Goal: Task Accomplishment & Management: Complete application form

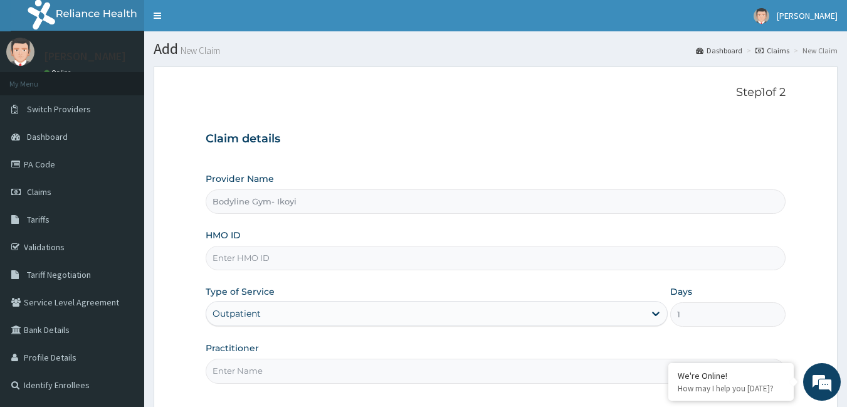
drag, startPoint x: 0, startPoint y: 0, endPoint x: 296, endPoint y: 259, distance: 393.6
click at [296, 259] on input "HMO ID" at bounding box center [496, 258] width 580 height 24
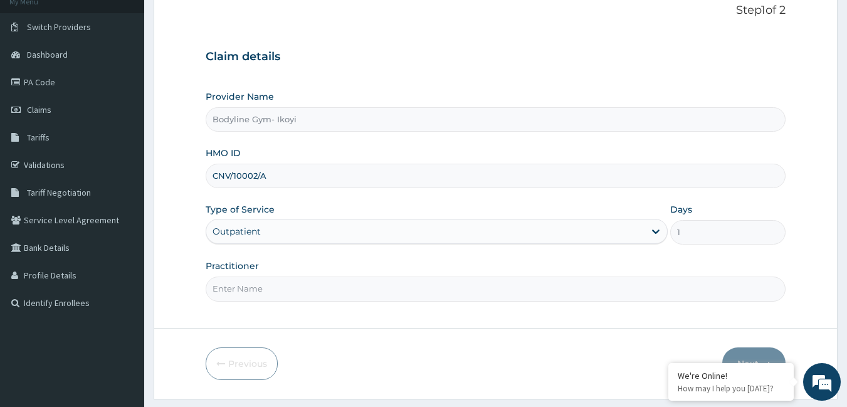
scroll to position [116, 0]
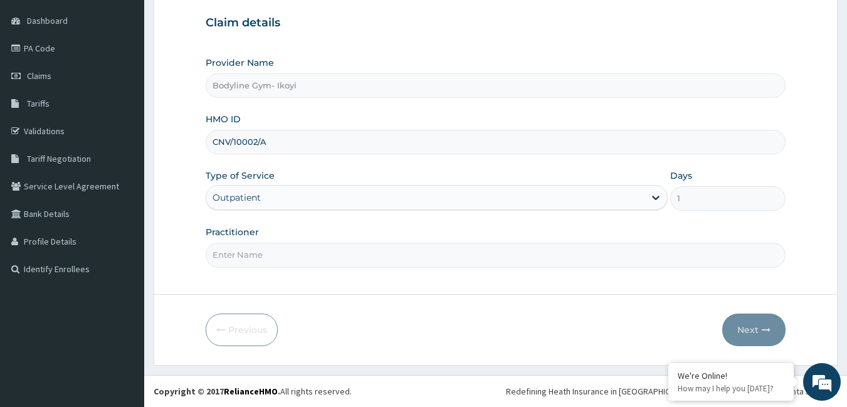
type input "CNV/10002/A"
click at [278, 263] on input "Practitioner" at bounding box center [496, 255] width 580 height 24
type input "b"
click at [744, 318] on button "Next" at bounding box center [753, 329] width 63 height 33
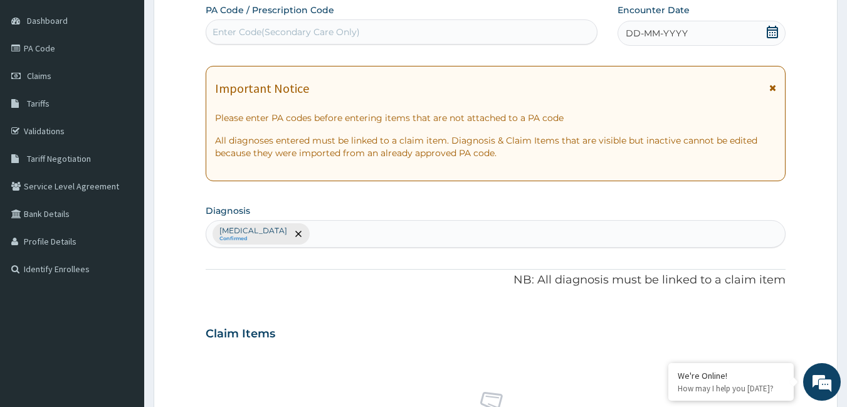
click at [677, 33] on span "DD-MM-YYYY" at bounding box center [657, 33] width 62 height 13
click at [656, 37] on span "DD-MM-YYYY" at bounding box center [657, 33] width 62 height 13
click at [674, 33] on span "DD-MM-YYYY" at bounding box center [657, 33] width 62 height 13
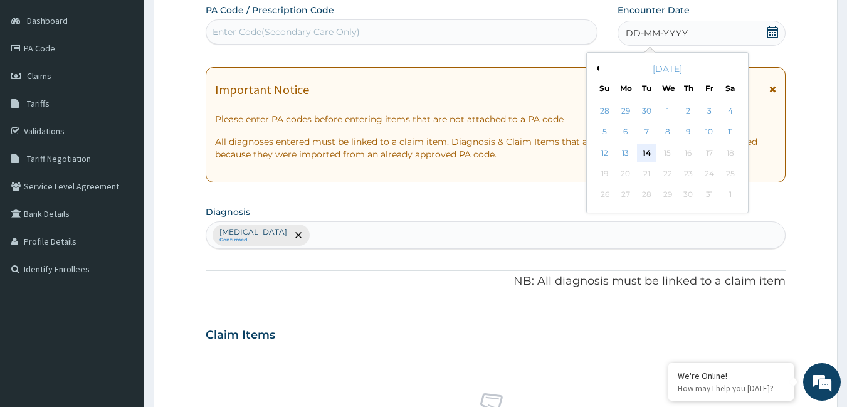
click at [646, 154] on div "14" at bounding box center [646, 153] width 19 height 19
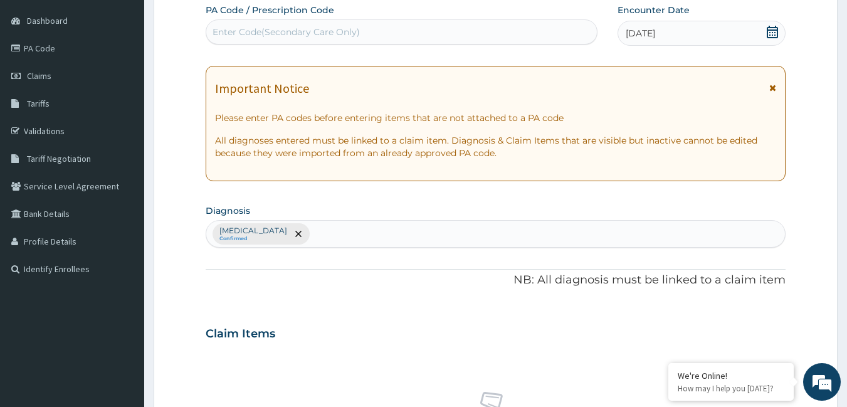
click at [323, 39] on div "Enter Code(Secondary Care Only)" at bounding box center [401, 32] width 391 height 20
type input "PA/88246B"
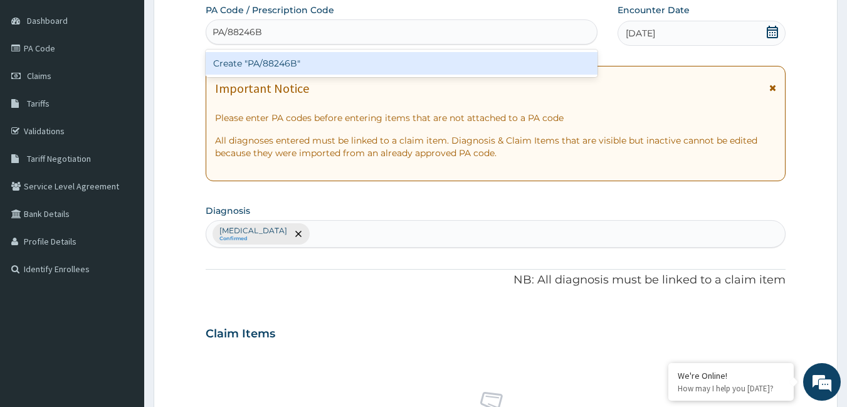
click at [311, 58] on div "Create "PA/88246B"" at bounding box center [402, 63] width 392 height 23
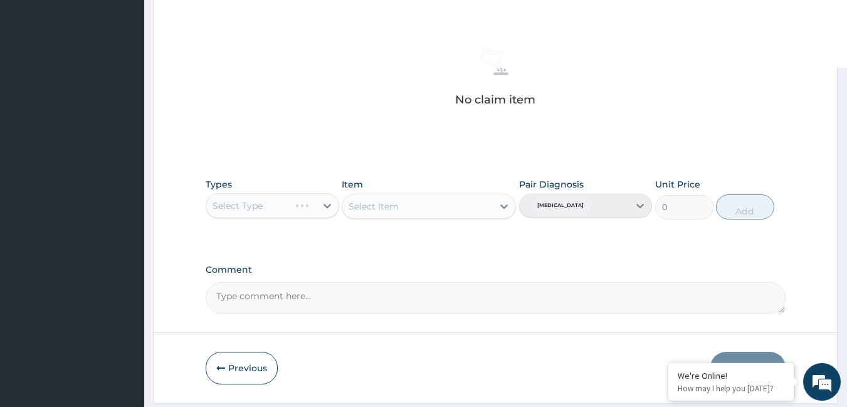
scroll to position [497, 0]
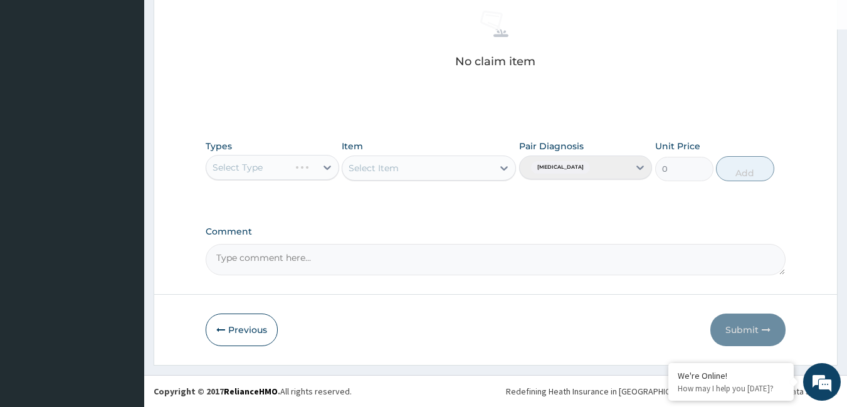
click at [261, 170] on div "Select Type" at bounding box center [273, 167] width 134 height 25
click at [327, 167] on div "Select Type" at bounding box center [273, 167] width 134 height 25
click at [267, 167] on div "Select Type" at bounding box center [273, 167] width 134 height 25
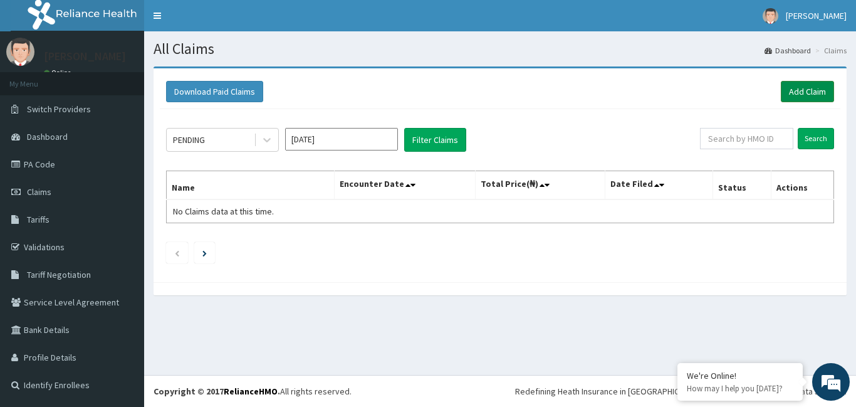
click at [818, 92] on link "Add Claim" at bounding box center [807, 91] width 53 height 21
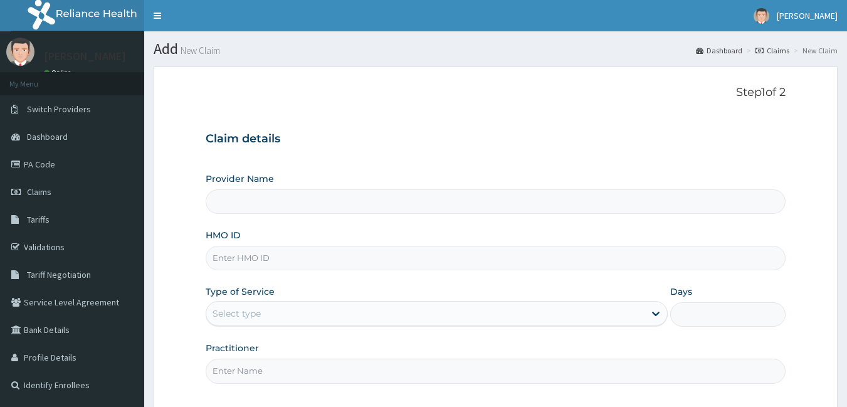
click at [274, 251] on input "HMO ID" at bounding box center [496, 258] width 580 height 24
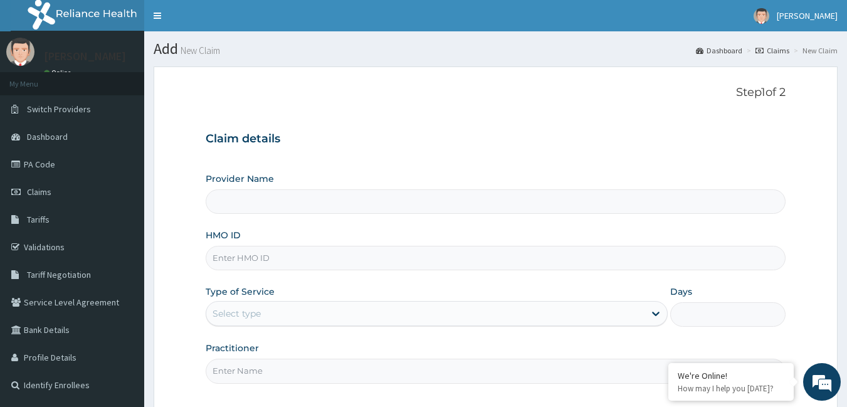
type input "Bodyline Gym- Ikoyi"
type input "1"
click at [295, 259] on input "CNV/10004/A" at bounding box center [496, 258] width 580 height 24
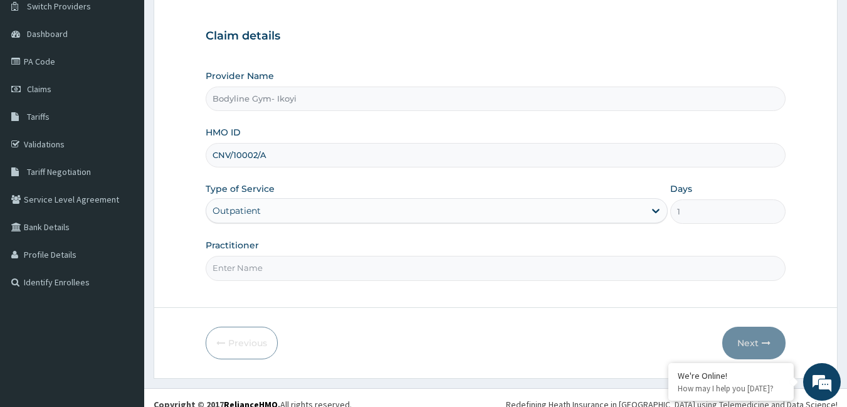
scroll to position [116, 0]
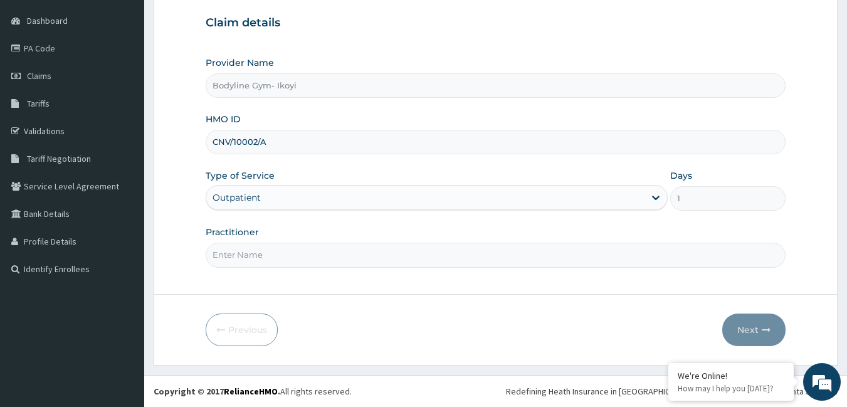
type input "CNV/10002/A"
click at [301, 261] on input "Practitioner" at bounding box center [496, 255] width 580 height 24
type input "b"
drag, startPoint x: 748, startPoint y: 323, endPoint x: 762, endPoint y: 202, distance: 121.8
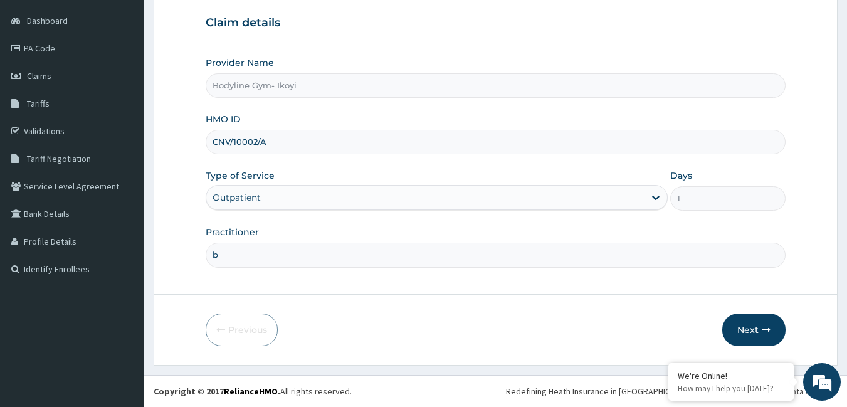
click at [753, 312] on form "Step 1 of 2 Claim details Provider Name Bodyline Gym- Ikoyi HMO ID CNV/10002/A …" at bounding box center [496, 157] width 684 height 415
click at [743, 324] on button "Next" at bounding box center [753, 329] width 63 height 33
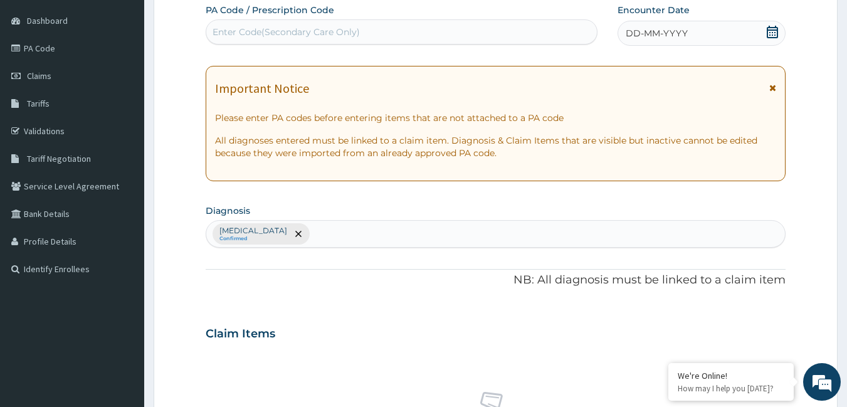
click at [669, 29] on span "DD-MM-YYYY" at bounding box center [657, 33] width 62 height 13
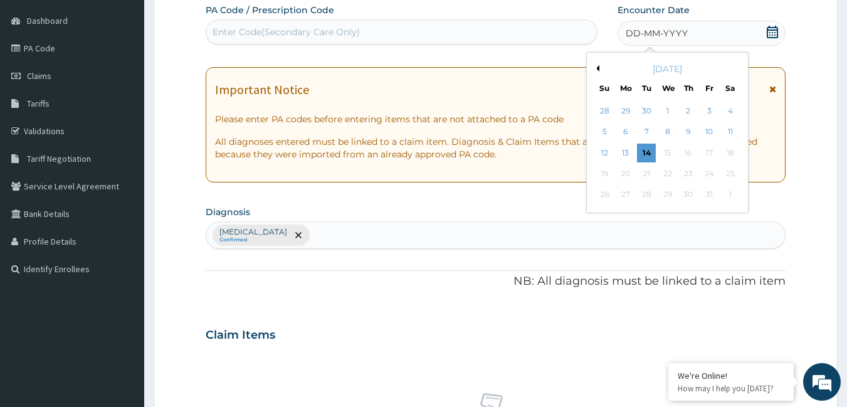
drag, startPoint x: 647, startPoint y: 150, endPoint x: 418, endPoint y: 65, distance: 245.0
click at [645, 149] on div "14" at bounding box center [646, 153] width 19 height 19
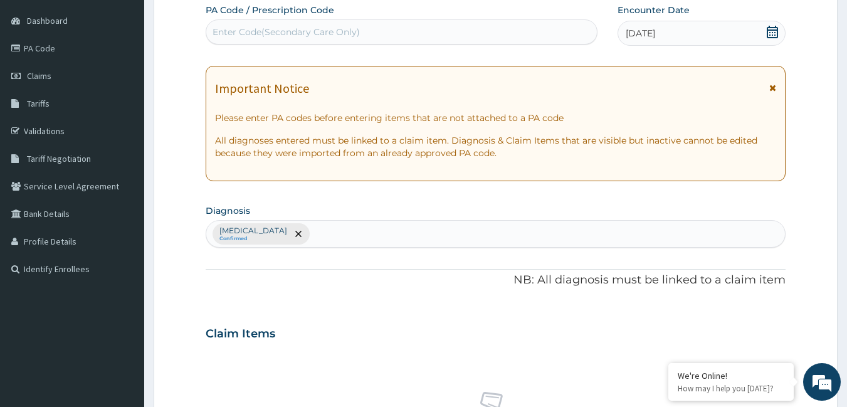
click at [376, 38] on div "Enter Code(Secondary Care Only)" at bounding box center [401, 32] width 391 height 20
type input "PA/88246B"
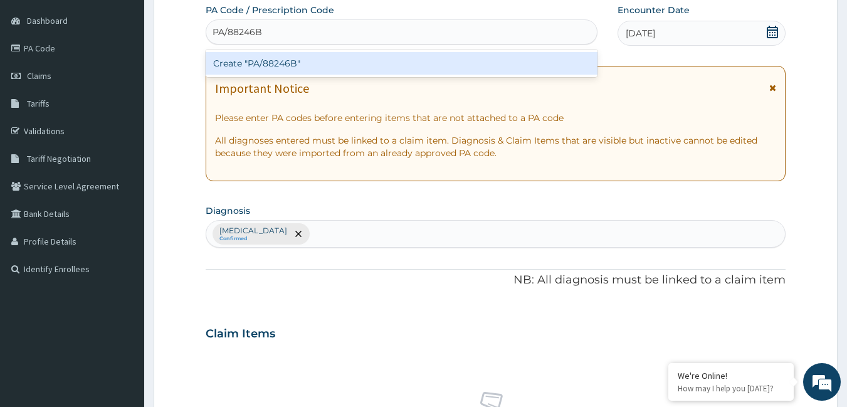
click at [376, 68] on div "Create "PA/88246B"" at bounding box center [402, 63] width 392 height 23
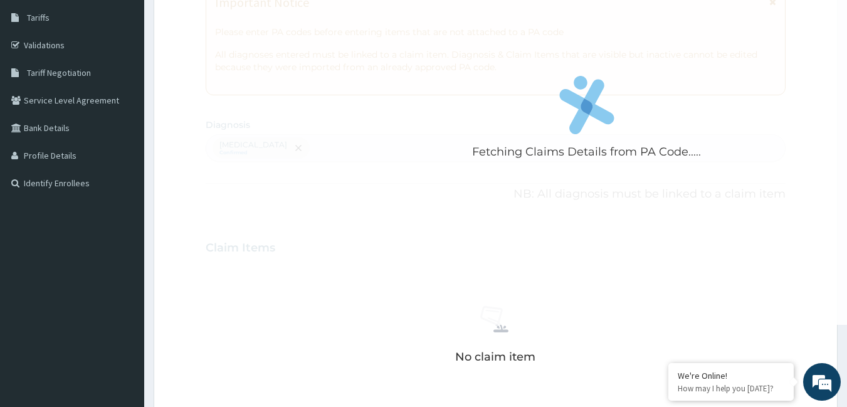
scroll to position [429, 0]
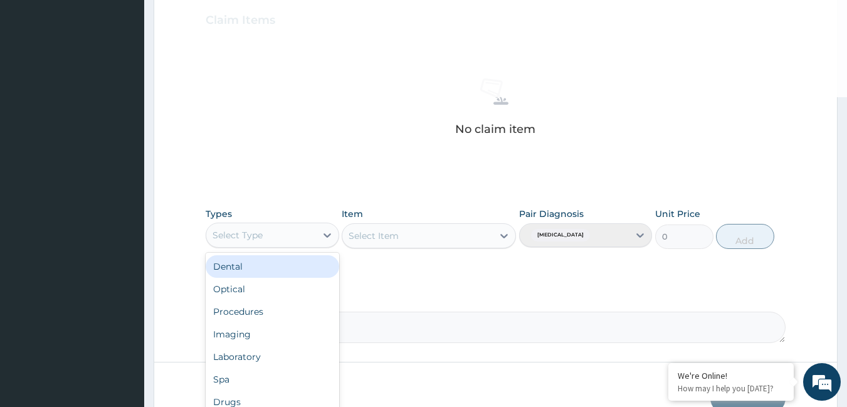
click at [288, 230] on div "Select Type" at bounding box center [261, 235] width 110 height 20
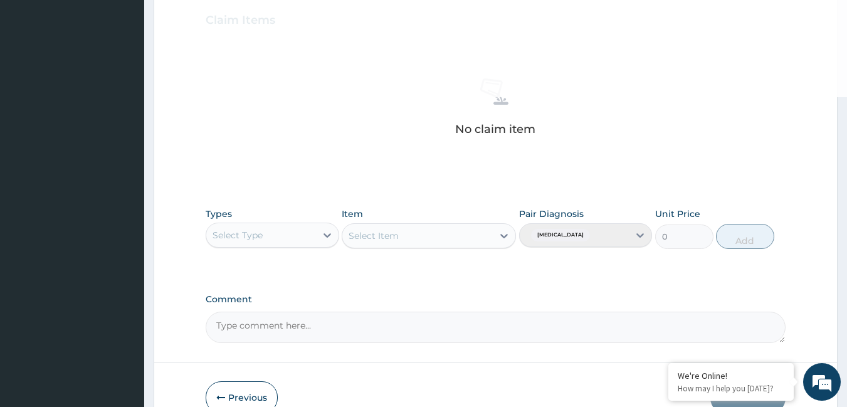
click at [288, 230] on div "Select Type" at bounding box center [261, 235] width 110 height 20
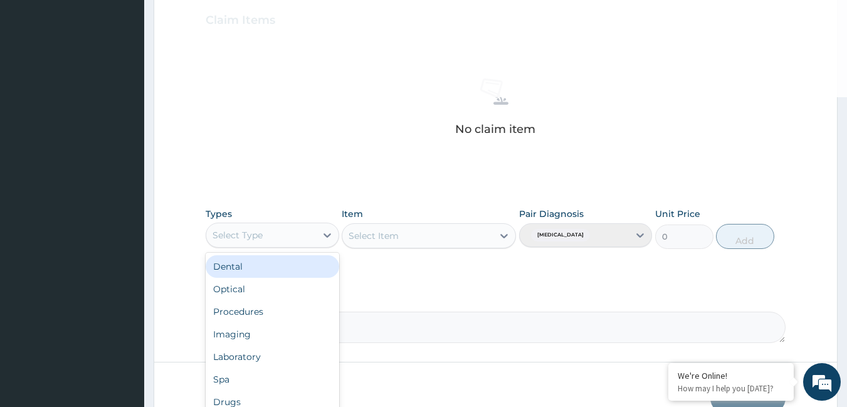
type input "g"
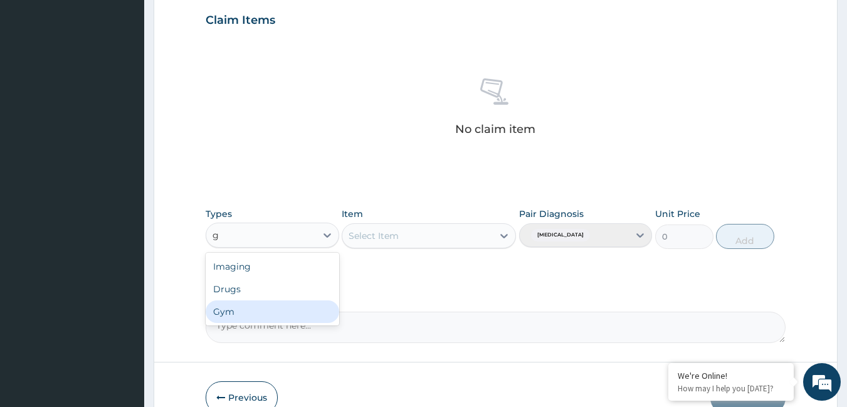
click at [237, 311] on div "Gym" at bounding box center [273, 311] width 134 height 23
click at [485, 237] on div "Select Item" at bounding box center [417, 236] width 150 height 20
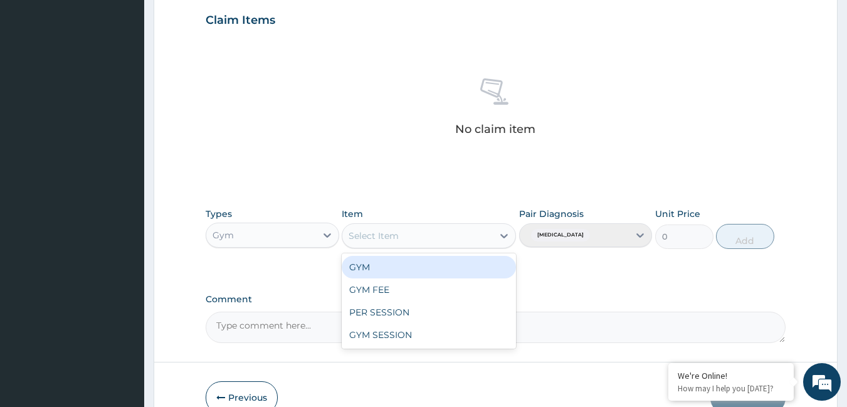
click at [400, 263] on div "GYM" at bounding box center [429, 267] width 174 height 23
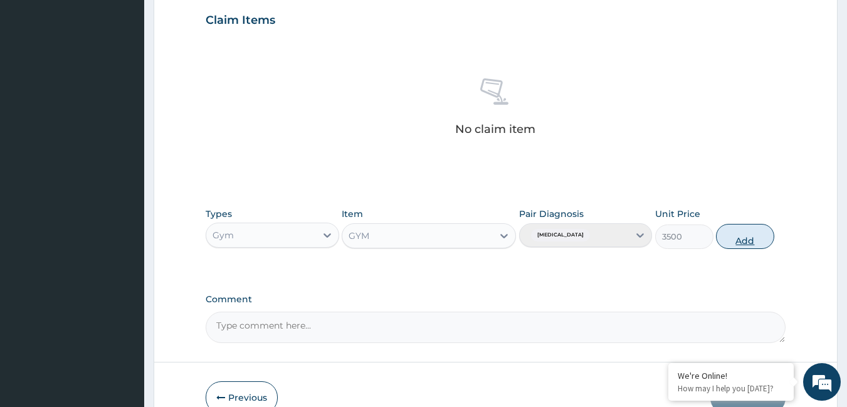
click at [738, 227] on button "Add" at bounding box center [745, 236] width 58 height 25
type input "0"
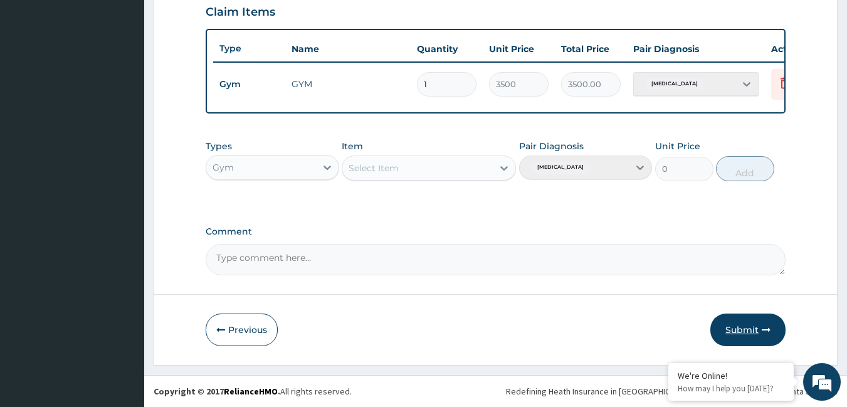
click at [767, 322] on button "Submit" at bounding box center [747, 329] width 75 height 33
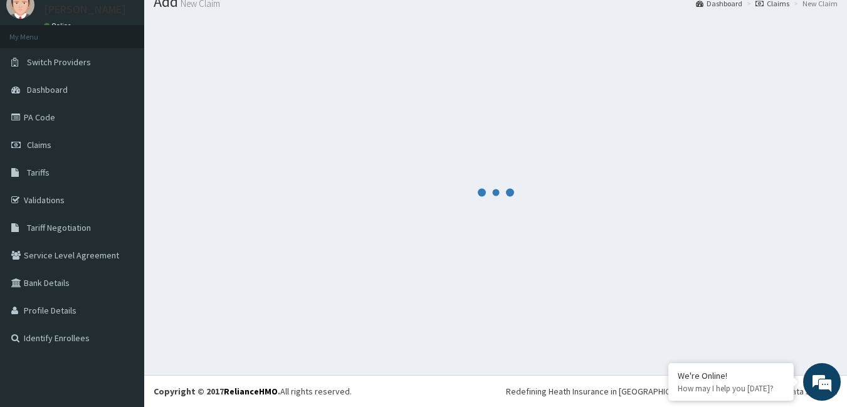
scroll to position [447, 0]
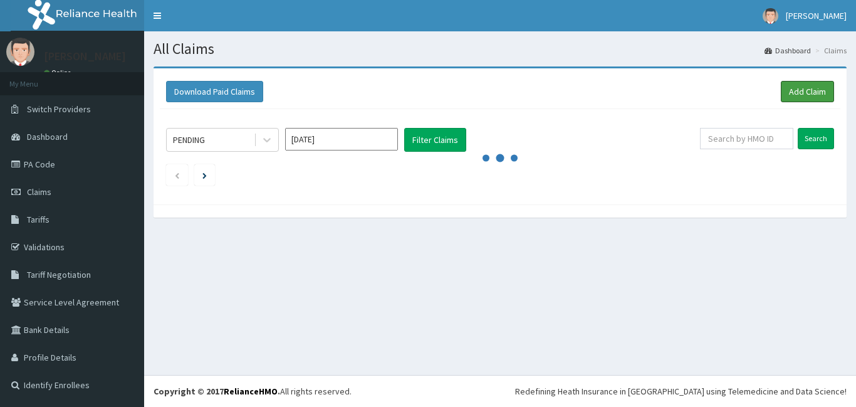
click at [815, 95] on link "Add Claim" at bounding box center [807, 91] width 53 height 21
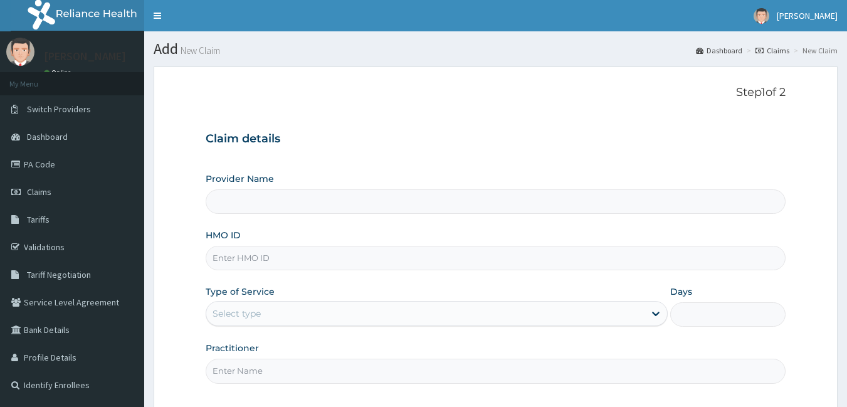
click at [265, 255] on input "HMO ID" at bounding box center [496, 258] width 580 height 24
click at [260, 256] on input "HMO ID" at bounding box center [496, 258] width 580 height 24
type input "cn"
type input "Bodyline Gym- Ikoyi"
type input "1"
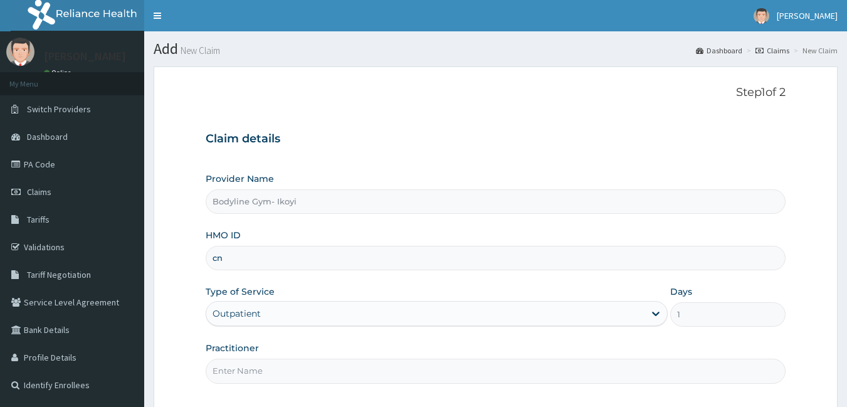
type input "CNV/10004/A"
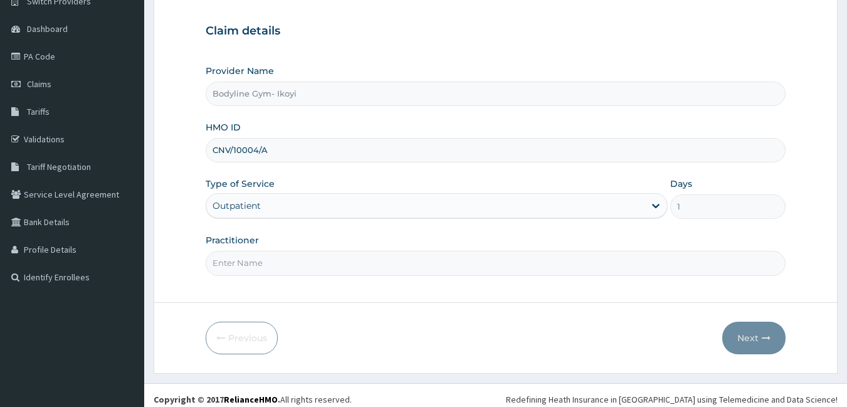
scroll to position [116, 0]
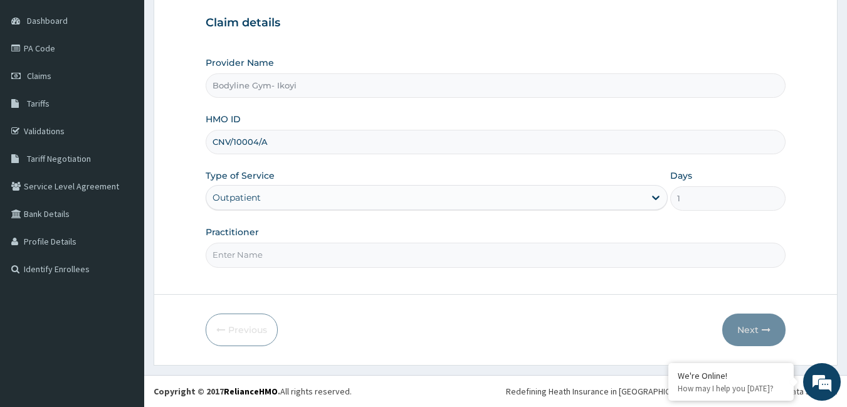
click at [290, 256] on input "Practitioner" at bounding box center [496, 255] width 580 height 24
type input "b"
click at [734, 323] on button "Next" at bounding box center [753, 329] width 63 height 33
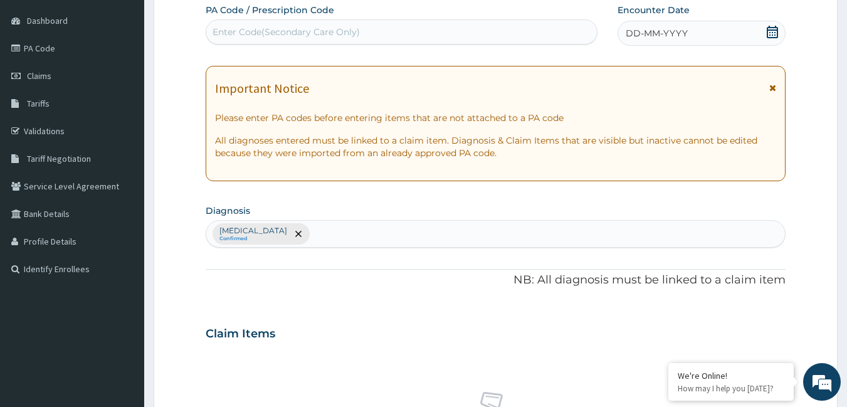
click at [662, 32] on span "DD-MM-YYYY" at bounding box center [657, 33] width 62 height 13
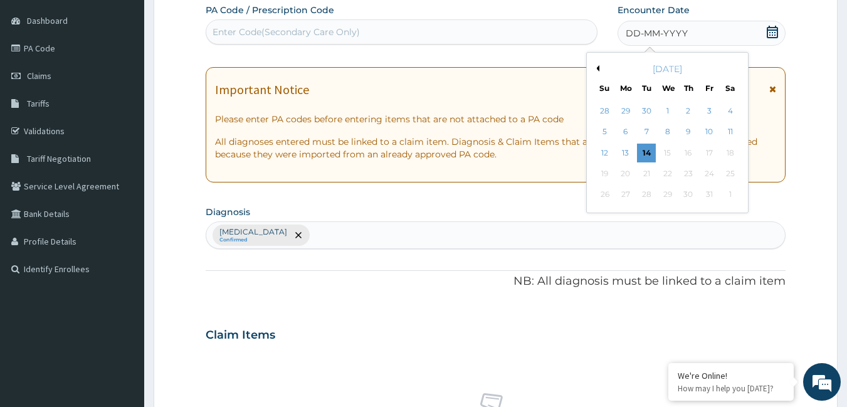
drag, startPoint x: 646, startPoint y: 150, endPoint x: 535, endPoint y: 108, distance: 118.6
click at [642, 150] on div "14" at bounding box center [646, 153] width 19 height 19
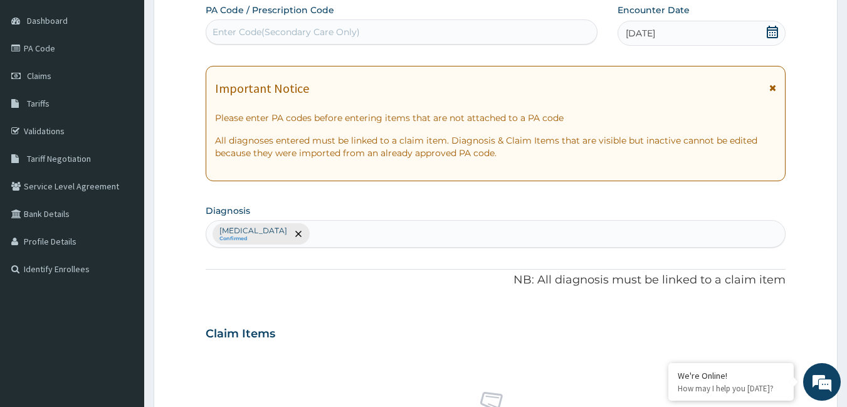
click at [373, 29] on div "Enter Code(Secondary Care Only)" at bounding box center [401, 32] width 391 height 20
type input "PA/0F4220"
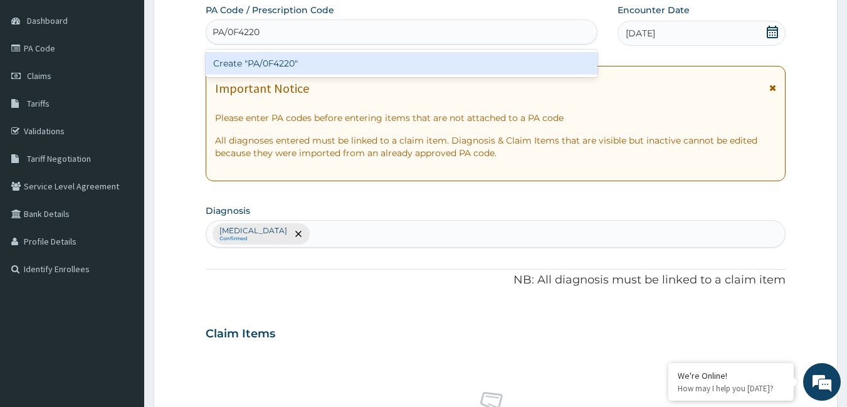
click at [369, 60] on div "Create "PA/0F4220"" at bounding box center [402, 63] width 392 height 23
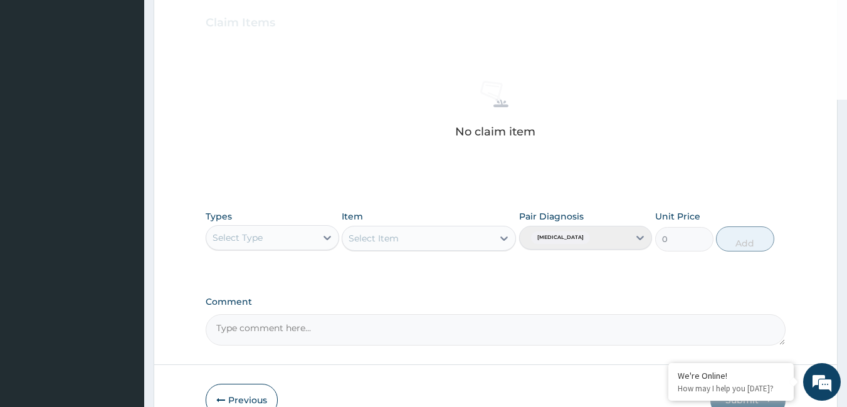
scroll to position [429, 0]
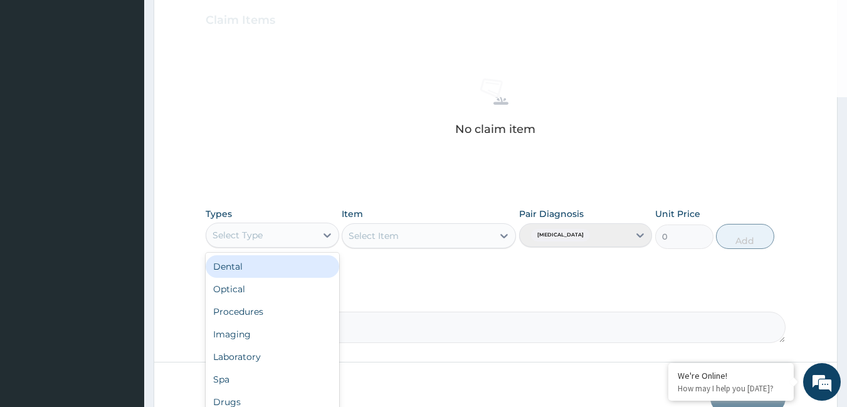
click at [315, 229] on div "Select Type" at bounding box center [261, 235] width 110 height 20
type input "g"
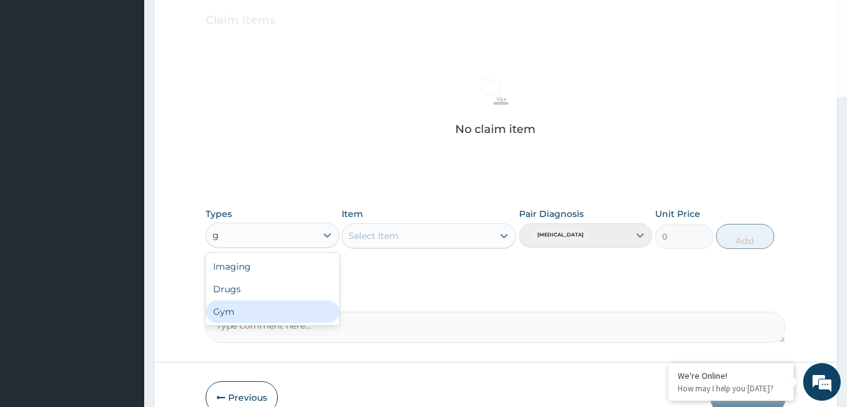
drag, startPoint x: 248, startPoint y: 313, endPoint x: 372, endPoint y: 245, distance: 141.7
click at [258, 310] on div "Gym" at bounding box center [273, 311] width 134 height 23
click at [495, 237] on div at bounding box center [504, 235] width 23 height 23
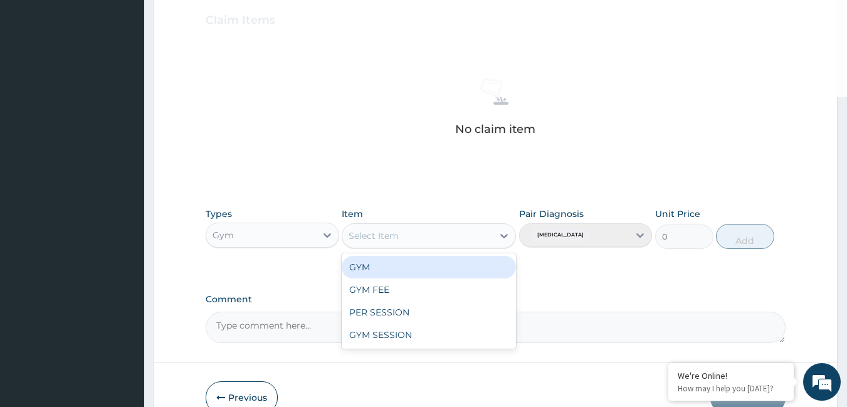
drag, startPoint x: 389, startPoint y: 270, endPoint x: 703, endPoint y: 204, distance: 320.1
click at [391, 268] on div "GYM" at bounding box center [429, 267] width 174 height 23
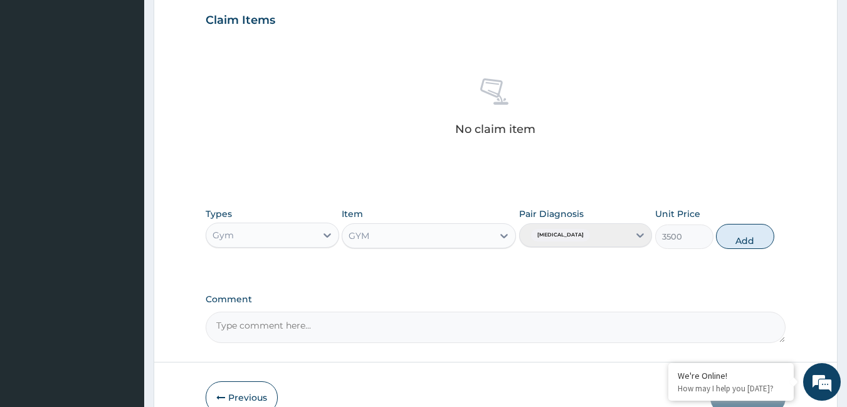
drag, startPoint x: 752, startPoint y: 232, endPoint x: 786, endPoint y: 234, distance: 33.9
click at [753, 232] on button "Add" at bounding box center [745, 236] width 58 height 25
type input "0"
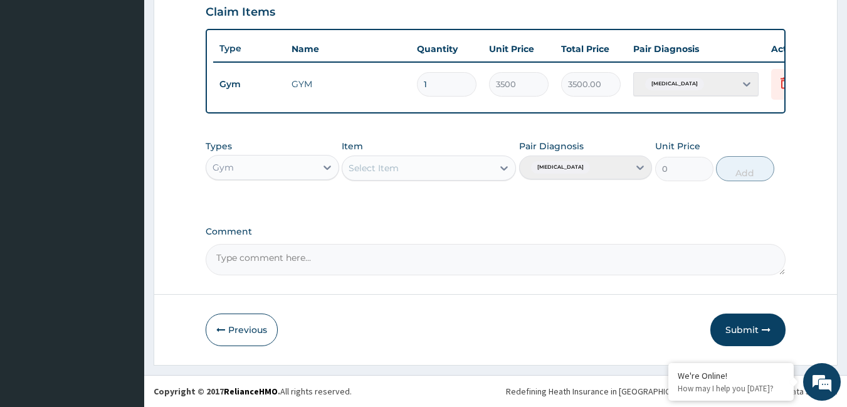
drag, startPoint x: 759, startPoint y: 317, endPoint x: 856, endPoint y: 277, distance: 104.5
click at [760, 317] on button "Submit" at bounding box center [747, 329] width 75 height 33
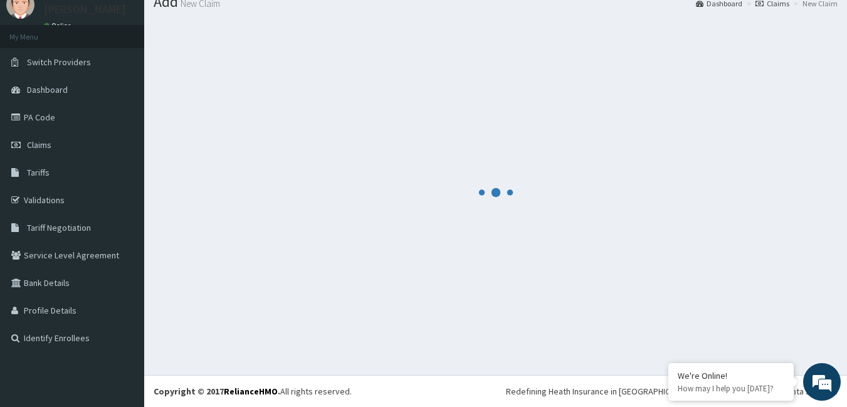
scroll to position [447, 0]
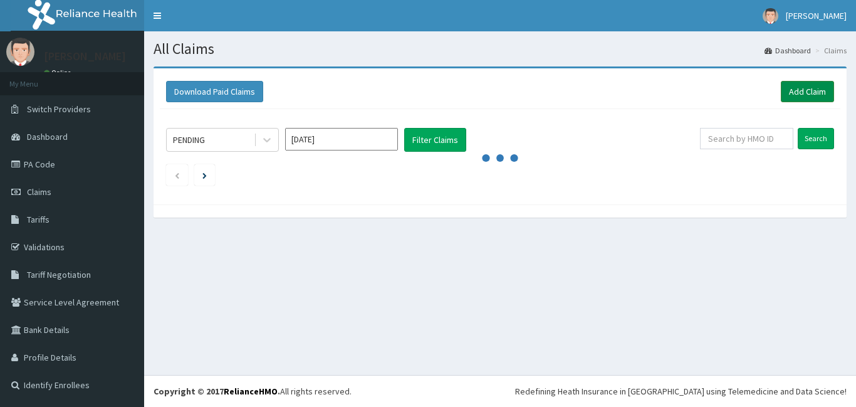
click at [814, 89] on link "Add Claim" at bounding box center [807, 91] width 53 height 21
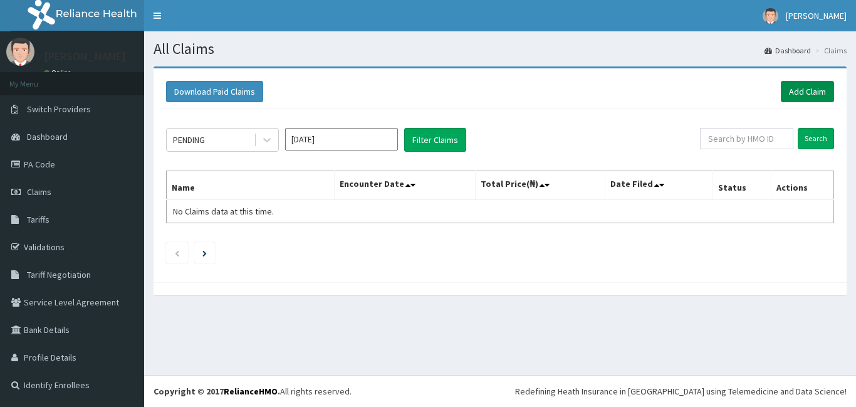
click at [814, 89] on link "Add Claim" at bounding box center [807, 91] width 53 height 21
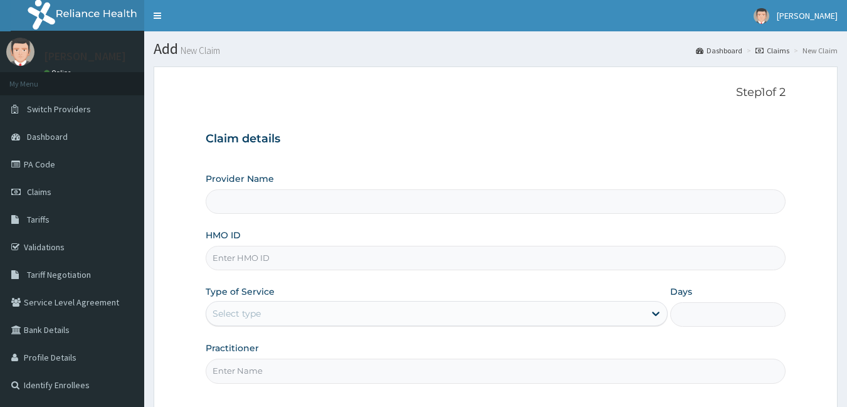
type input "Bodyline Gym- Ikoyi"
type input "1"
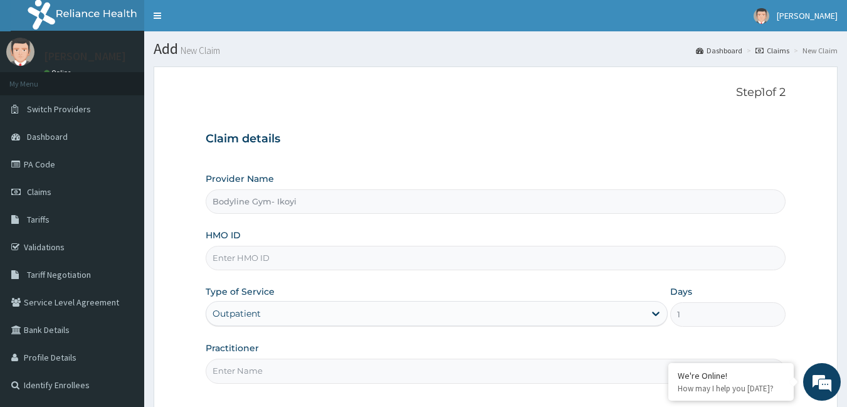
click at [283, 260] on input "HMO ID" at bounding box center [496, 258] width 580 height 24
type input "CPW/10035/A"
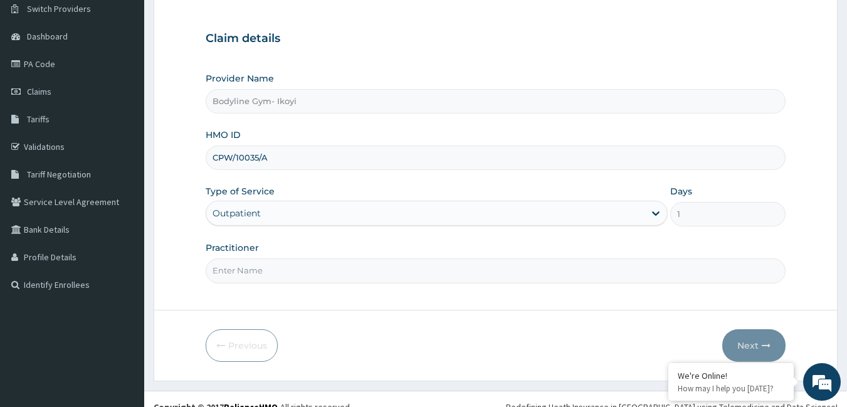
scroll to position [116, 0]
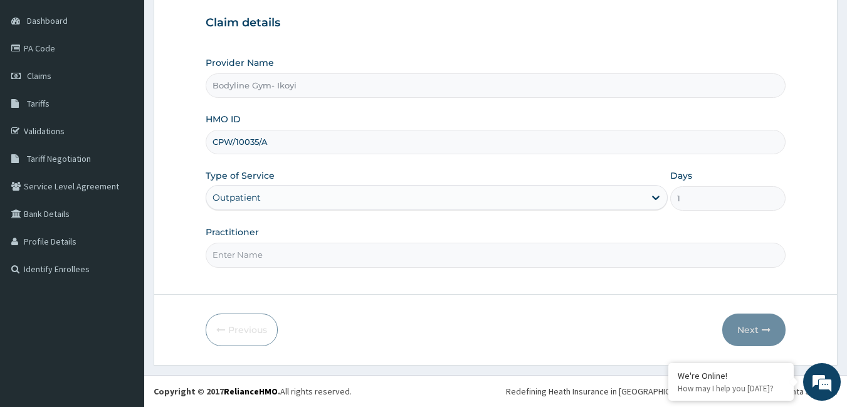
click at [274, 265] on input "Practitioner" at bounding box center [496, 255] width 580 height 24
type input "B"
click at [740, 322] on button "Next" at bounding box center [753, 329] width 63 height 33
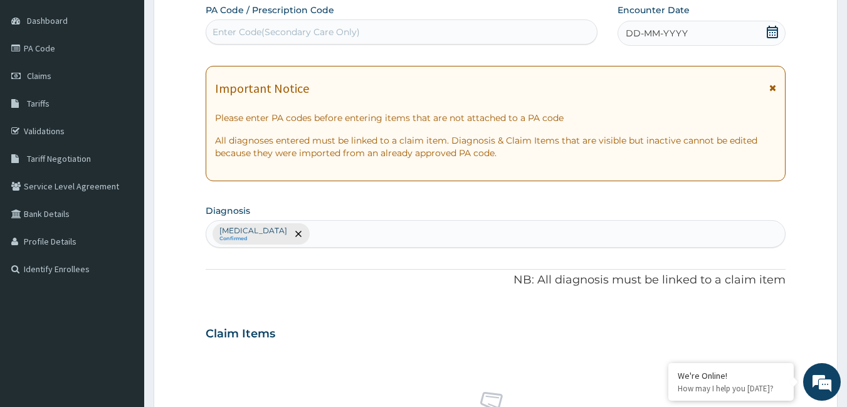
click at [681, 29] on span "DD-MM-YYYY" at bounding box center [657, 33] width 62 height 13
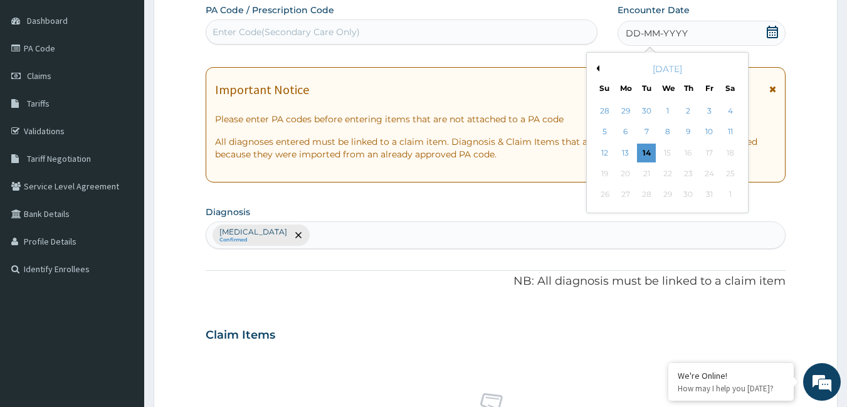
click at [641, 150] on div "14" at bounding box center [646, 153] width 19 height 19
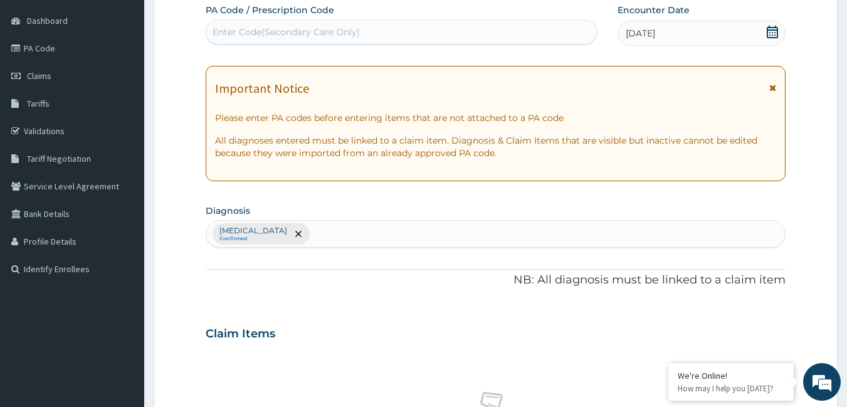
click at [354, 31] on div "Enter Code(Secondary Care Only)" at bounding box center [285, 32] width 147 height 13
type input "PA/F98739"
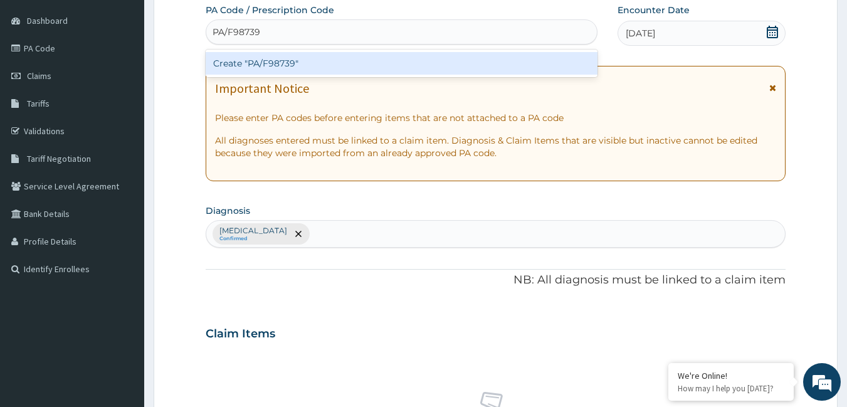
click at [333, 60] on div "Create "PA/F98739"" at bounding box center [402, 63] width 392 height 23
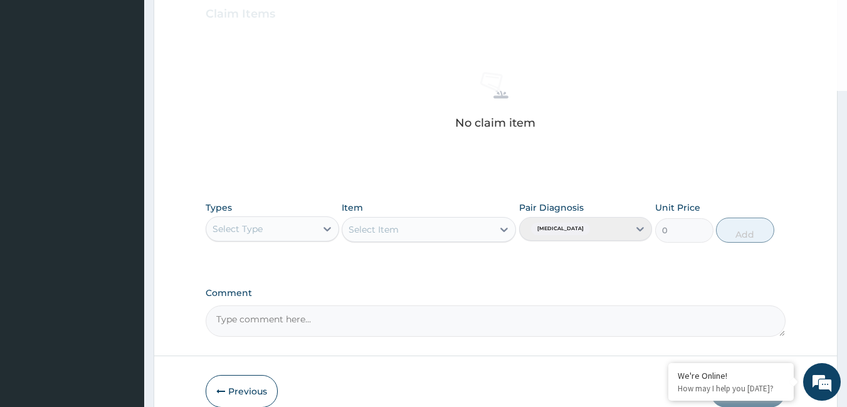
scroll to position [497, 0]
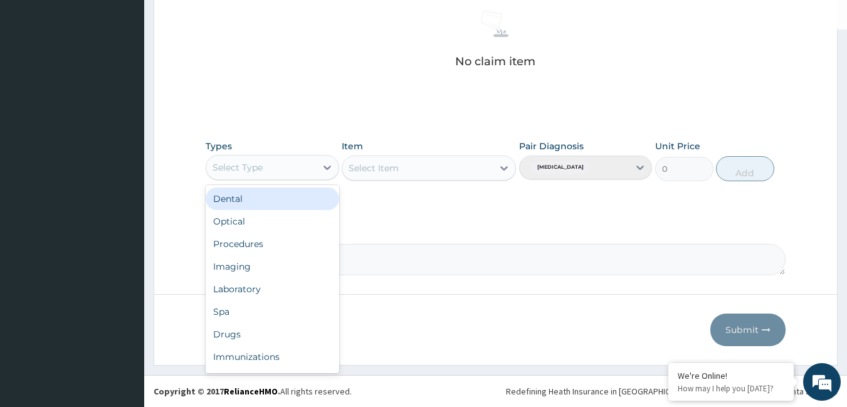
click at [286, 158] on div "Select Type" at bounding box center [261, 167] width 110 height 20
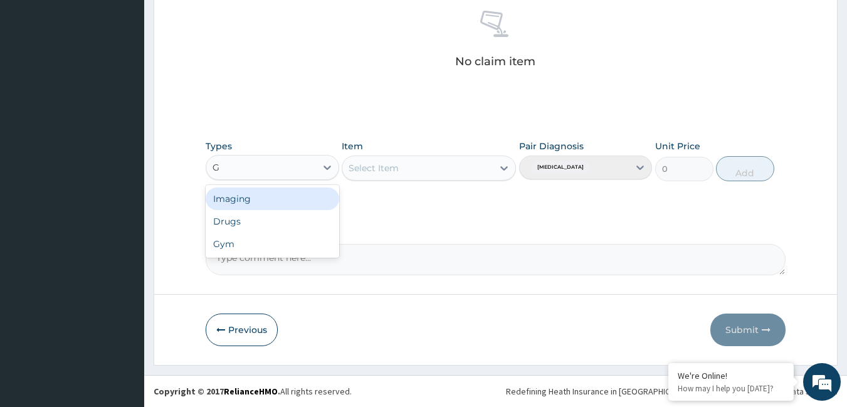
type input "G"
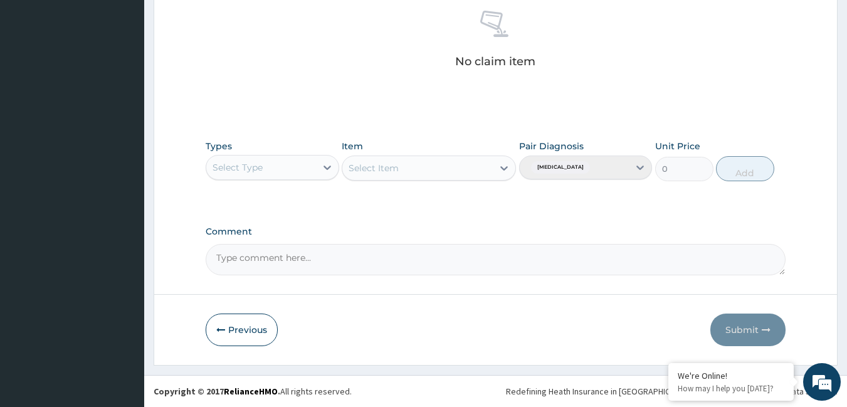
click at [406, 168] on div "Select Item" at bounding box center [429, 167] width 174 height 25
click at [270, 170] on div "Select Type" at bounding box center [261, 167] width 110 height 20
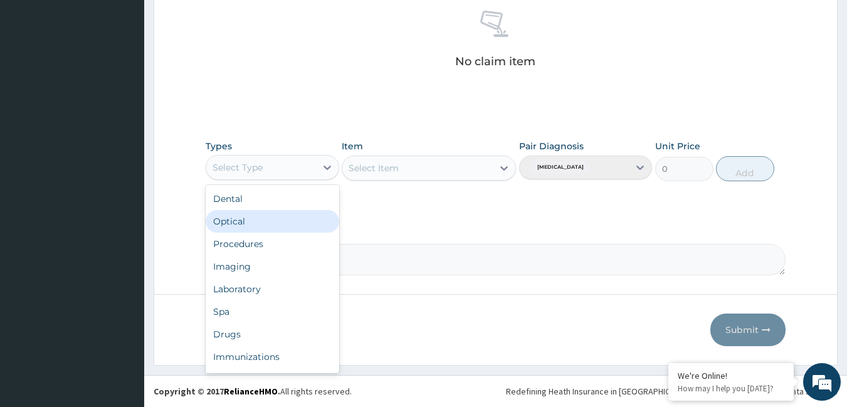
type input "G"
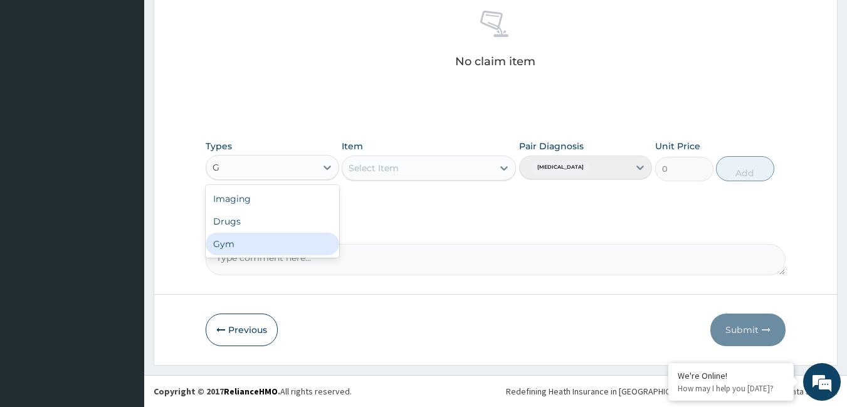
drag, startPoint x: 238, startPoint y: 247, endPoint x: 476, endPoint y: 206, distance: 241.0
click at [239, 243] on div "Gym" at bounding box center [273, 244] width 134 height 23
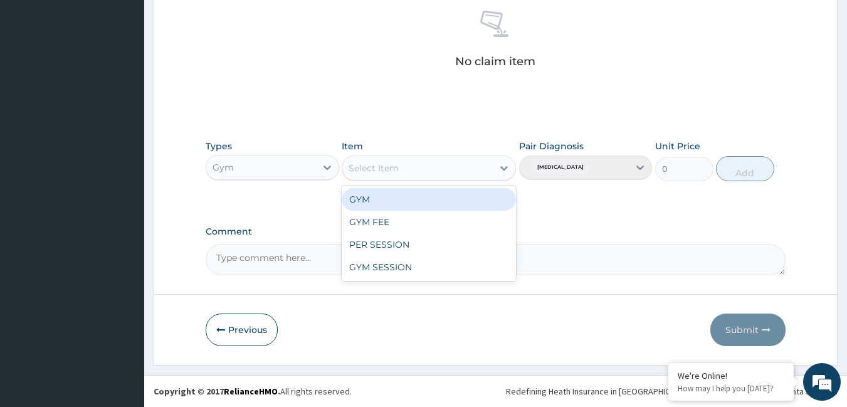
click at [492, 165] on div "Select Item" at bounding box center [417, 168] width 150 height 20
drag, startPoint x: 386, startPoint y: 197, endPoint x: 513, endPoint y: 192, distance: 126.7
click at [386, 196] on div "GYM" at bounding box center [429, 199] width 174 height 23
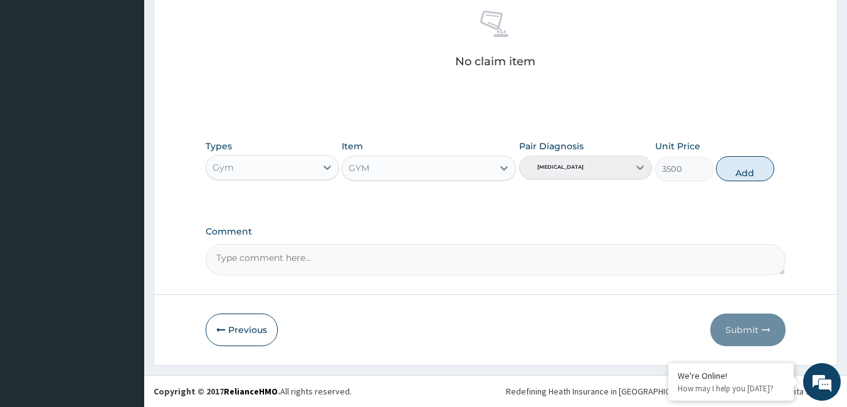
drag, startPoint x: 740, startPoint y: 164, endPoint x: 856, endPoint y: 184, distance: 117.0
click at [756, 164] on button "Add" at bounding box center [745, 168] width 58 height 25
type input "0"
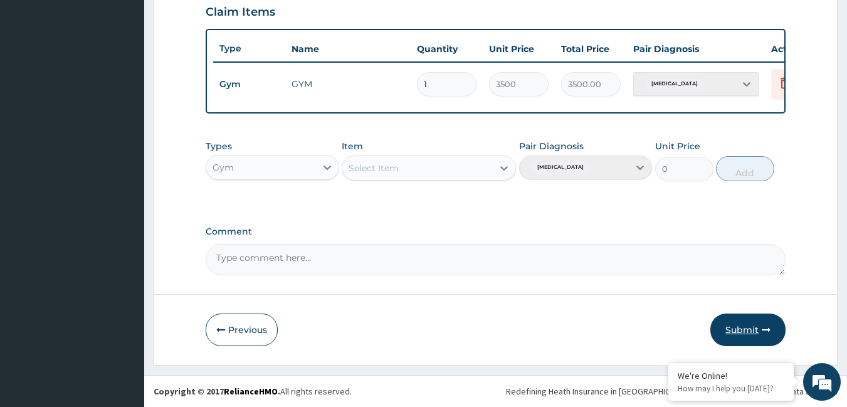
click at [743, 315] on button "Submit" at bounding box center [747, 329] width 75 height 33
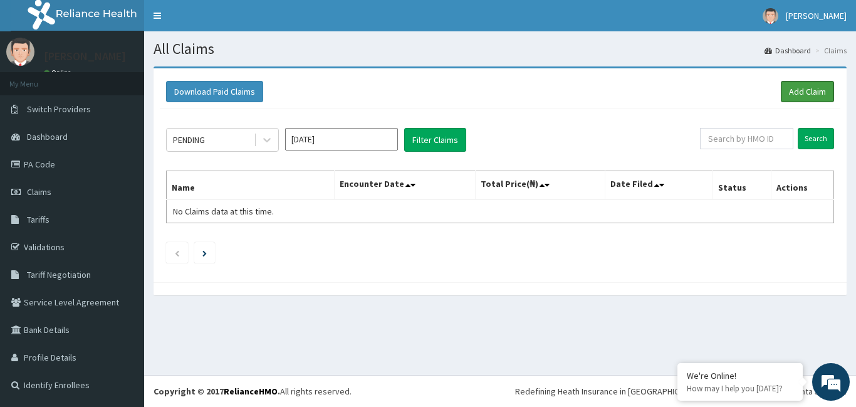
drag, startPoint x: 814, startPoint y: 97, endPoint x: 839, endPoint y: 91, distance: 25.7
click at [815, 96] on link "Add Claim" at bounding box center [807, 91] width 53 height 21
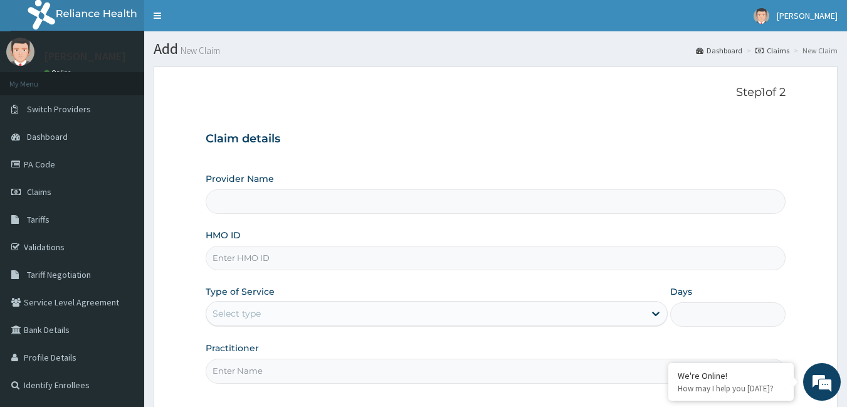
click at [335, 258] on input "HMO ID" at bounding box center [496, 258] width 580 height 24
type input "Bodyline Gym- Ikoyi"
type input "1"
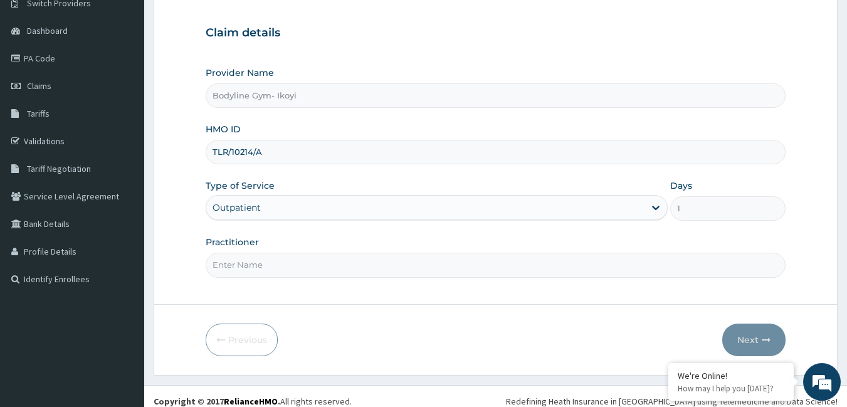
scroll to position [116, 0]
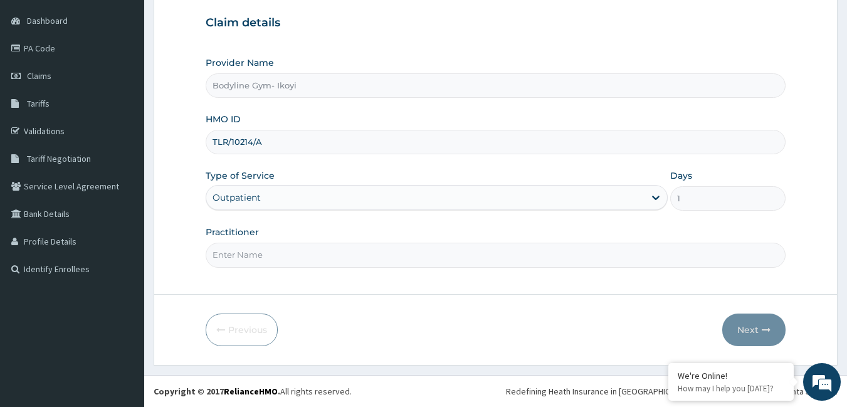
type input "TLR/10214/A"
click at [271, 256] on input "Practitioner" at bounding box center [496, 255] width 580 height 24
type input "B"
click at [736, 335] on button "Next" at bounding box center [753, 329] width 63 height 33
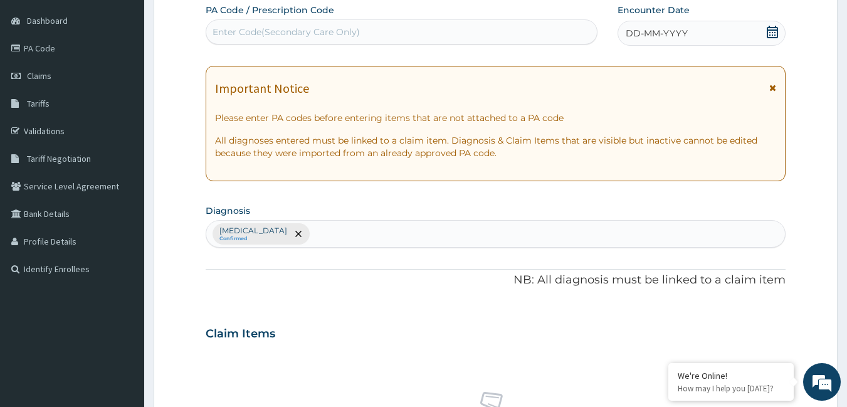
click at [664, 35] on span "DD-MM-YYYY" at bounding box center [657, 33] width 62 height 13
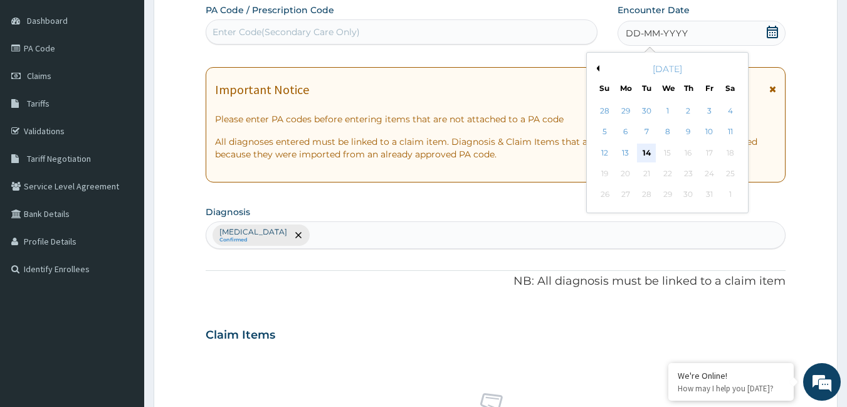
click at [648, 150] on div "14" at bounding box center [646, 153] width 19 height 19
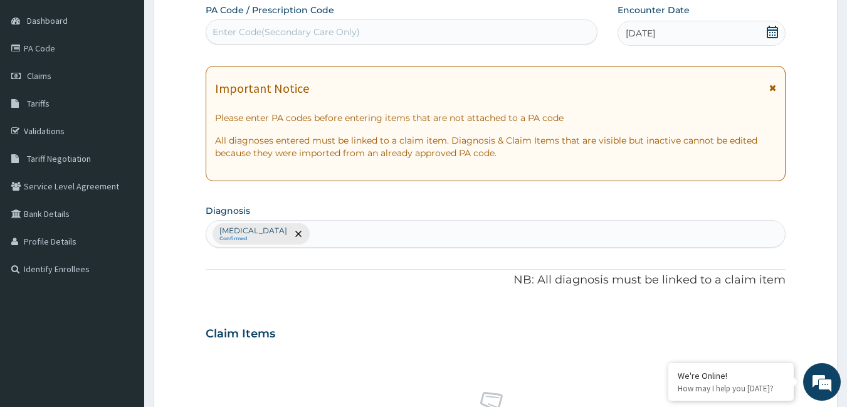
click at [313, 29] on div "Enter Code(Secondary Care Only)" at bounding box center [285, 32] width 147 height 13
type input "PA/D8103D"
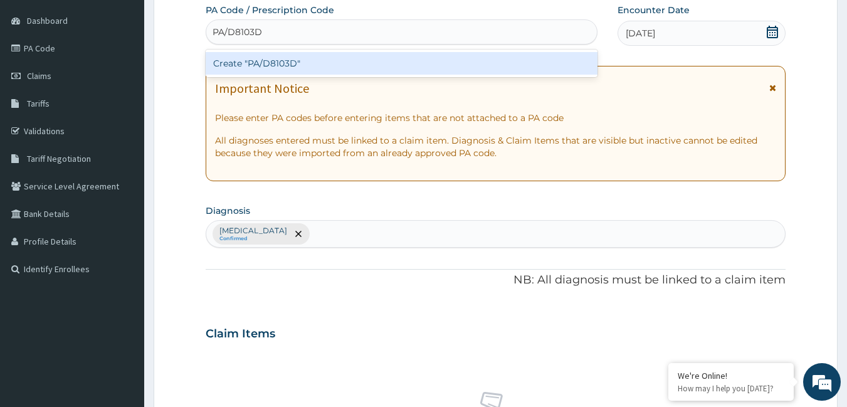
click at [288, 66] on div "Create "PA/D8103D"" at bounding box center [402, 63] width 392 height 23
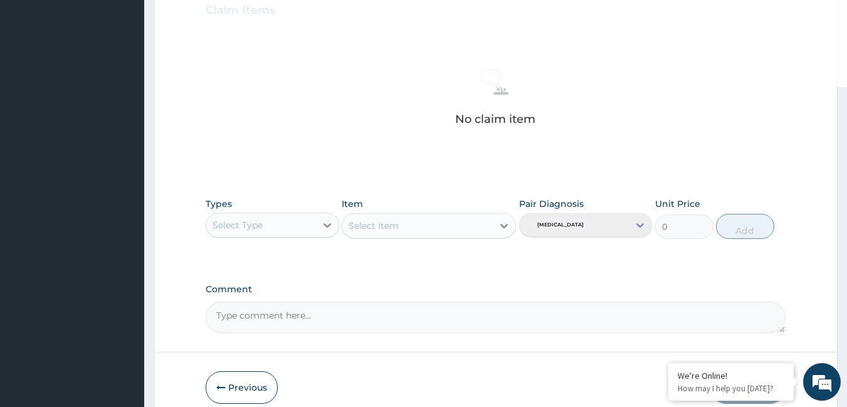
scroll to position [497, 0]
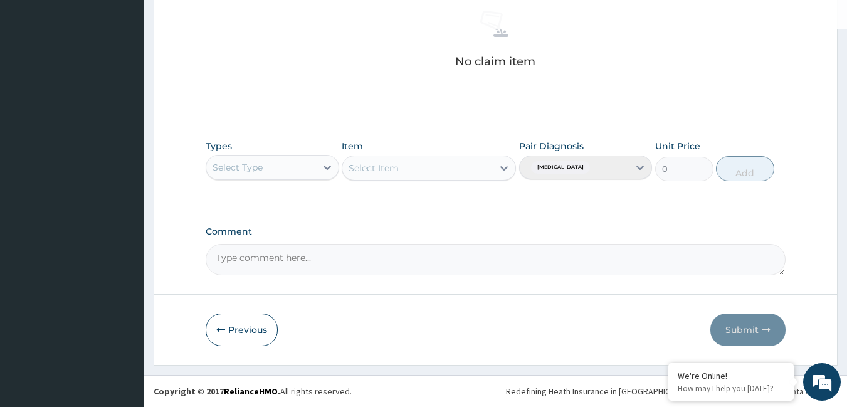
click at [276, 169] on div "Select Type" at bounding box center [261, 167] width 110 height 20
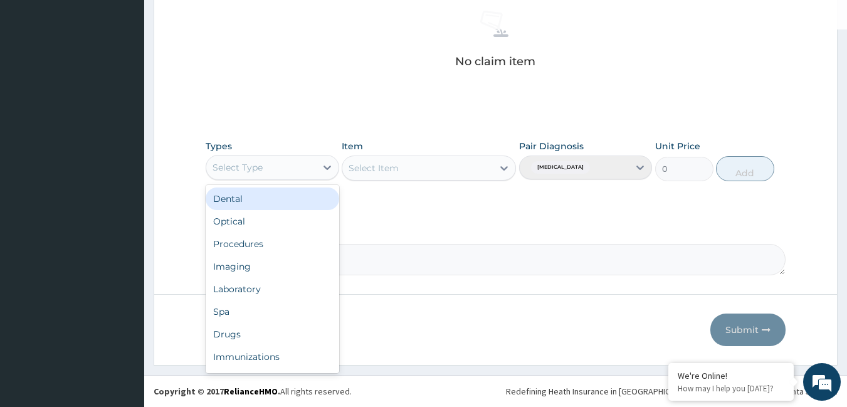
type input "G"
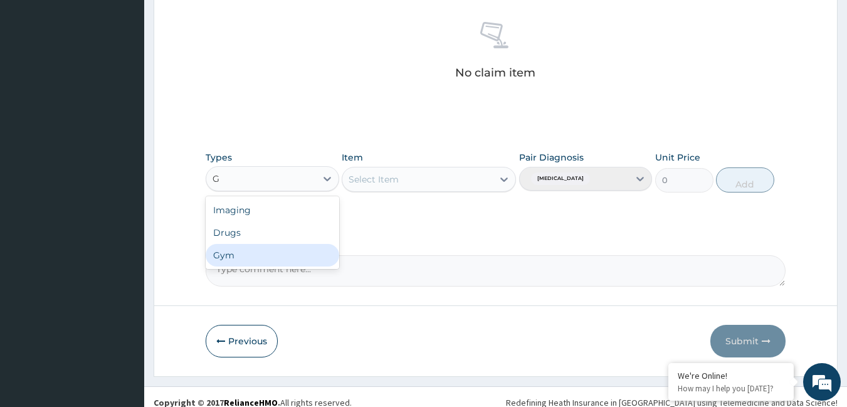
drag, startPoint x: 249, startPoint y: 252, endPoint x: 380, endPoint y: 190, distance: 144.4
click at [252, 251] on div "Gym" at bounding box center [273, 255] width 134 height 23
click at [419, 174] on div "Select Item" at bounding box center [429, 179] width 174 height 25
click at [423, 185] on div "Select Item" at bounding box center [429, 179] width 174 height 25
click at [483, 179] on div "Select Item" at bounding box center [417, 179] width 150 height 20
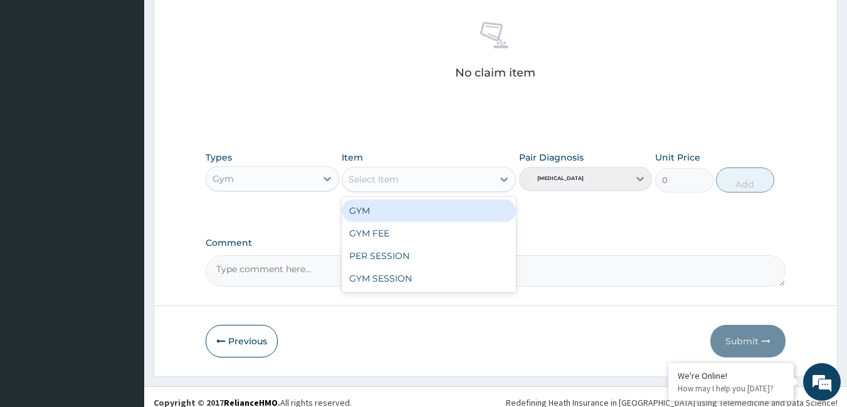
drag, startPoint x: 402, startPoint y: 213, endPoint x: 534, endPoint y: 192, distance: 133.9
click at [406, 211] on div "GYM" at bounding box center [429, 210] width 174 height 23
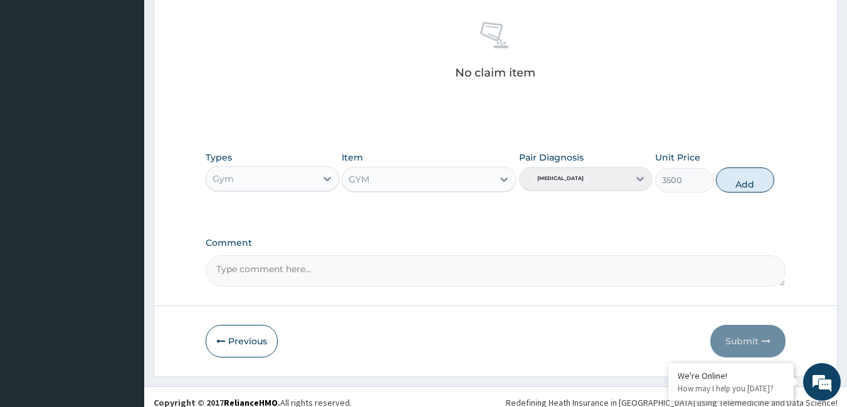
drag, startPoint x: 746, startPoint y: 179, endPoint x: 798, endPoint y: 181, distance: 52.1
click at [750, 178] on button "Add" at bounding box center [745, 179] width 58 height 25
type input "0"
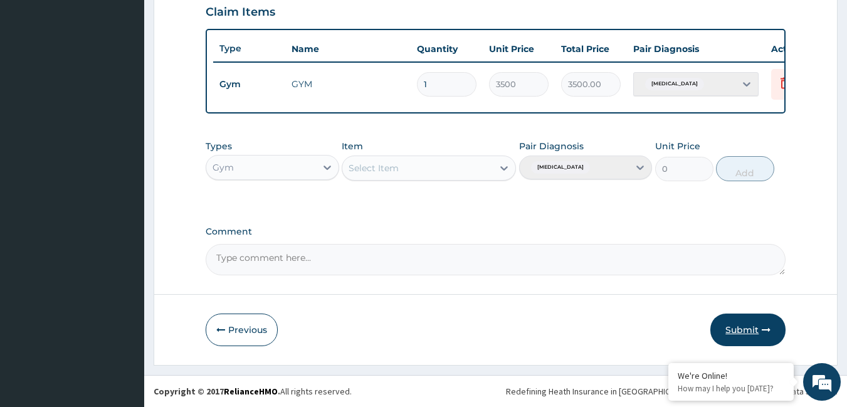
click at [770, 326] on icon "button" at bounding box center [766, 329] width 9 height 9
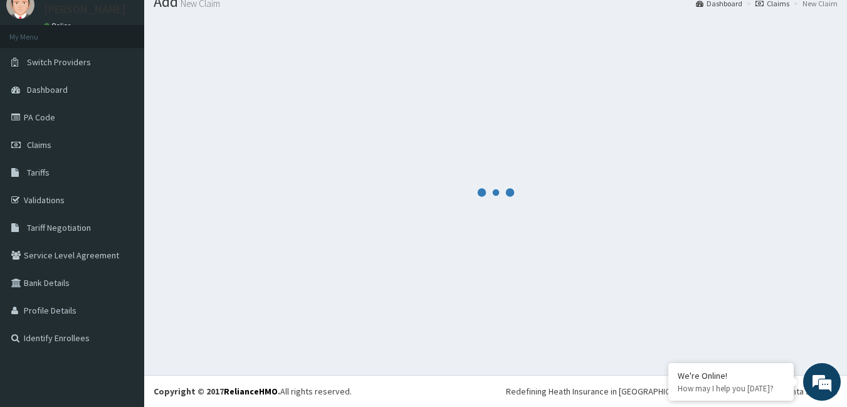
scroll to position [447, 0]
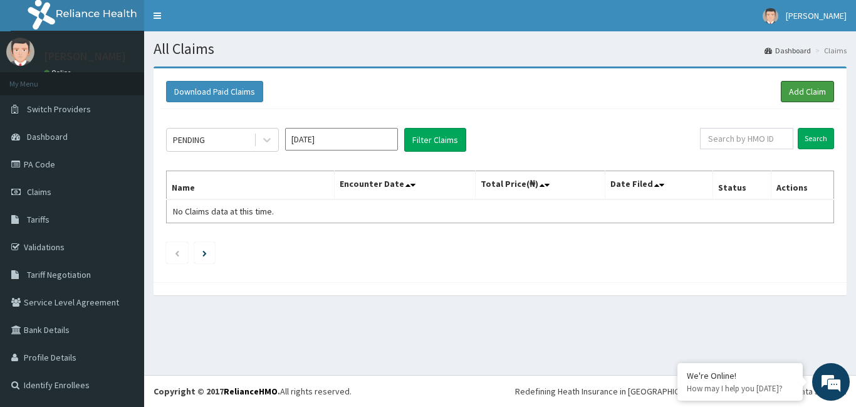
drag, startPoint x: 815, startPoint y: 84, endPoint x: 856, endPoint y: 68, distance: 43.1
click at [816, 85] on link "Add Claim" at bounding box center [807, 91] width 53 height 21
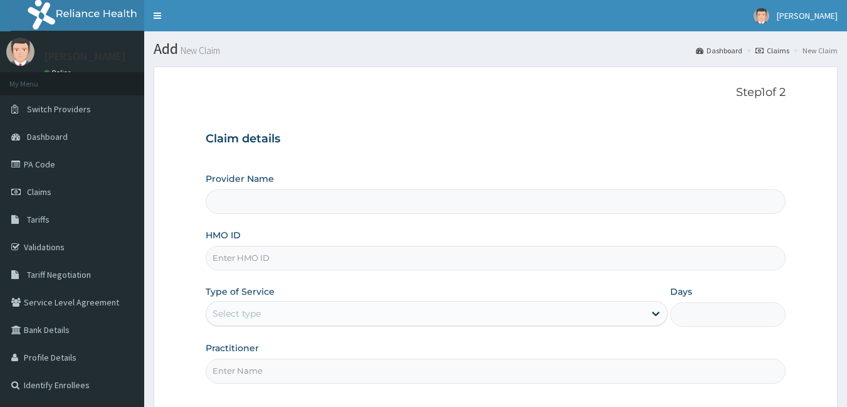
type input "Bodyline Gym- Ikoyi"
type input "1"
click at [275, 258] on input "HMO ID" at bounding box center [496, 258] width 580 height 24
type input "GTB/10759/A"
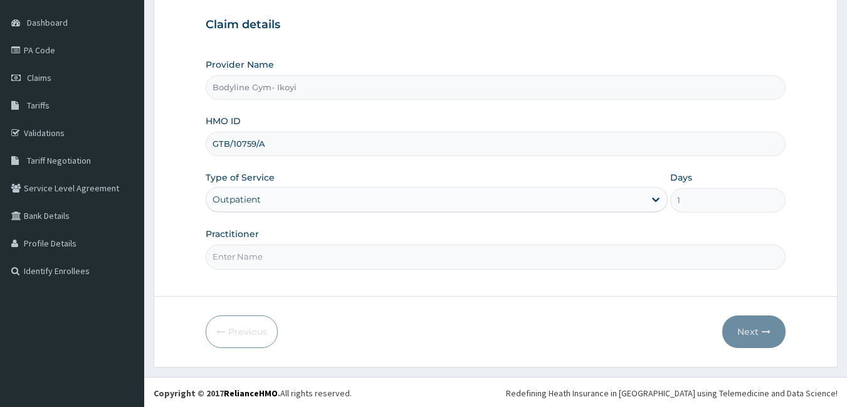
scroll to position [116, 0]
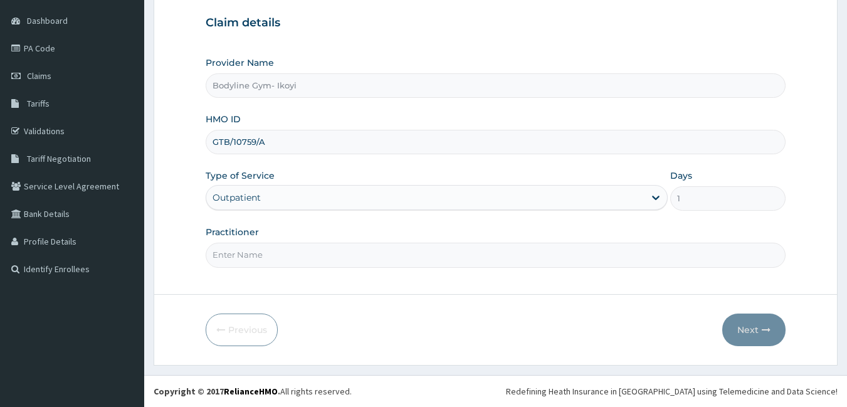
click at [278, 258] on input "Practitioner" at bounding box center [496, 255] width 580 height 24
type input "B"
click at [741, 333] on button "Next" at bounding box center [753, 329] width 63 height 33
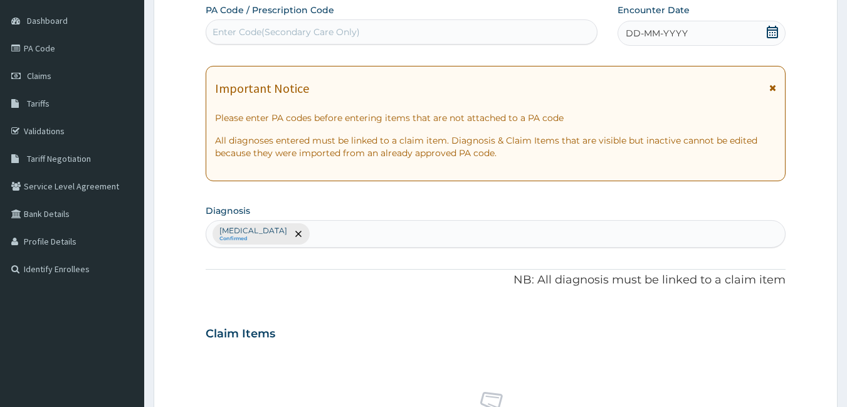
click at [663, 30] on span "DD-MM-YYYY" at bounding box center [657, 33] width 62 height 13
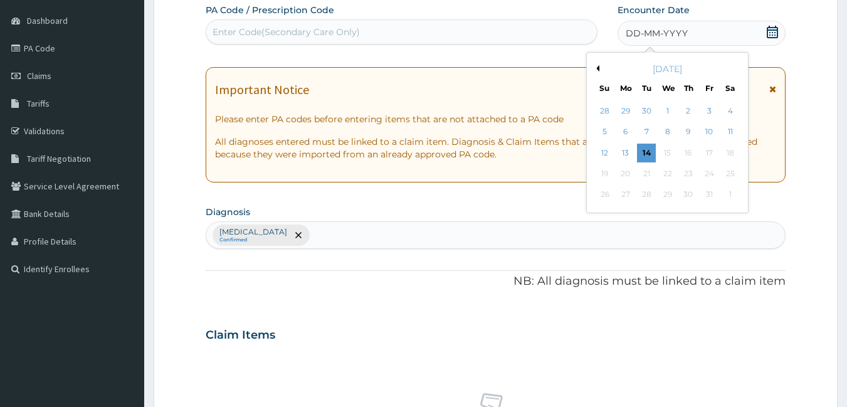
drag, startPoint x: 643, startPoint y: 149, endPoint x: 417, endPoint y: 71, distance: 238.9
click at [631, 144] on div "12 13 14 15 16 17 18" at bounding box center [667, 152] width 146 height 21
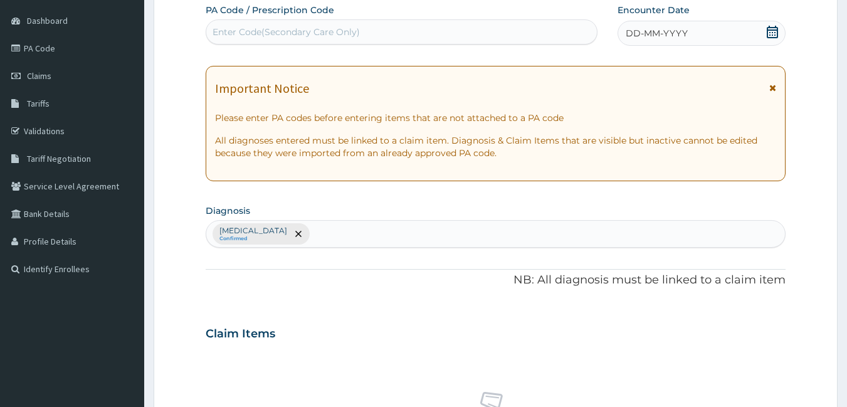
click at [372, 35] on div "Enter Code(Secondary Care Only)" at bounding box center [401, 32] width 391 height 20
type input "PA/11D8C8"
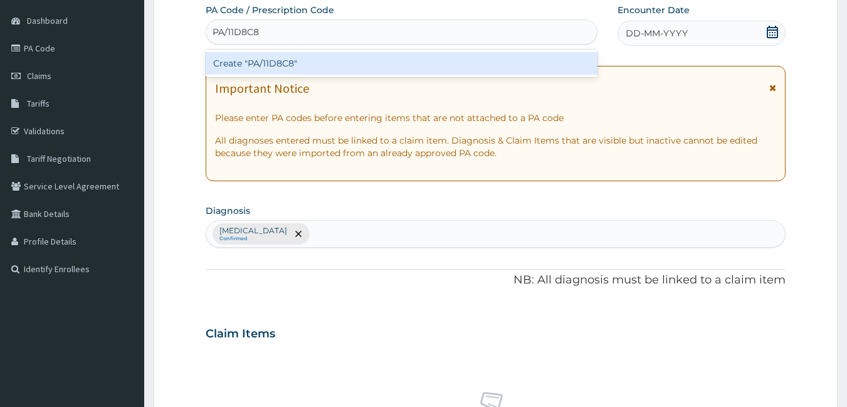
click at [375, 61] on div "Create "PA/11D8C8"" at bounding box center [402, 63] width 392 height 23
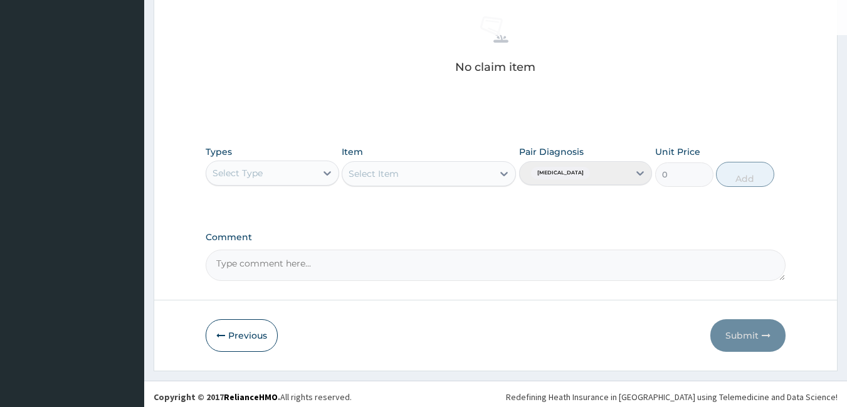
scroll to position [497, 0]
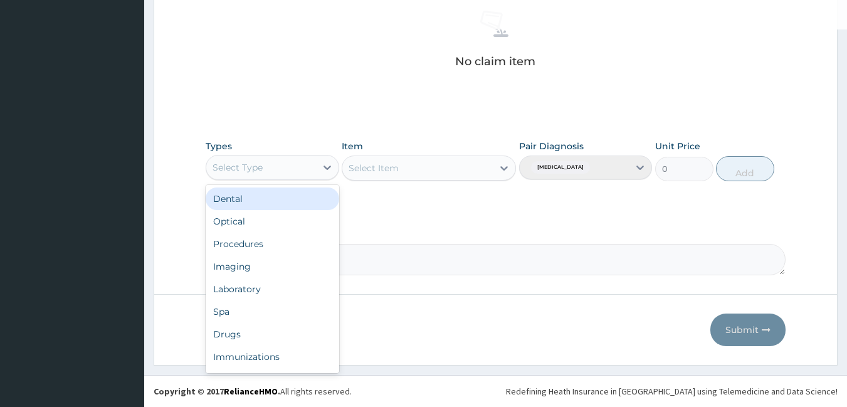
click at [265, 165] on div "Select Type" at bounding box center [261, 167] width 110 height 20
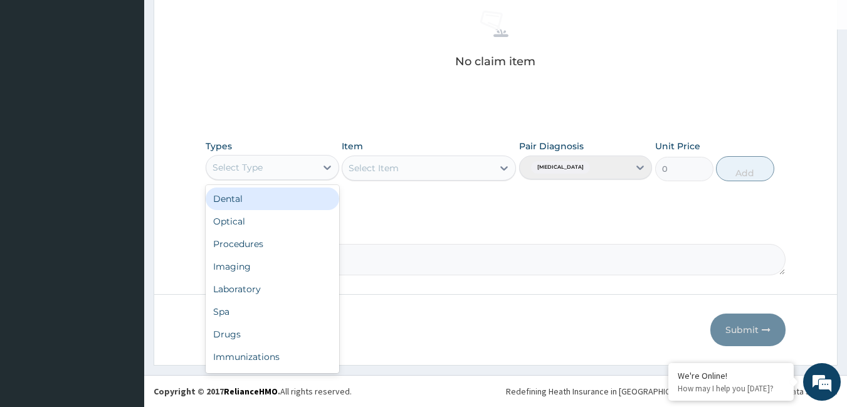
type input "G"
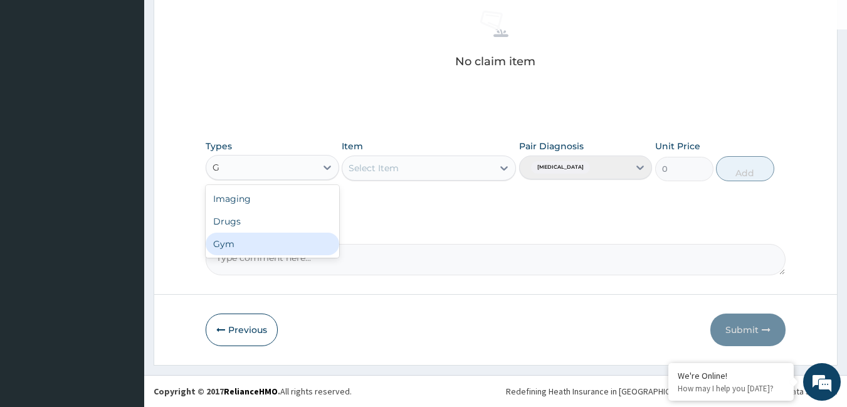
click at [229, 244] on div "Gym" at bounding box center [273, 244] width 134 height 23
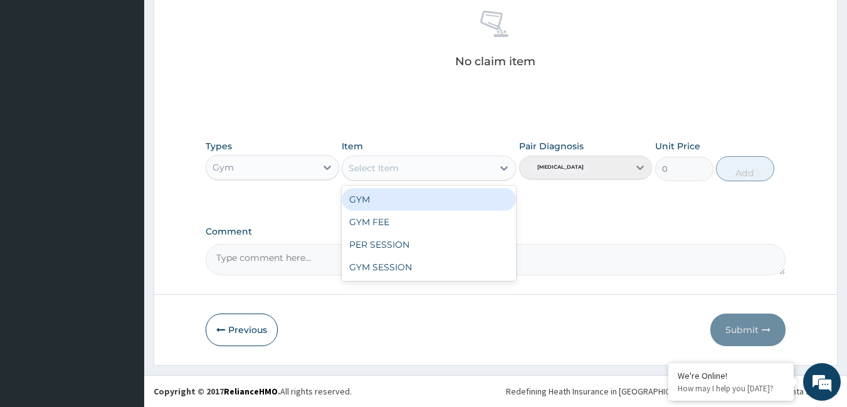
click at [476, 169] on div "Select Item" at bounding box center [417, 168] width 150 height 20
click at [394, 195] on div "GYM" at bounding box center [429, 199] width 174 height 23
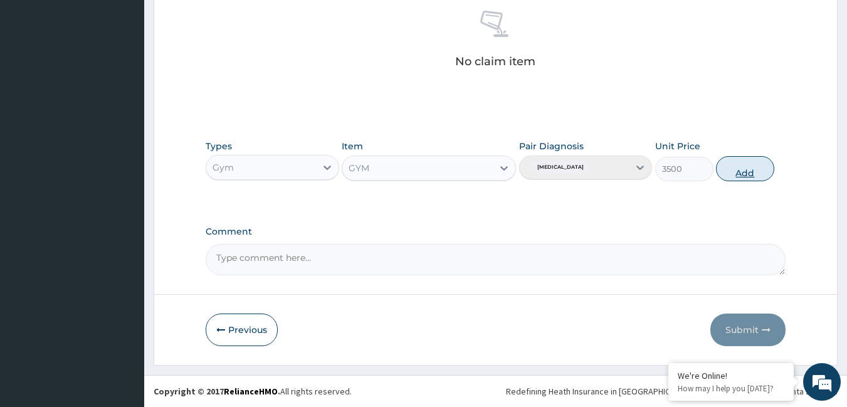
click at [738, 173] on button "Add" at bounding box center [745, 168] width 58 height 25
type input "0"
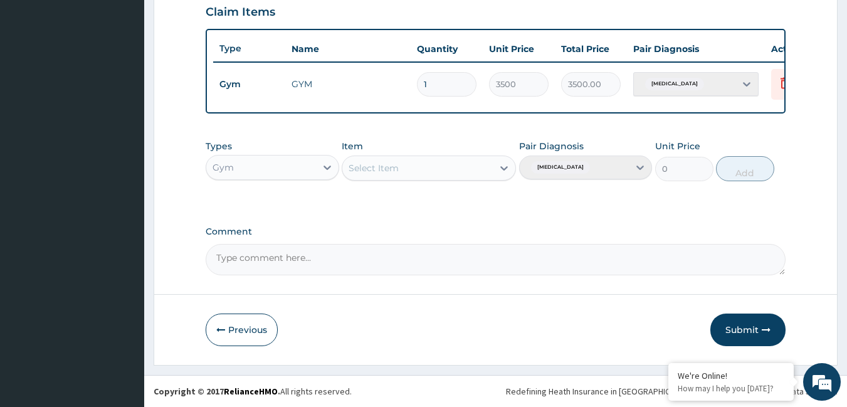
scroll to position [447, 0]
click at [756, 324] on button "Submit" at bounding box center [747, 329] width 75 height 33
click at [722, 329] on button "Submit" at bounding box center [747, 329] width 75 height 33
click at [741, 323] on button "Submit" at bounding box center [747, 329] width 75 height 33
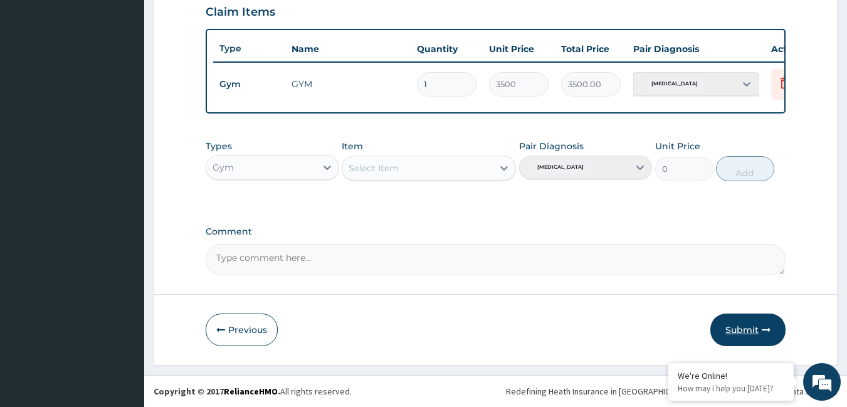
click at [747, 322] on button "Submit" at bounding box center [747, 329] width 75 height 33
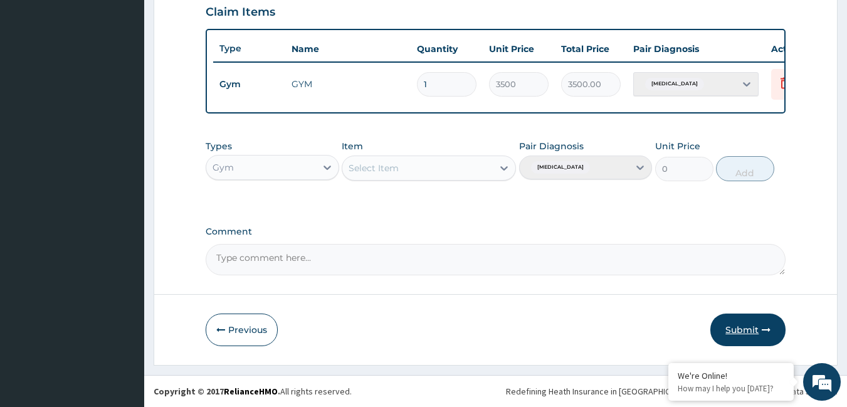
click at [747, 322] on button "Submit" at bounding box center [747, 329] width 75 height 33
click at [748, 322] on button "Submit" at bounding box center [747, 329] width 75 height 33
click at [757, 318] on button "Submit" at bounding box center [747, 329] width 75 height 33
click at [745, 325] on button "Submit" at bounding box center [747, 329] width 75 height 33
click at [749, 323] on button "Submit" at bounding box center [747, 329] width 75 height 33
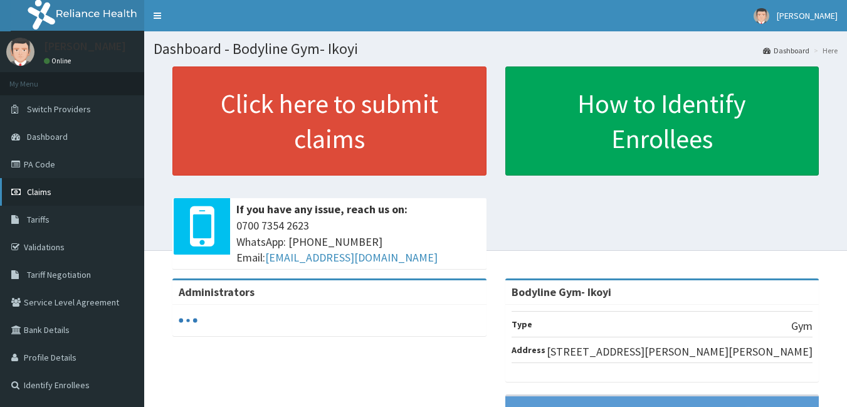
click at [53, 197] on link "Claims" at bounding box center [72, 192] width 144 height 28
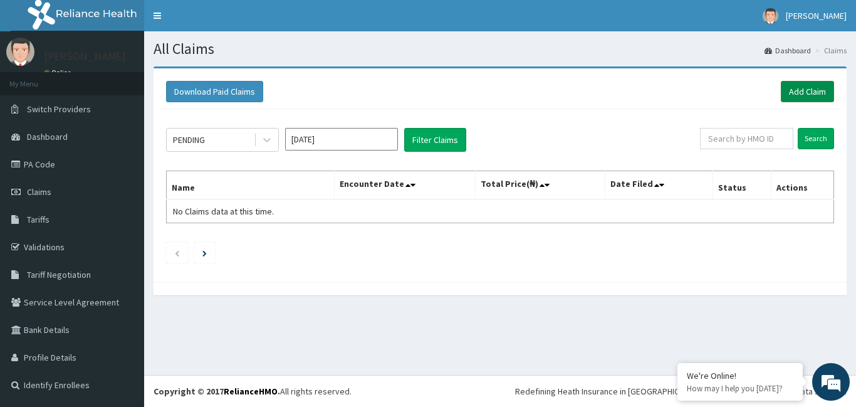
click at [813, 97] on link "Add Claim" at bounding box center [807, 91] width 53 height 21
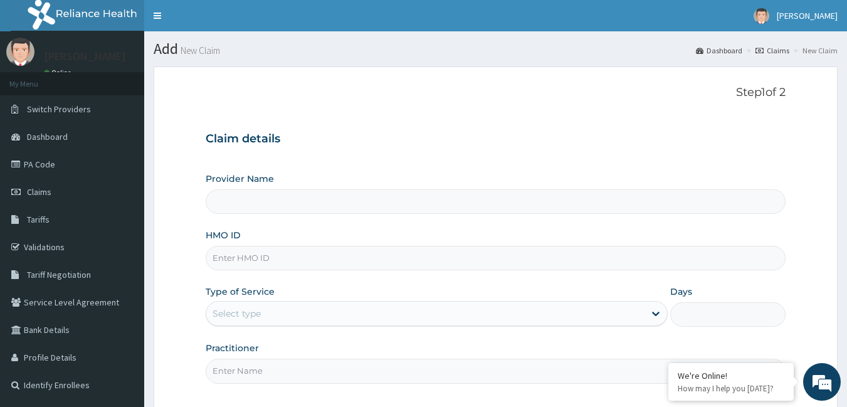
click at [298, 259] on input "HMO ID" at bounding box center [496, 258] width 580 height 24
type input "GT"
type input "Bodyline Gym- Ikoyi"
type input "1"
type input "GTB/10759/A"
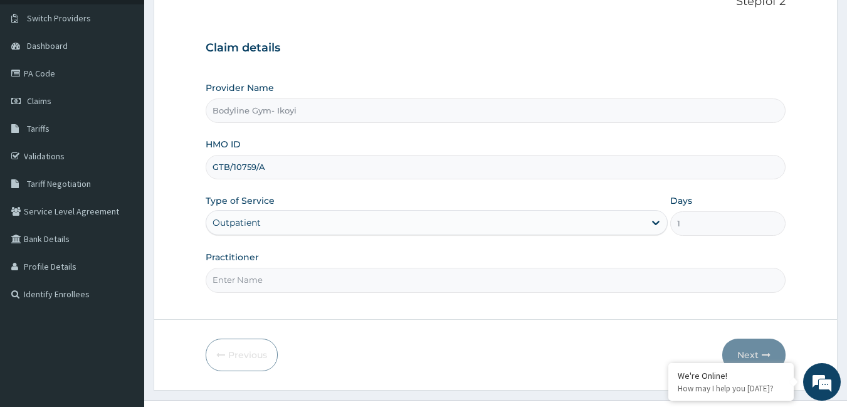
scroll to position [116, 0]
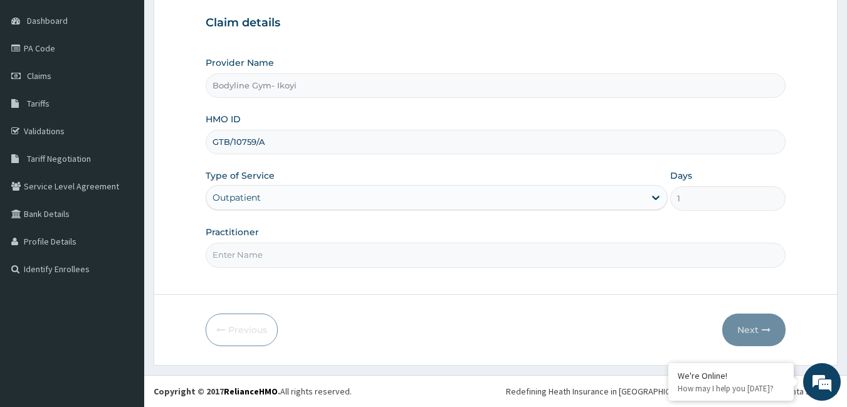
click at [261, 262] on input "Practitioner" at bounding box center [496, 255] width 580 height 24
type input "B"
drag, startPoint x: 748, startPoint y: 320, endPoint x: 852, endPoint y: 187, distance: 168.9
click at [753, 317] on button "Next" at bounding box center [753, 329] width 63 height 33
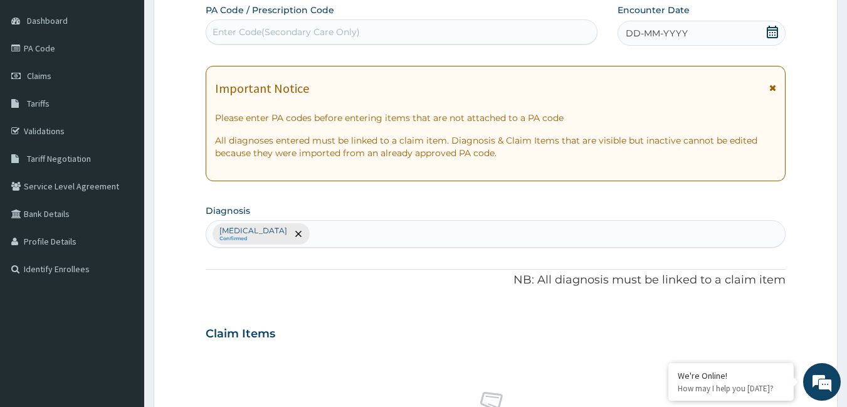
click at [669, 31] on span "DD-MM-YYYY" at bounding box center [657, 33] width 62 height 13
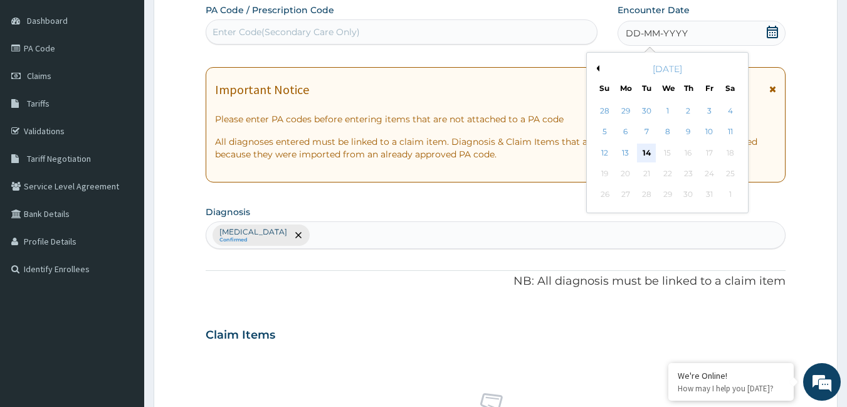
click at [646, 148] on div "14" at bounding box center [646, 153] width 19 height 19
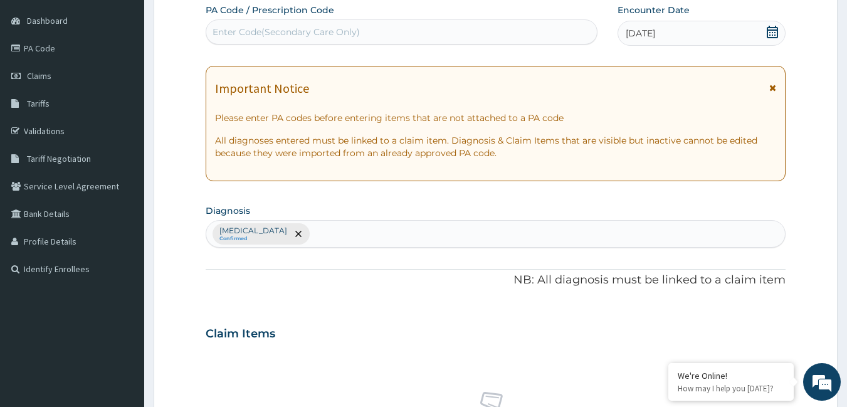
click at [421, 36] on div "Enter Code(Secondary Care Only)" at bounding box center [401, 32] width 391 height 20
type input "PA/11D8C8"
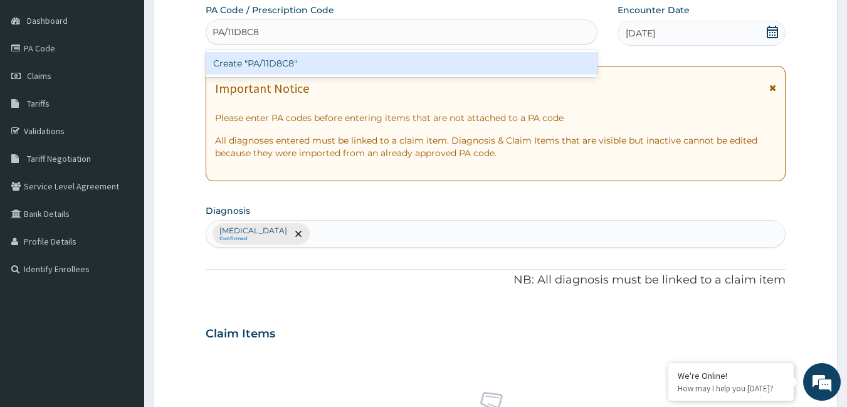
click at [422, 55] on div "Create "PA/11D8C8"" at bounding box center [402, 63] width 392 height 23
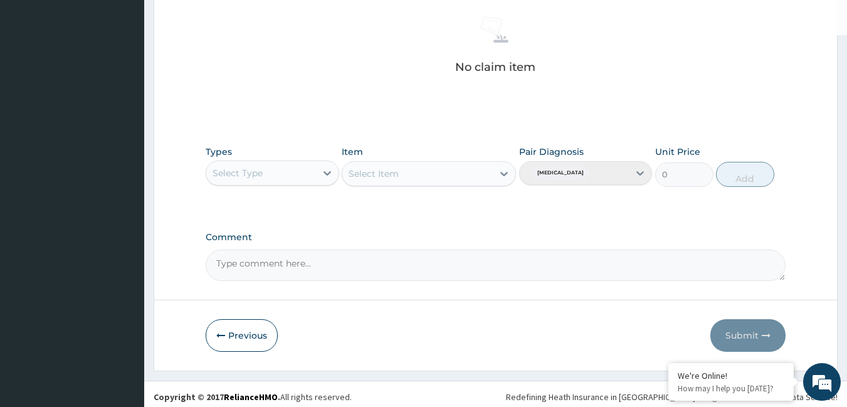
scroll to position [497, 0]
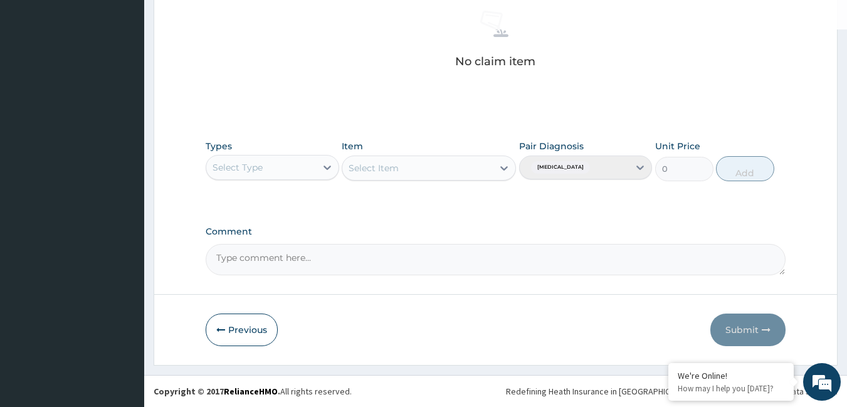
click at [284, 176] on div "Select Type" at bounding box center [261, 167] width 110 height 20
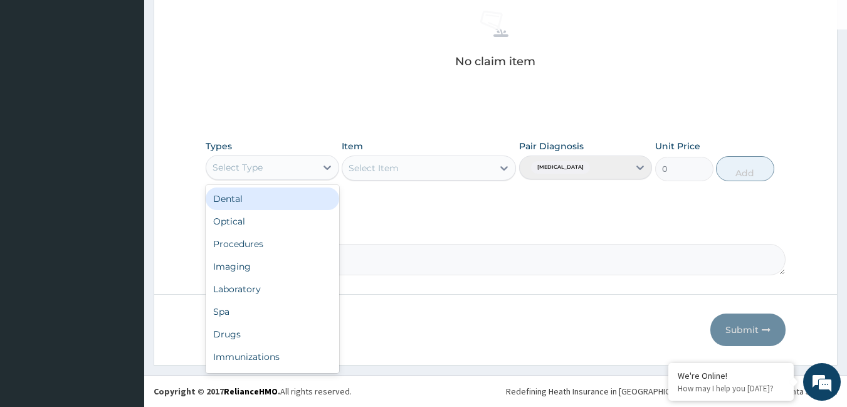
type input "G"
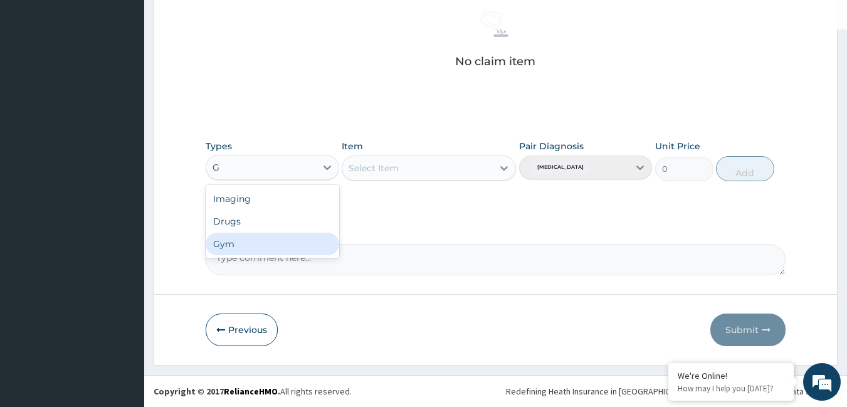
click at [250, 238] on div "Gym" at bounding box center [273, 244] width 134 height 23
click at [444, 161] on div "Select Item" at bounding box center [417, 168] width 150 height 20
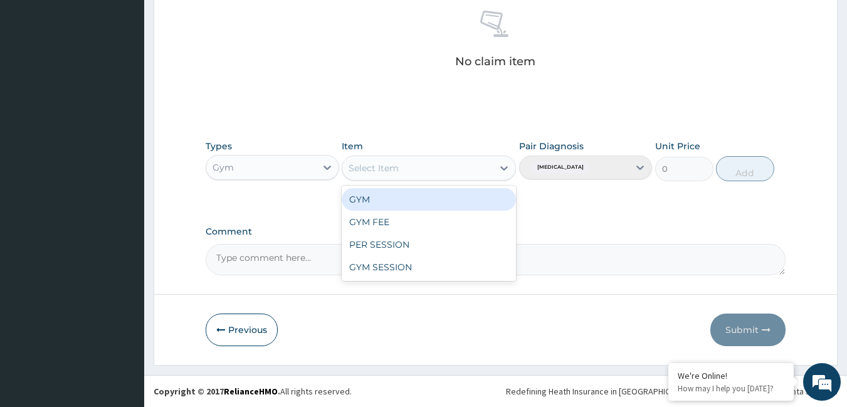
click at [410, 190] on div "GYM" at bounding box center [429, 199] width 174 height 23
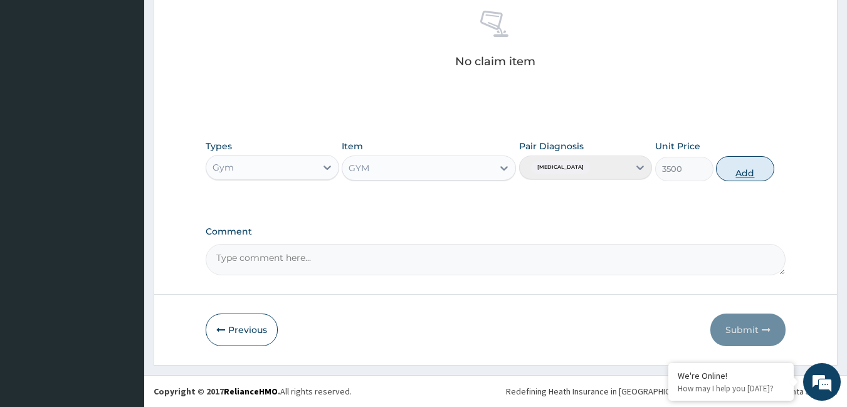
click at [762, 173] on button "Add" at bounding box center [745, 168] width 58 height 25
type input "0"
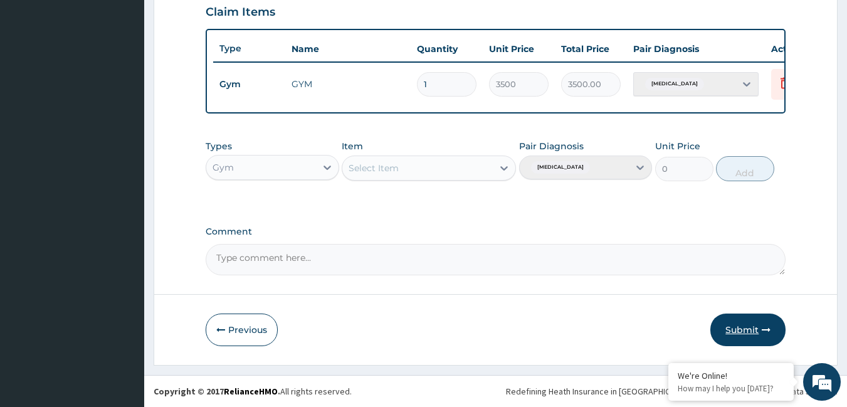
click at [750, 325] on button "Submit" at bounding box center [747, 329] width 75 height 33
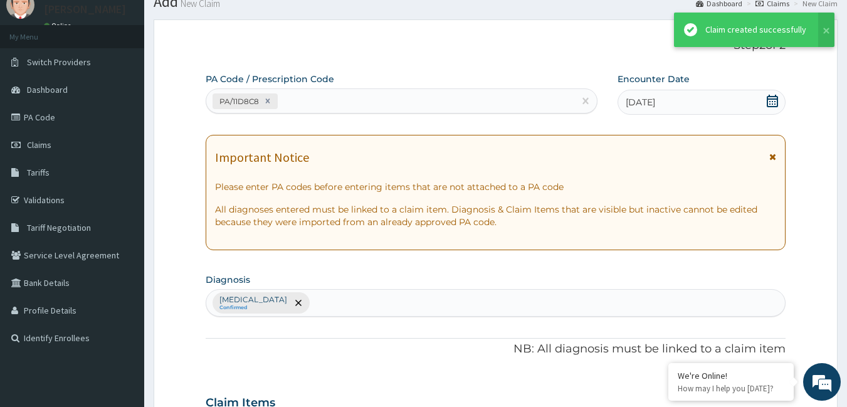
scroll to position [447, 0]
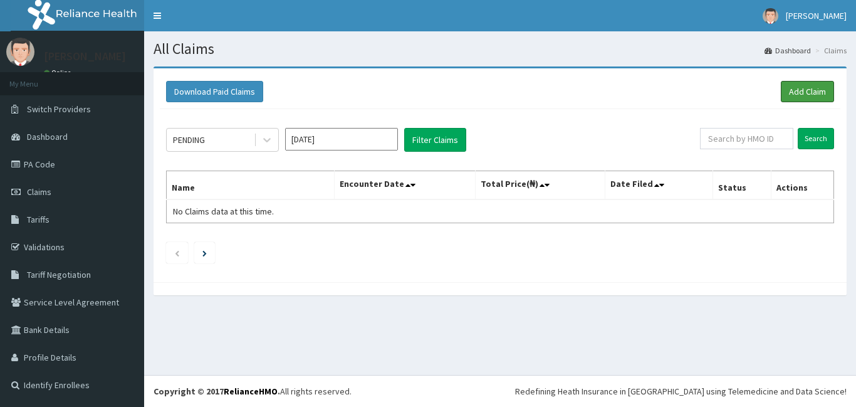
click at [817, 86] on link "Add Claim" at bounding box center [807, 91] width 53 height 21
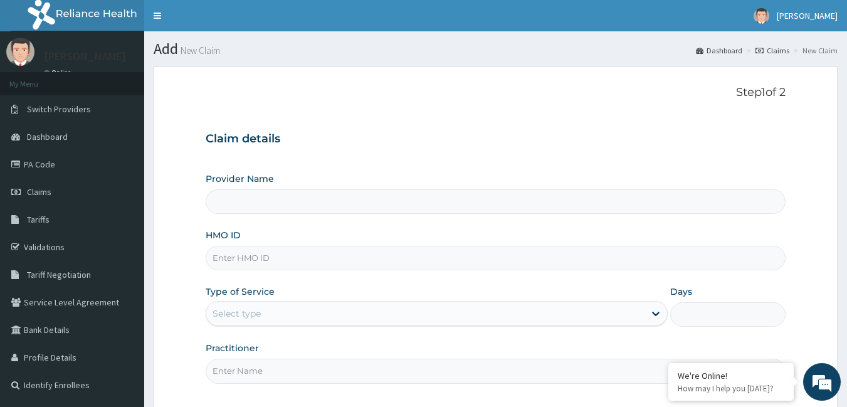
click at [273, 258] on input "HMO ID" at bounding box center [496, 258] width 580 height 24
type input "Bodyline Gym- Ikoyi"
type input "1"
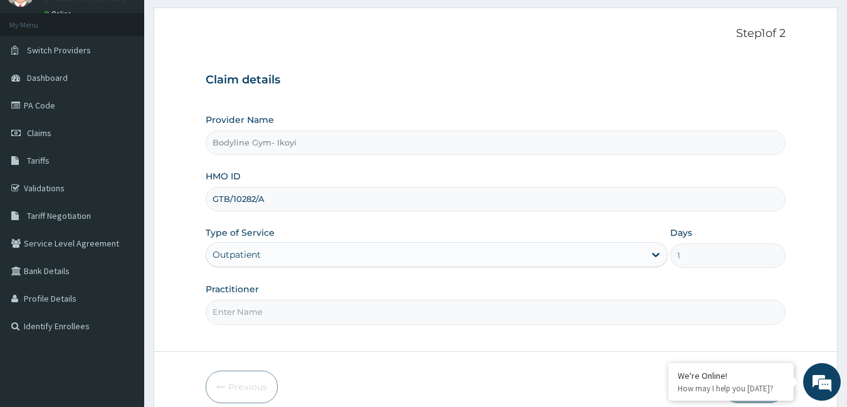
scroll to position [116, 0]
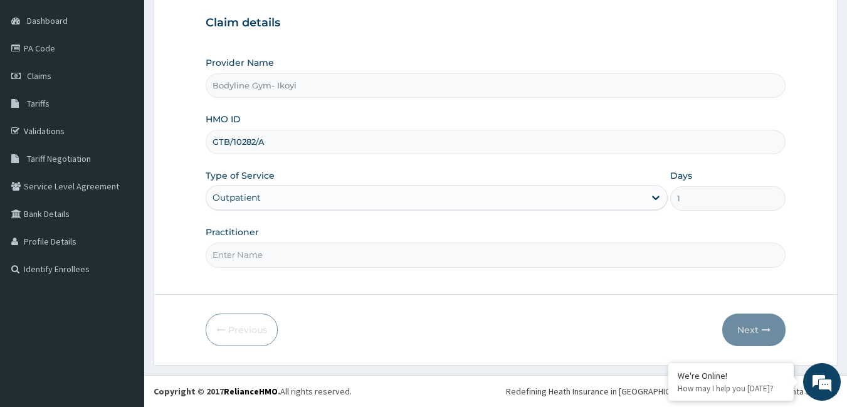
type input "GTB/10282/A"
click at [263, 251] on input "Practitioner" at bounding box center [496, 255] width 580 height 24
type input "B"
click at [743, 330] on button "Next" at bounding box center [753, 329] width 63 height 33
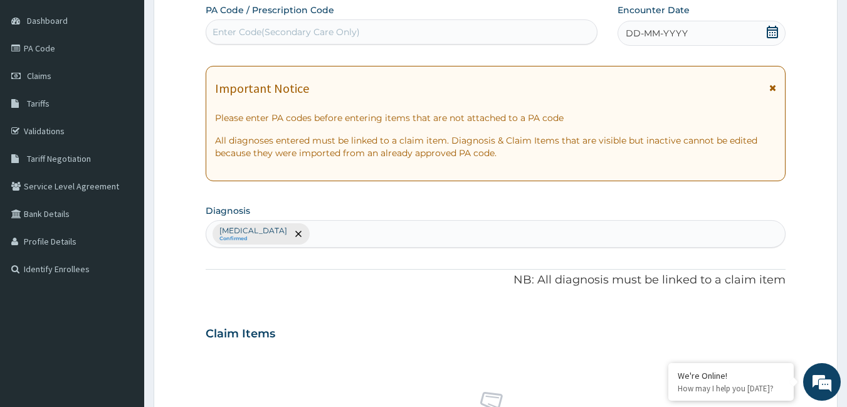
click at [691, 29] on div "DD-MM-YYYY" at bounding box center [701, 33] width 168 height 25
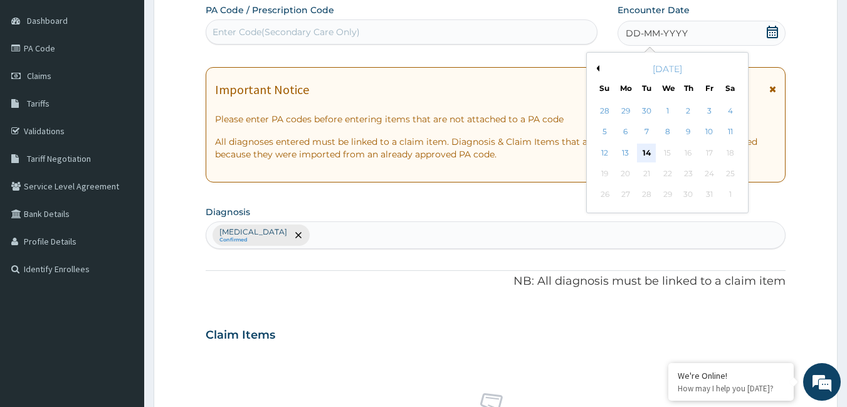
click at [639, 155] on div "14" at bounding box center [646, 153] width 19 height 19
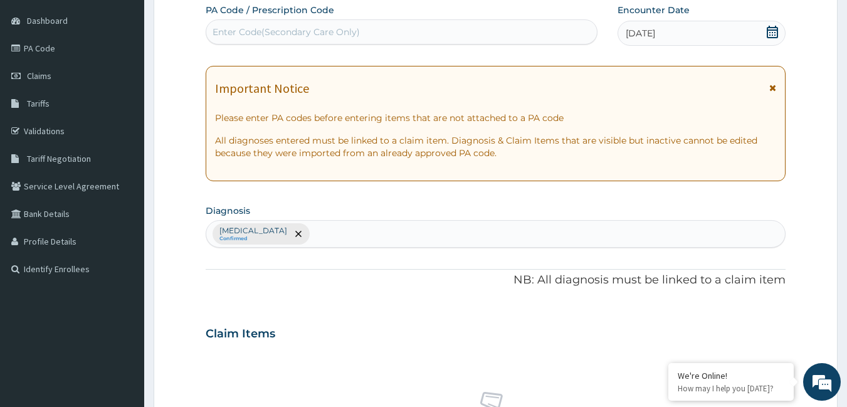
click at [417, 38] on div "Enter Code(Secondary Care Only)" at bounding box center [401, 32] width 391 height 20
type input "PA/AFF040"
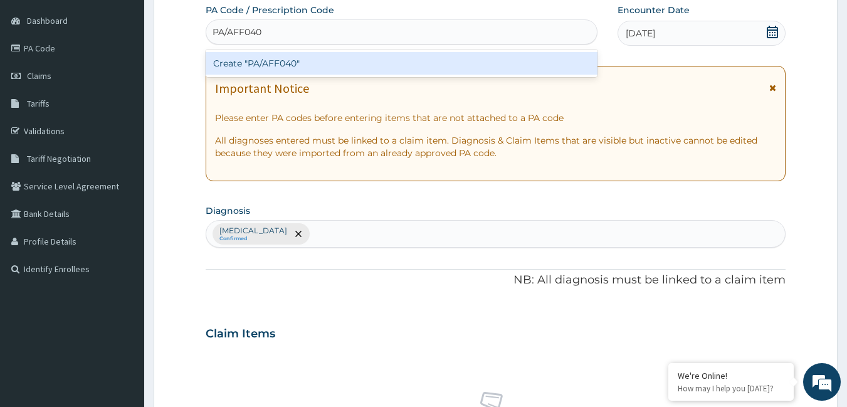
click at [414, 63] on div "Create "PA/AFF040"" at bounding box center [402, 63] width 392 height 23
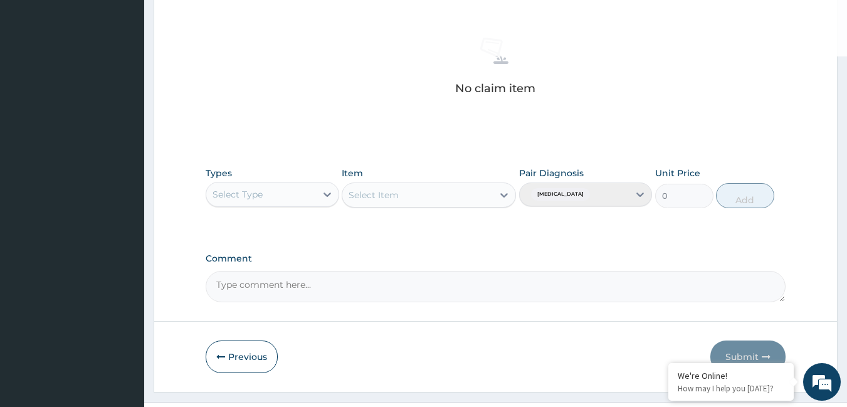
scroll to position [492, 0]
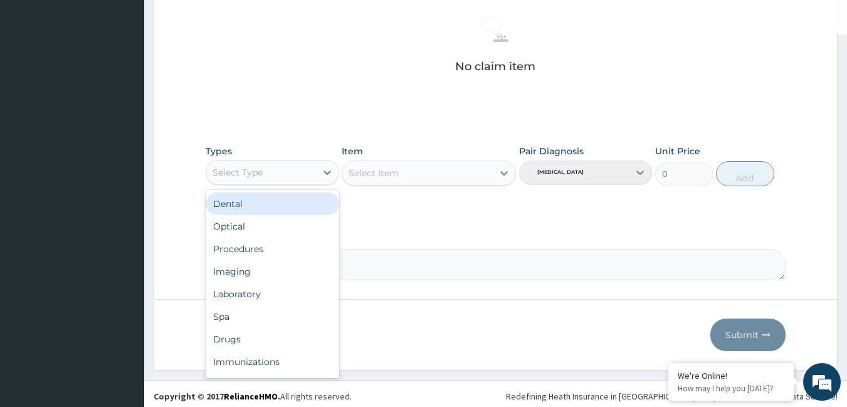
click at [278, 174] on div "Select Type" at bounding box center [261, 172] width 110 height 20
type input "G"
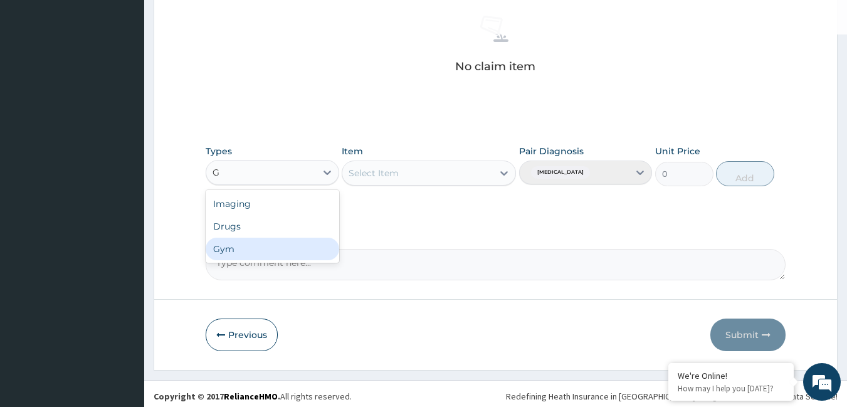
click at [237, 246] on div "Gym" at bounding box center [273, 249] width 134 height 23
click at [468, 170] on div "Select Item" at bounding box center [429, 172] width 174 height 25
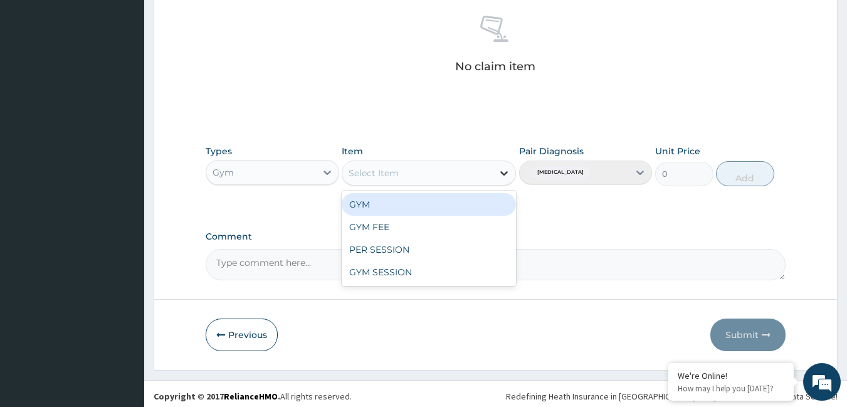
click at [503, 170] on icon at bounding box center [504, 173] width 13 height 13
drag, startPoint x: 403, startPoint y: 199, endPoint x: 721, endPoint y: 154, distance: 321.6
click at [423, 197] on div "GYM" at bounding box center [429, 204] width 174 height 23
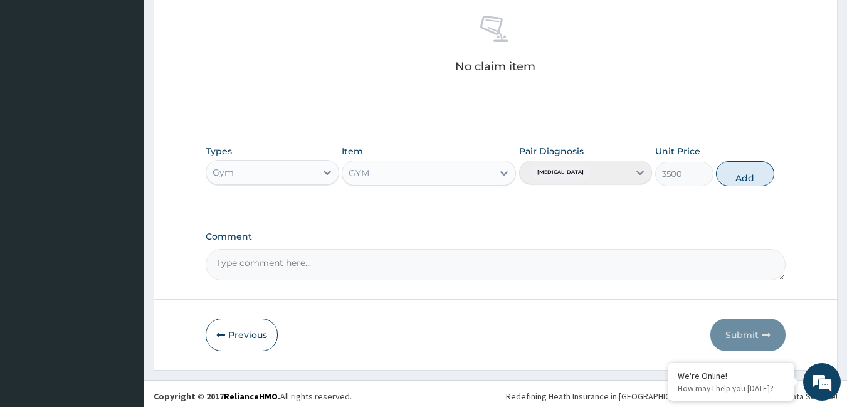
drag, startPoint x: 738, startPoint y: 169, endPoint x: 856, endPoint y: 162, distance: 118.1
click at [765, 170] on button "Add" at bounding box center [745, 173] width 58 height 25
type input "0"
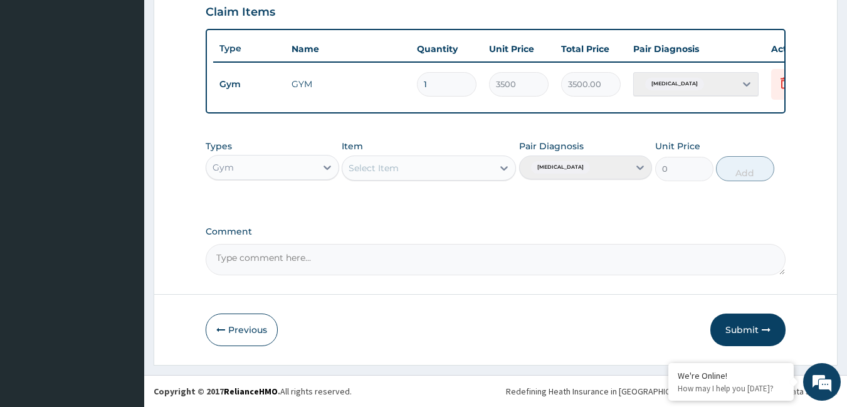
drag, startPoint x: 732, startPoint y: 331, endPoint x: 832, endPoint y: 291, distance: 107.2
click at [737, 328] on button "Submit" at bounding box center [747, 329] width 75 height 33
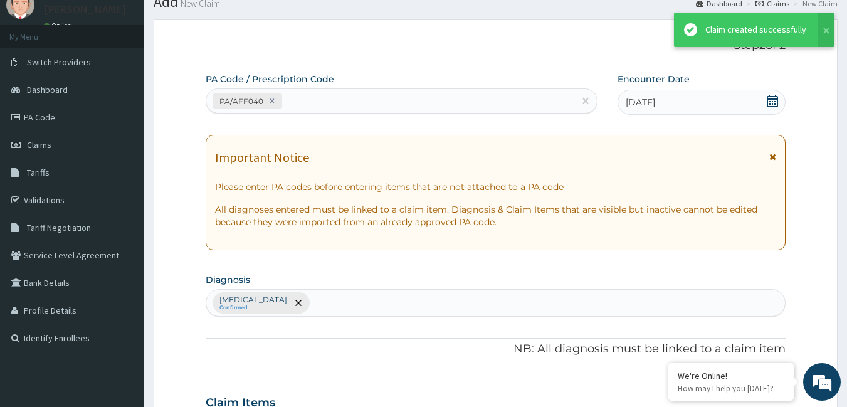
scroll to position [447, 0]
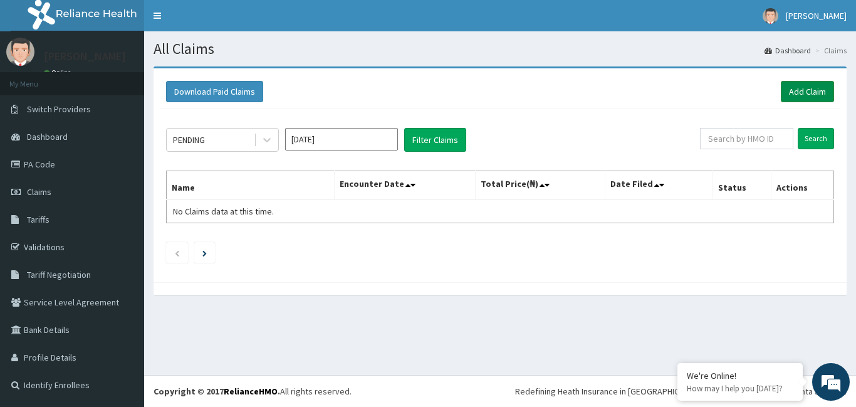
drag, startPoint x: 797, startPoint y: 95, endPoint x: 856, endPoint y: 95, distance: 58.9
click at [798, 95] on link "Add Claim" at bounding box center [807, 91] width 53 height 21
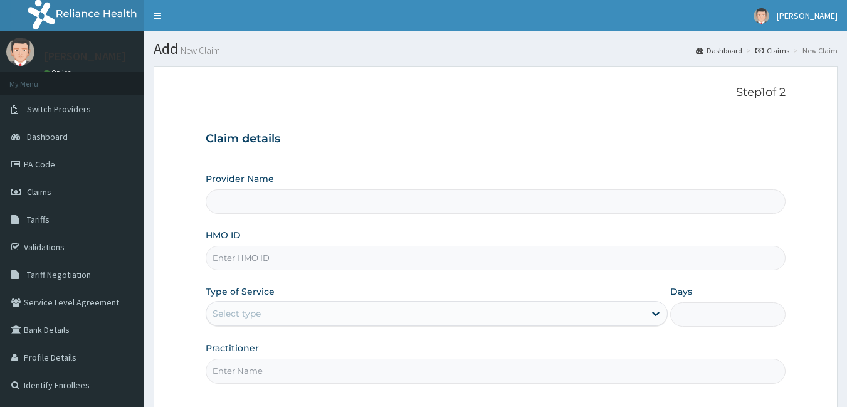
drag, startPoint x: 254, startPoint y: 253, endPoint x: 455, endPoint y: 258, distance: 201.3
click at [256, 253] on input "HMO ID" at bounding box center [496, 258] width 580 height 24
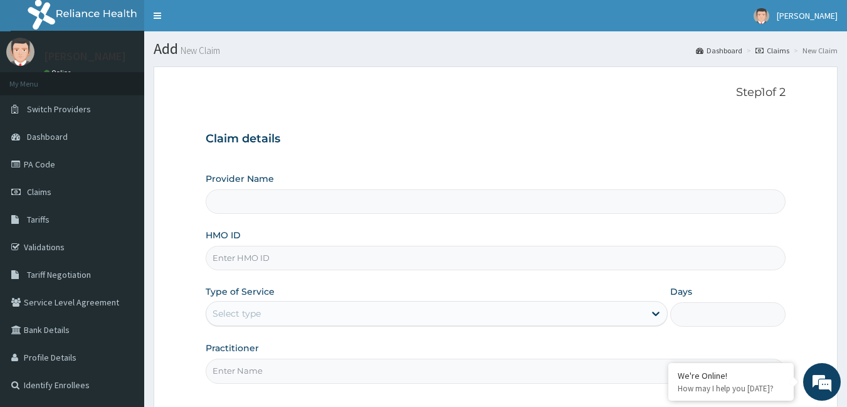
type input "Bodyline Gym- Ikoyi"
type input "1"
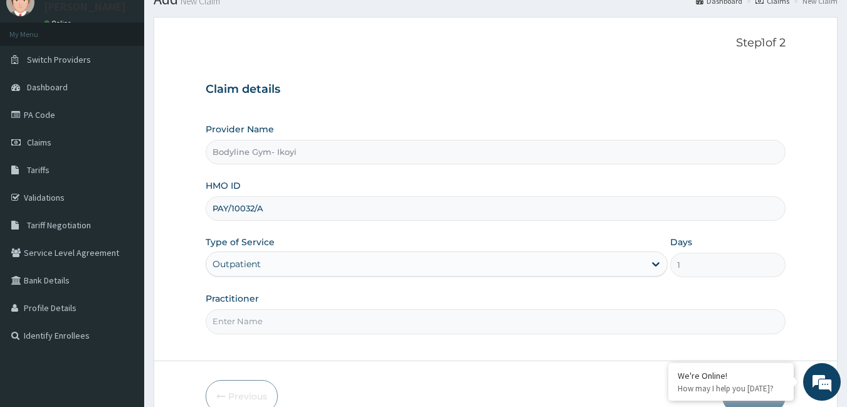
scroll to position [116, 0]
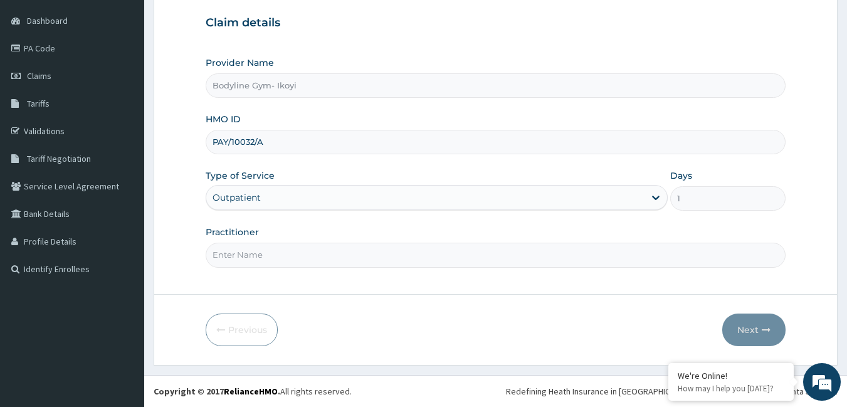
type input "PAY/10032/A"
click at [280, 257] on input "Practitioner" at bounding box center [496, 255] width 580 height 24
type input "B"
click at [760, 334] on button "Next" at bounding box center [753, 329] width 63 height 33
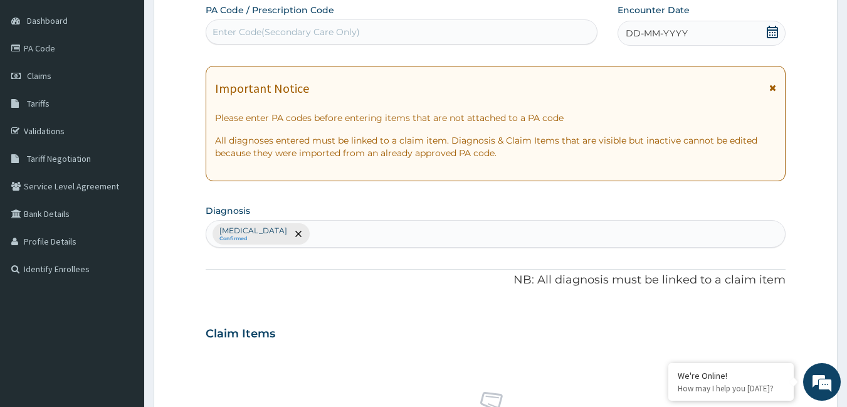
click at [678, 31] on span "DD-MM-YYYY" at bounding box center [657, 33] width 62 height 13
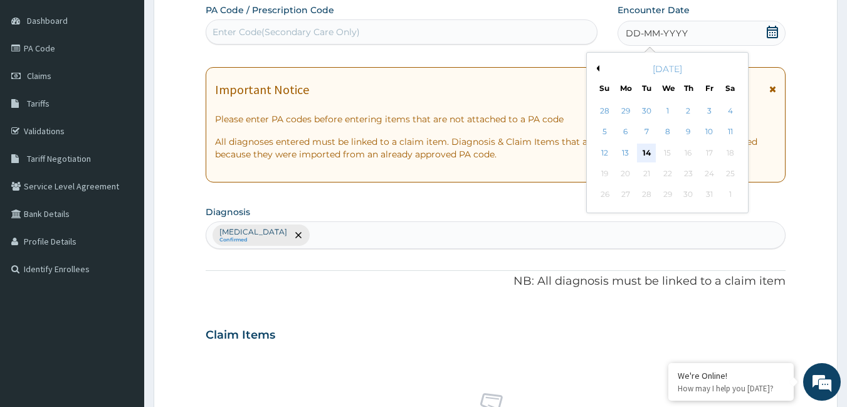
click at [646, 150] on div "14" at bounding box center [646, 153] width 19 height 19
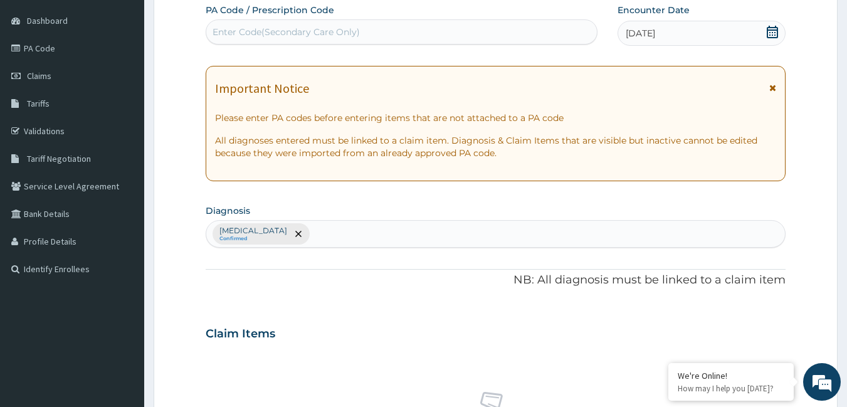
click at [340, 35] on div "Enter Code(Secondary Care Only)" at bounding box center [285, 32] width 147 height 13
type input "PA/6327E1"
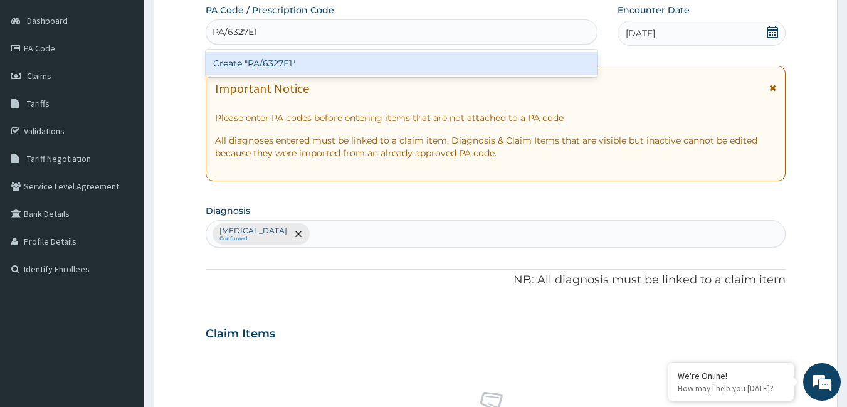
click at [350, 60] on div "Create "PA/6327E1"" at bounding box center [402, 63] width 392 height 23
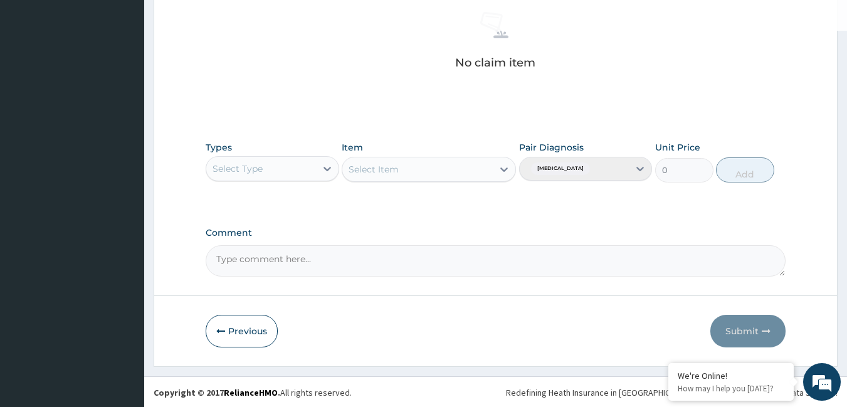
scroll to position [497, 0]
click at [291, 164] on div "Select Type" at bounding box center [261, 167] width 110 height 20
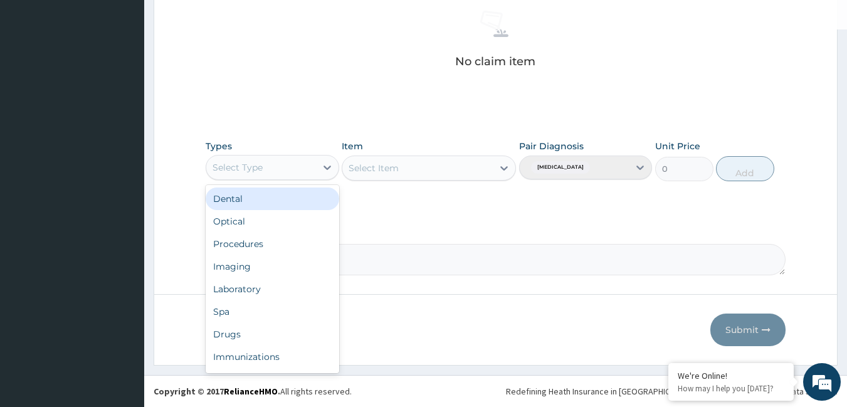
type input "G"
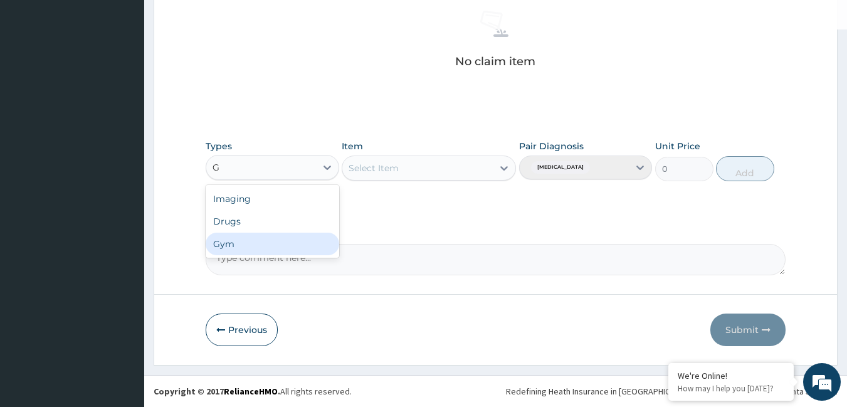
drag, startPoint x: 249, startPoint y: 244, endPoint x: 427, endPoint y: 187, distance: 186.7
click at [251, 244] on div "Gym" at bounding box center [273, 244] width 134 height 23
click at [492, 165] on div "Select Item" at bounding box center [429, 167] width 174 height 25
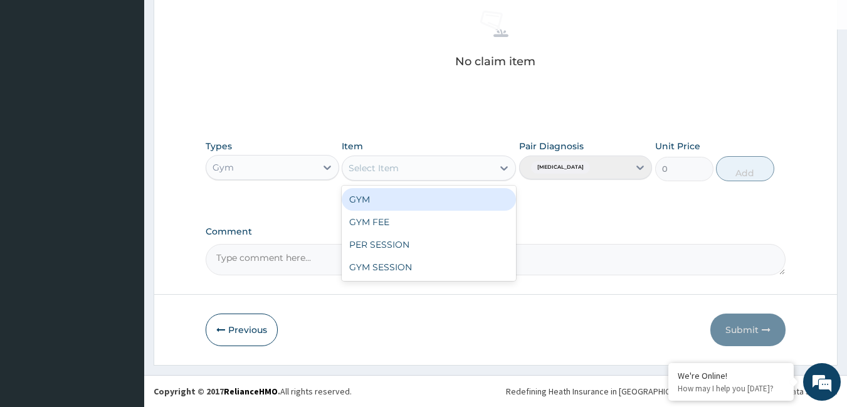
click at [476, 169] on div "Select Item" at bounding box center [417, 168] width 150 height 20
drag, startPoint x: 394, startPoint y: 196, endPoint x: 561, endPoint y: 182, distance: 168.0
click at [399, 196] on div "GYM" at bounding box center [429, 199] width 174 height 23
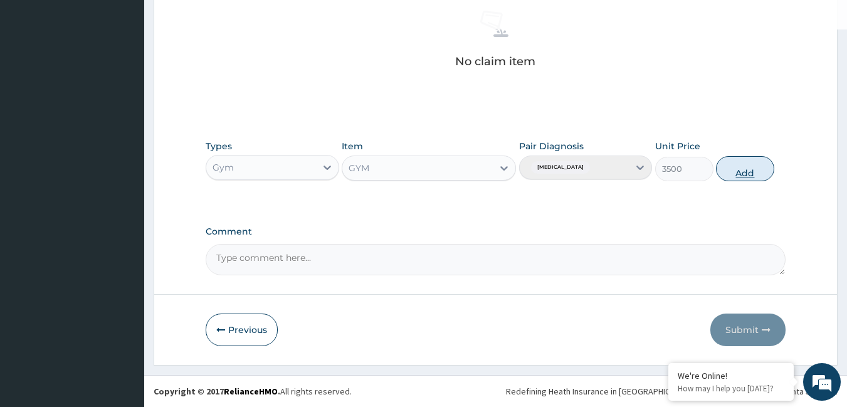
click at [738, 162] on button "Add" at bounding box center [745, 168] width 58 height 25
type input "0"
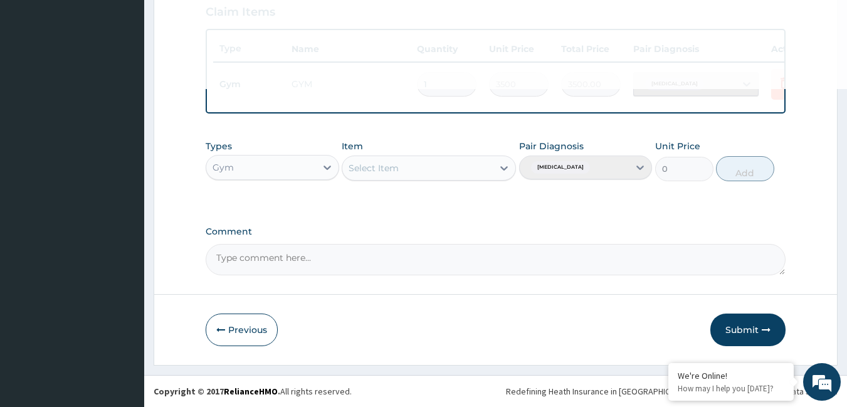
drag, startPoint x: 760, startPoint y: 325, endPoint x: 856, endPoint y: 262, distance: 114.6
click at [763, 323] on button "Submit" at bounding box center [747, 329] width 75 height 33
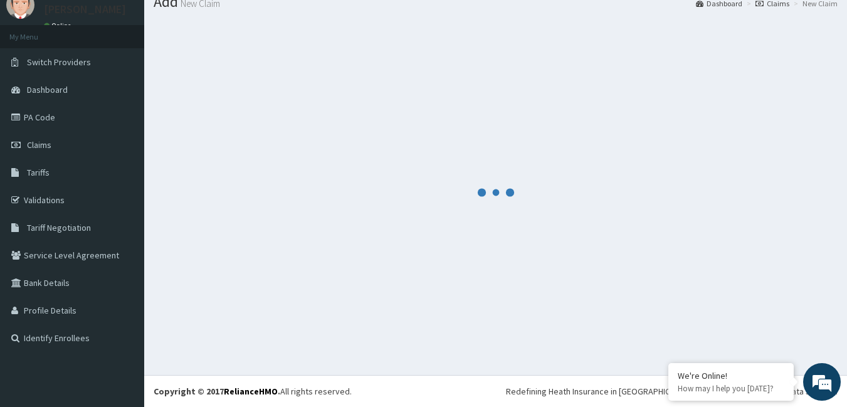
scroll to position [447, 0]
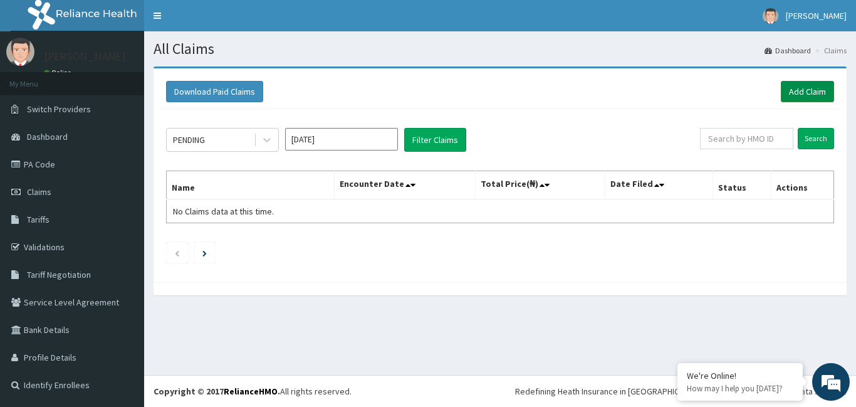
click at [802, 94] on link "Add Claim" at bounding box center [807, 91] width 53 height 21
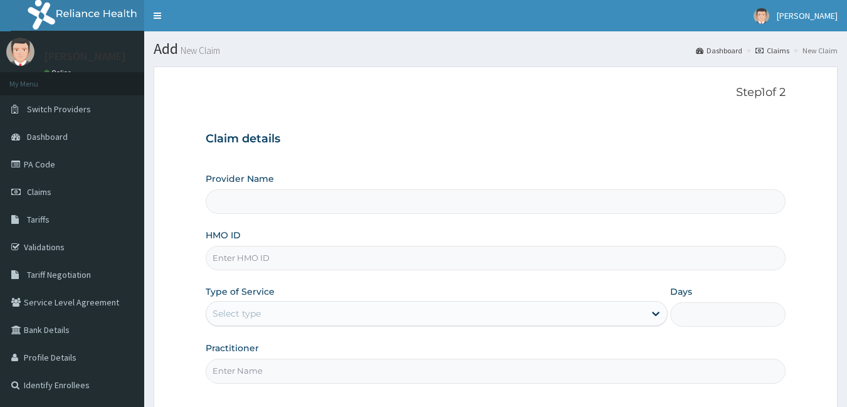
type input "Bodyline Gym- Ikoyi"
type input "1"
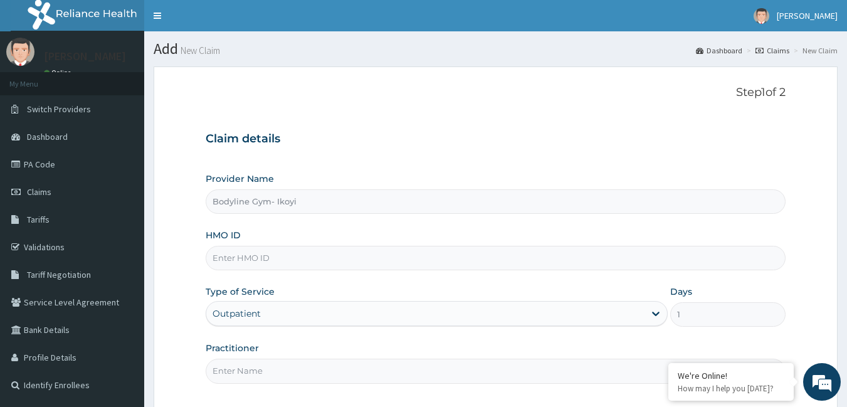
click at [280, 256] on input "HMO ID" at bounding box center [496, 258] width 580 height 24
type input "TDG/10004/A"
click at [291, 370] on input "Practitioner" at bounding box center [496, 371] width 580 height 24
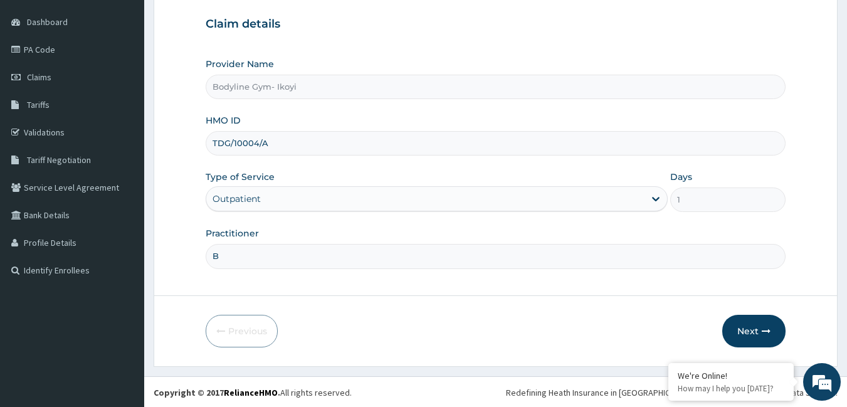
scroll to position [116, 0]
type input "B"
drag, startPoint x: 748, startPoint y: 322, endPoint x: 856, endPoint y: 191, distance: 169.3
click at [768, 301] on form "Step 1 of 2 Claim details Provider Name Bodyline Gym- Ikoyi HMO ID TDG/10004/A …" at bounding box center [496, 157] width 684 height 415
click at [757, 320] on button "Next" at bounding box center [753, 329] width 63 height 33
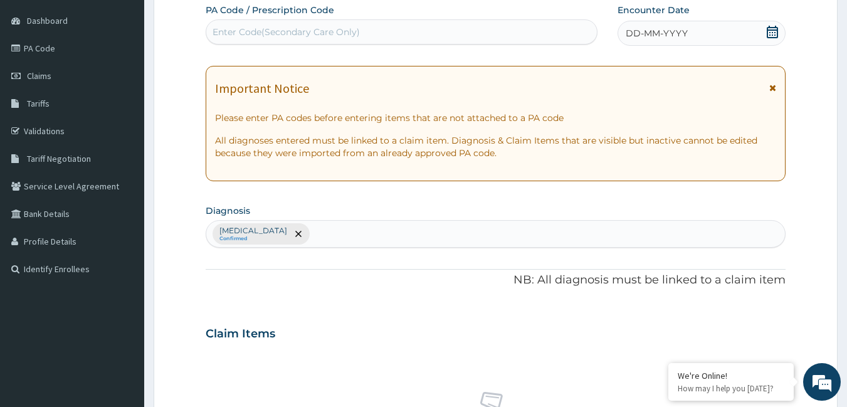
click at [661, 25] on div "DD-MM-YYYY" at bounding box center [701, 33] width 168 height 25
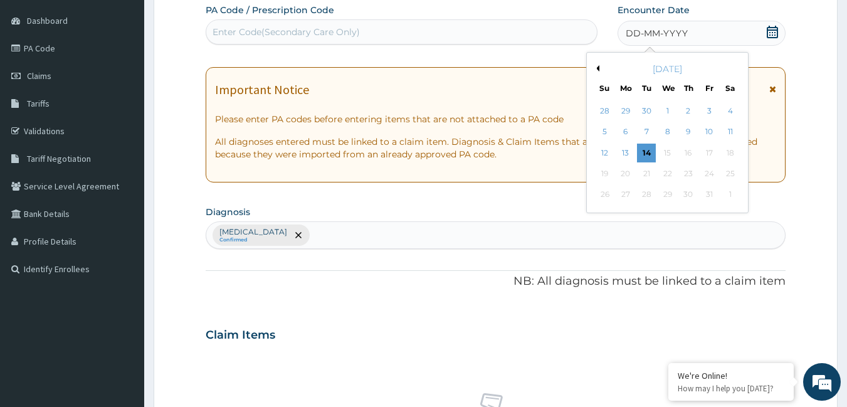
drag, startPoint x: 645, startPoint y: 150, endPoint x: 604, endPoint y: 121, distance: 50.3
click at [637, 145] on div "14" at bounding box center [646, 153] width 19 height 19
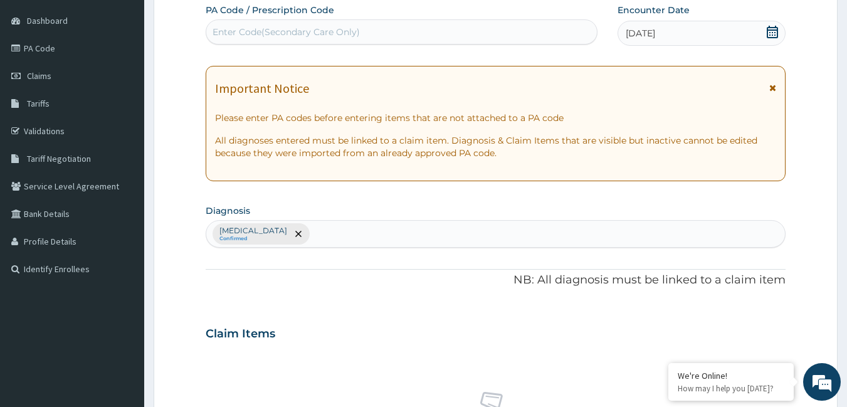
click at [399, 29] on div "Enter Code(Secondary Care Only)" at bounding box center [401, 32] width 391 height 20
type input "PA/98F83B"
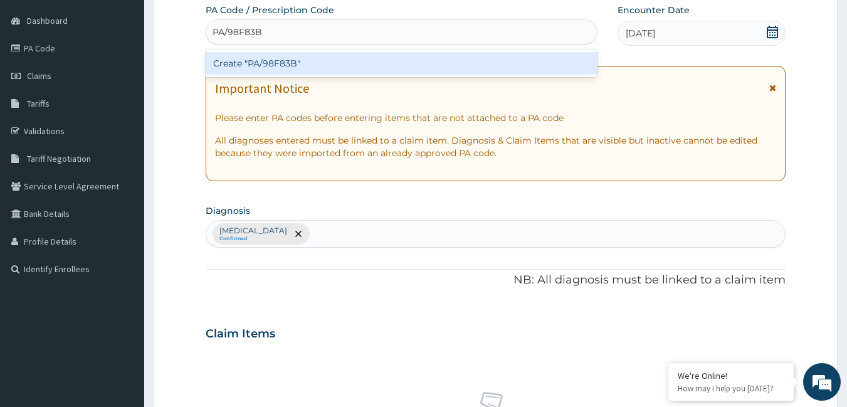
drag, startPoint x: 413, startPoint y: 61, endPoint x: 425, endPoint y: 68, distance: 13.8
click at [425, 68] on div "Create "PA/98F83B"" at bounding box center [402, 63] width 392 height 23
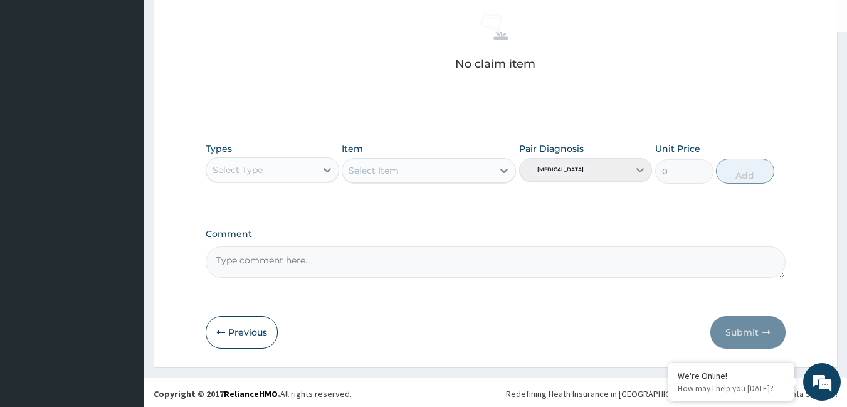
scroll to position [497, 0]
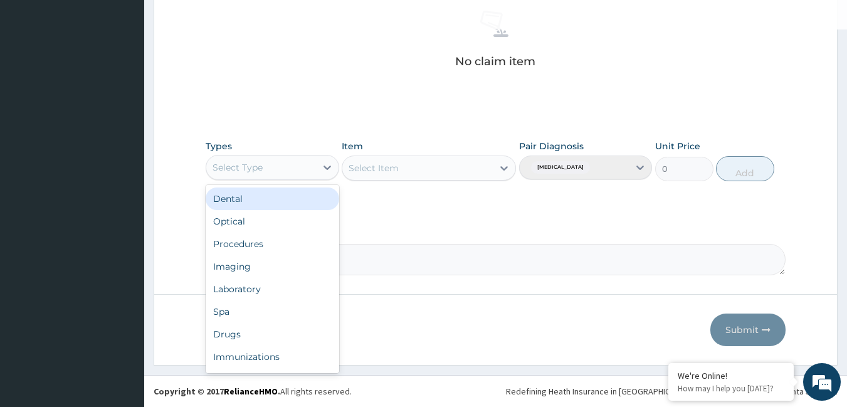
click at [283, 161] on div "Select Type" at bounding box center [261, 167] width 110 height 20
type input "G"
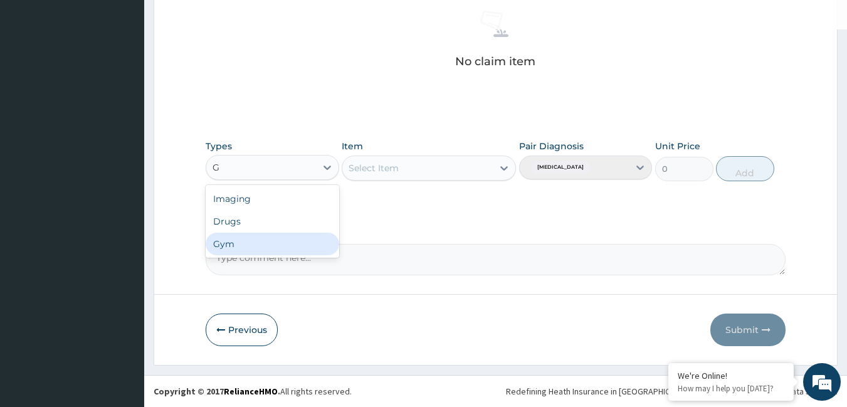
drag, startPoint x: 243, startPoint y: 248, endPoint x: 471, endPoint y: 204, distance: 231.6
click at [244, 248] on div "Gym" at bounding box center [273, 244] width 134 height 23
click at [479, 165] on div "Select Item" at bounding box center [417, 168] width 150 height 20
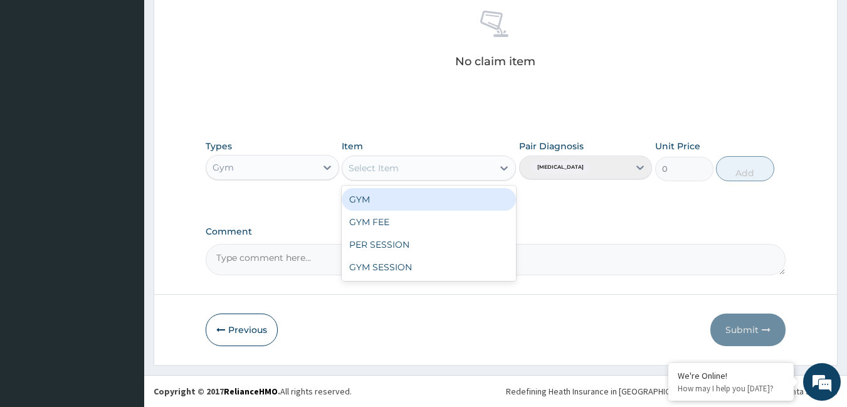
click at [410, 205] on div "GYM" at bounding box center [429, 199] width 174 height 23
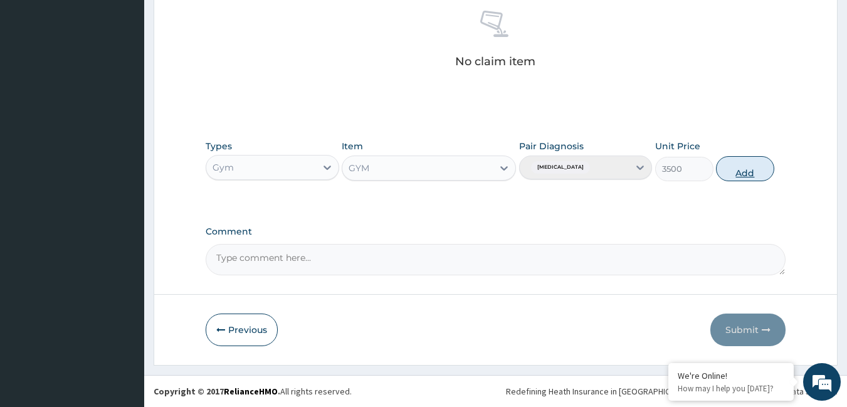
click at [725, 170] on button "Add" at bounding box center [745, 168] width 58 height 25
type input "0"
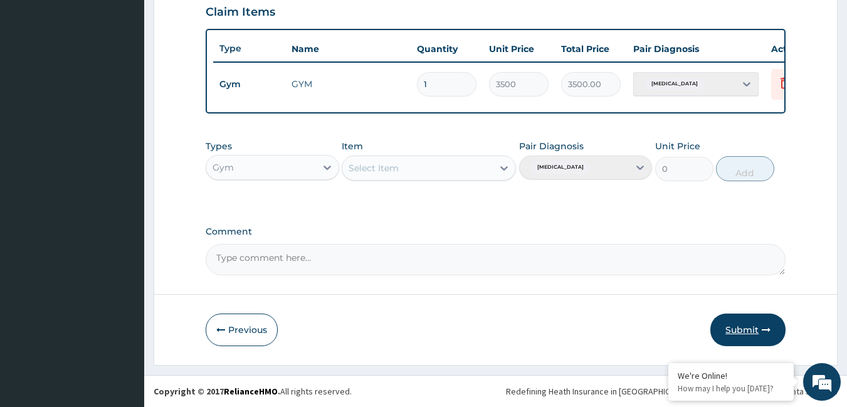
click at [749, 325] on button "Submit" at bounding box center [747, 329] width 75 height 33
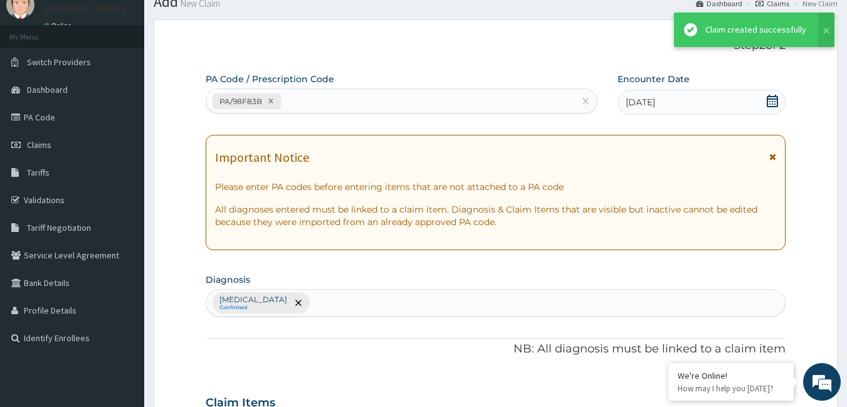
scroll to position [447, 0]
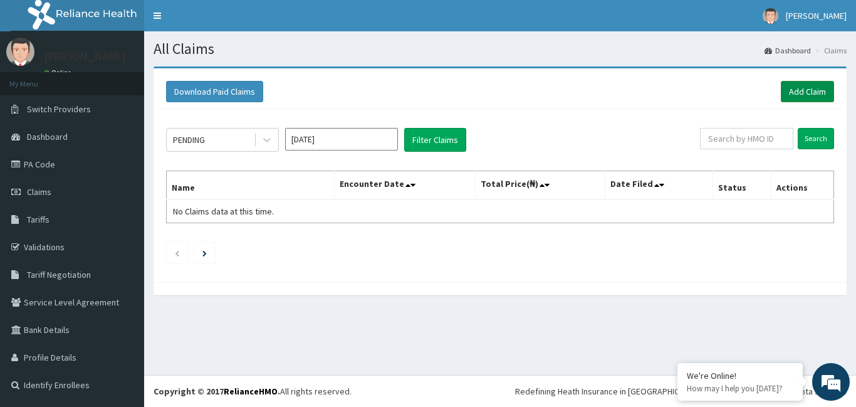
click at [804, 83] on link "Add Claim" at bounding box center [807, 91] width 53 height 21
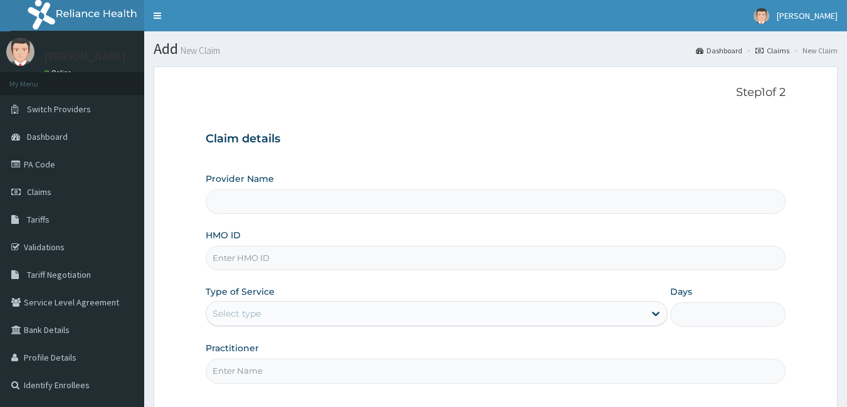
click at [325, 256] on input "HMO ID" at bounding box center [496, 258] width 580 height 24
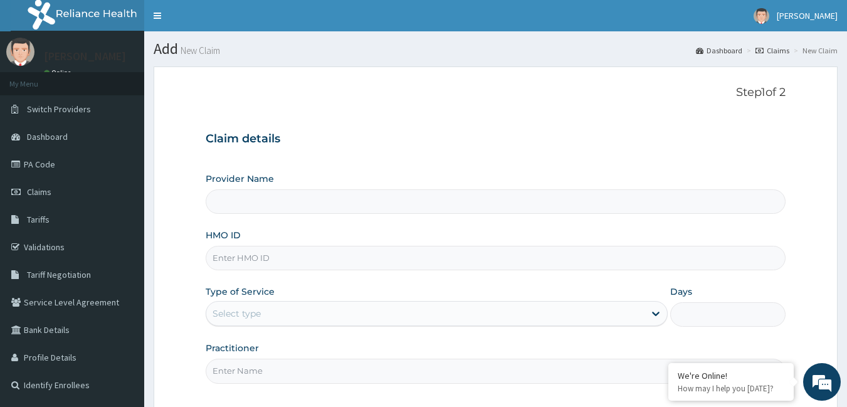
type input "R"
type input "Bodyline Gym- Ikoyi"
type input "1"
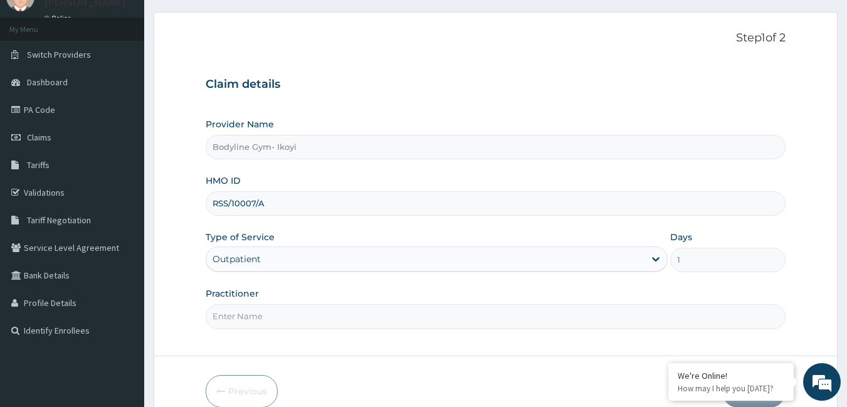
scroll to position [116, 0]
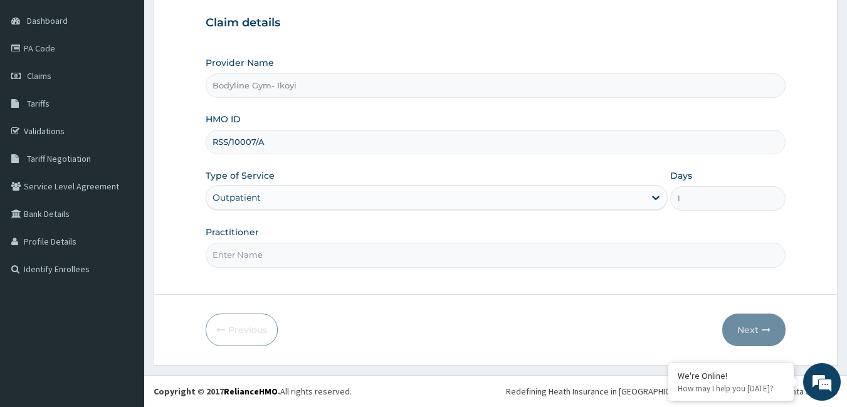
type input "RSS/10007/A"
click at [266, 258] on input "Practitioner" at bounding box center [496, 255] width 580 height 24
type input "B"
click at [755, 317] on button "Next" at bounding box center [753, 329] width 63 height 33
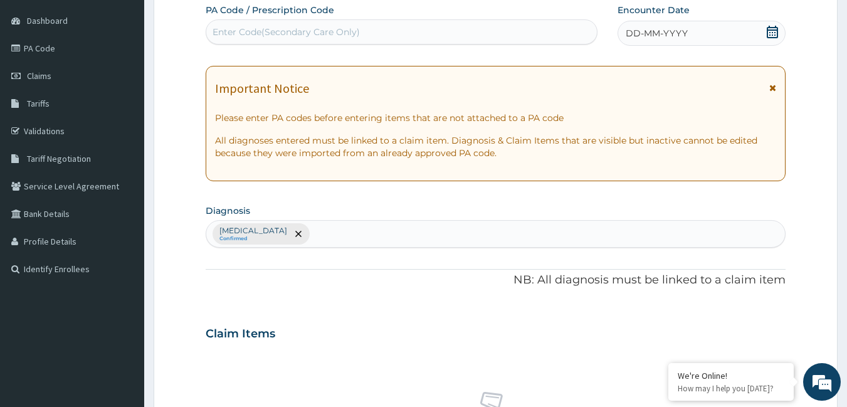
click at [663, 36] on span "DD-MM-YYYY" at bounding box center [657, 33] width 62 height 13
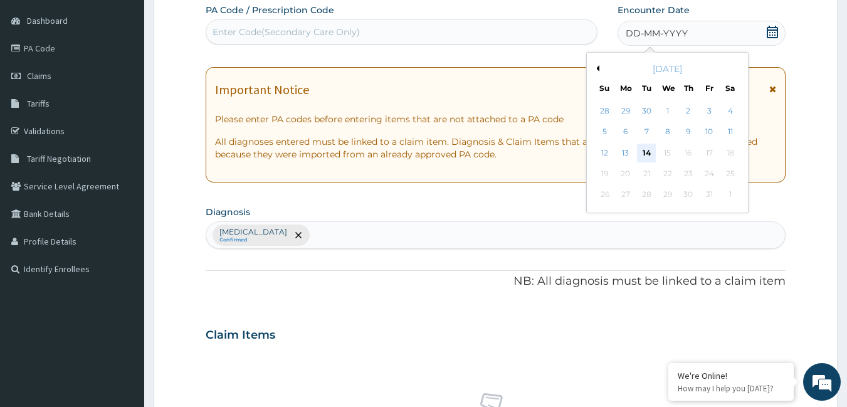
click at [644, 149] on div "14" at bounding box center [646, 153] width 19 height 19
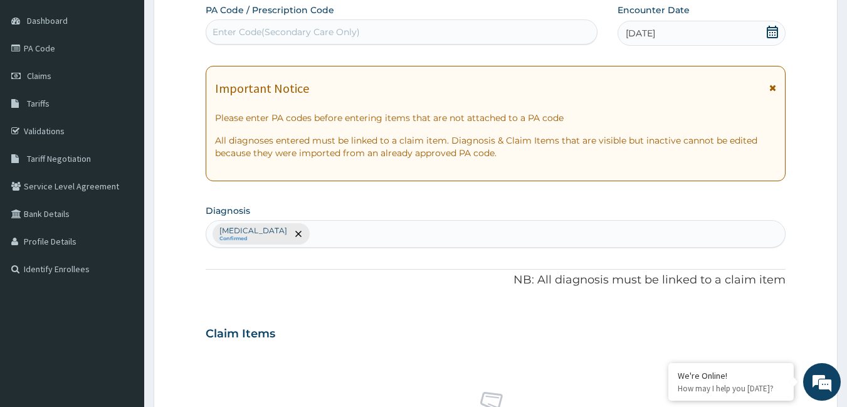
click at [402, 32] on div "Enter Code(Secondary Care Only)" at bounding box center [401, 32] width 391 height 20
type input "PA/D00D15"
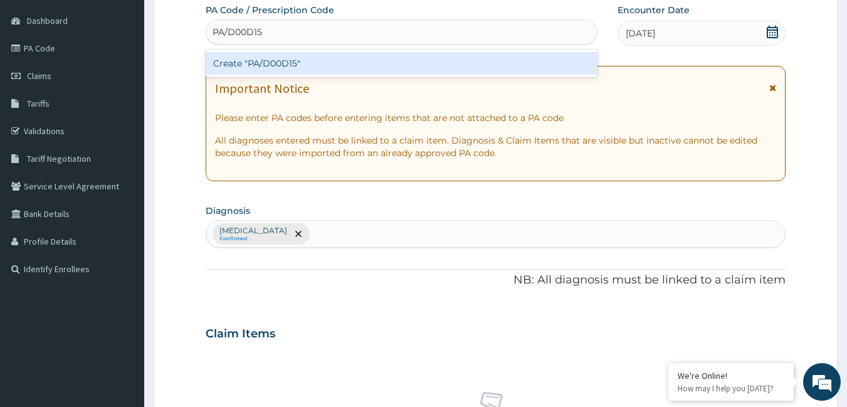
click at [394, 61] on div "Create "PA/D00D15"" at bounding box center [402, 63] width 392 height 23
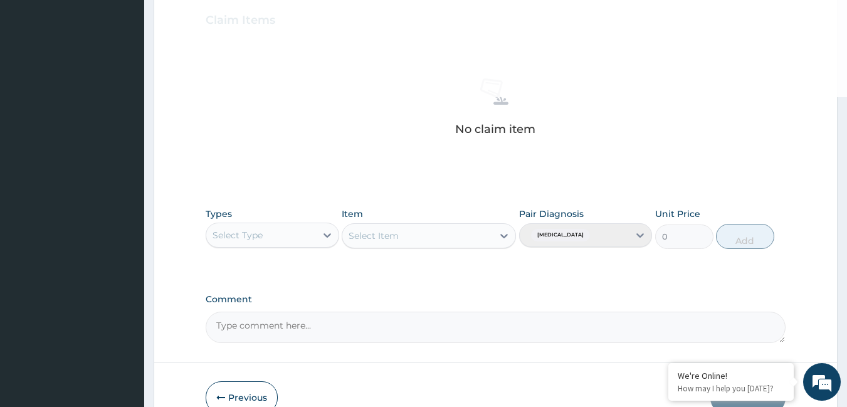
scroll to position [497, 0]
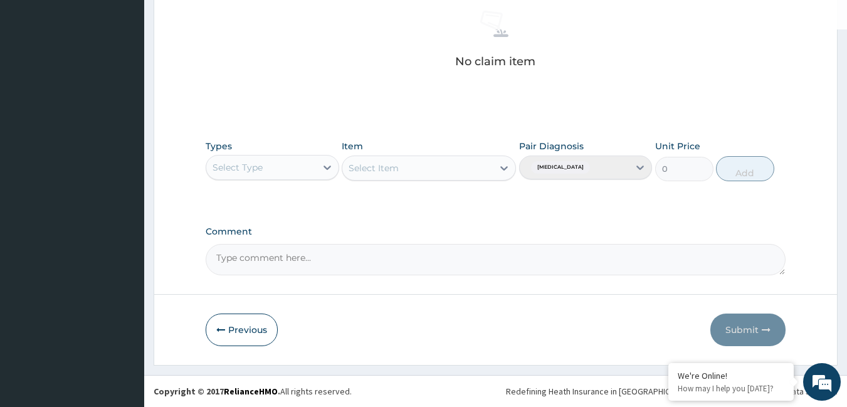
click at [282, 170] on div "Select Type" at bounding box center [261, 167] width 110 height 20
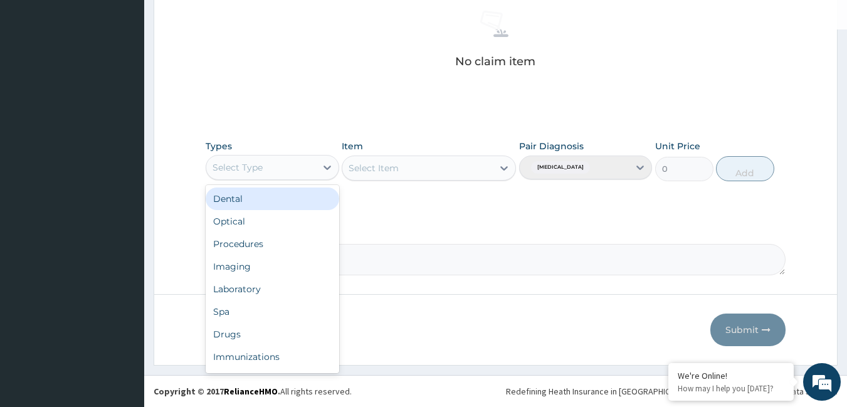
type input "G"
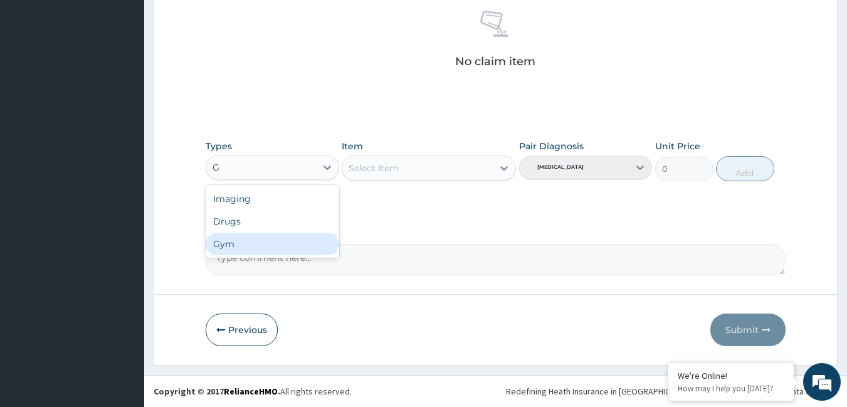
drag, startPoint x: 242, startPoint y: 241, endPoint x: 402, endPoint y: 186, distance: 169.1
click at [242, 242] on div "Gym" at bounding box center [273, 244] width 134 height 23
click at [473, 162] on div "Select Item" at bounding box center [417, 168] width 150 height 20
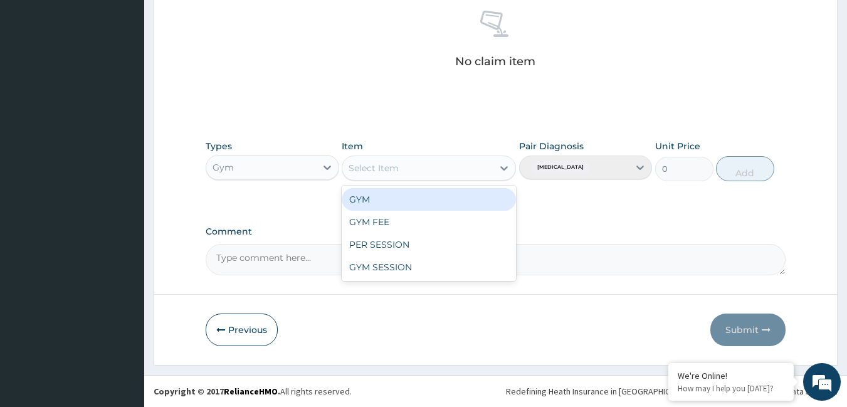
drag, startPoint x: 381, startPoint y: 202, endPoint x: 421, endPoint y: 196, distance: 39.9
click at [389, 200] on div "GYM" at bounding box center [429, 199] width 174 height 23
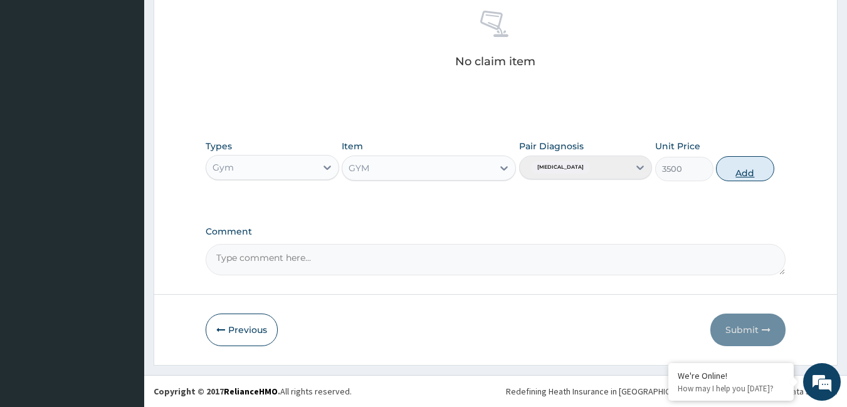
click at [733, 163] on button "Add" at bounding box center [745, 168] width 58 height 25
type input "0"
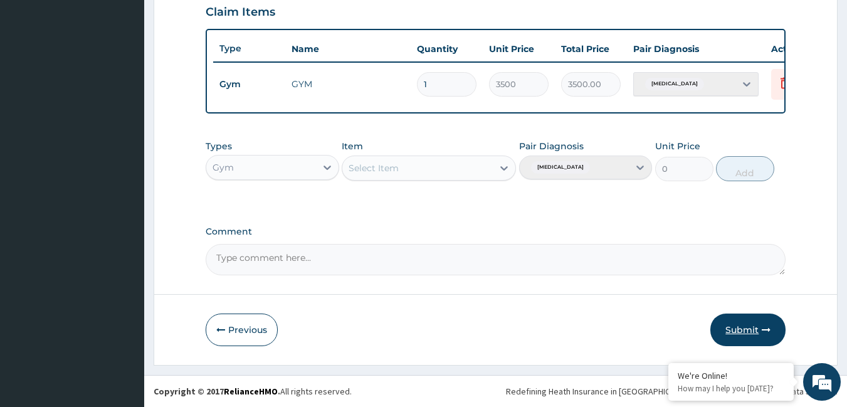
click at [760, 321] on button "Submit" at bounding box center [747, 329] width 75 height 33
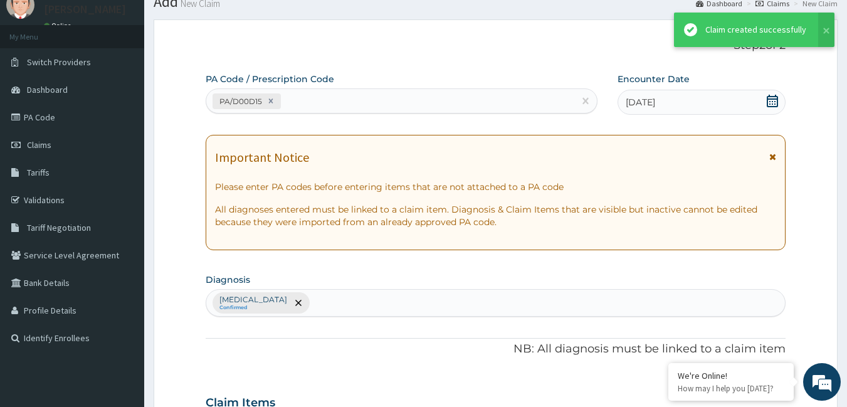
scroll to position [447, 0]
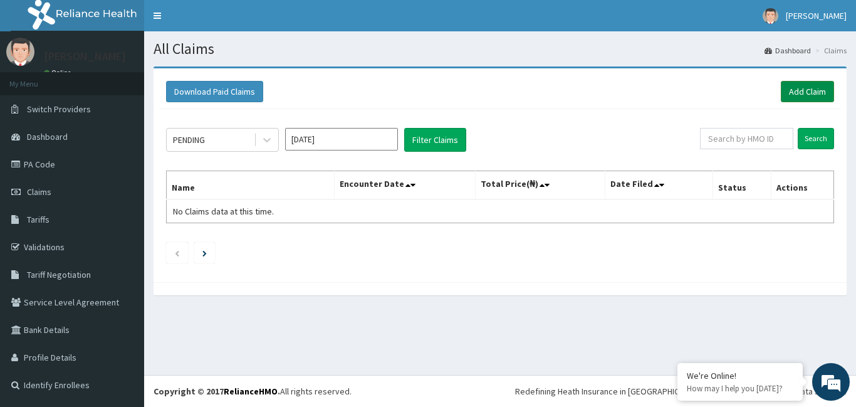
click at [800, 88] on link "Add Claim" at bounding box center [807, 91] width 53 height 21
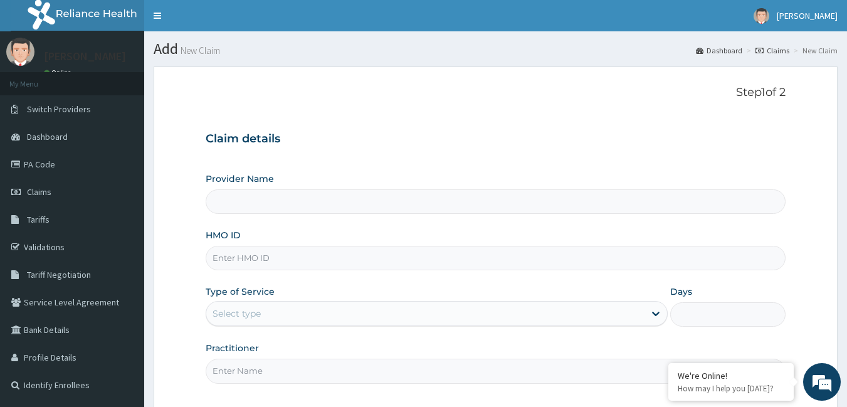
type input "Bodyline Gym- Ikoyi"
type input "1"
